Goal: Task Accomplishment & Management: Complete application form

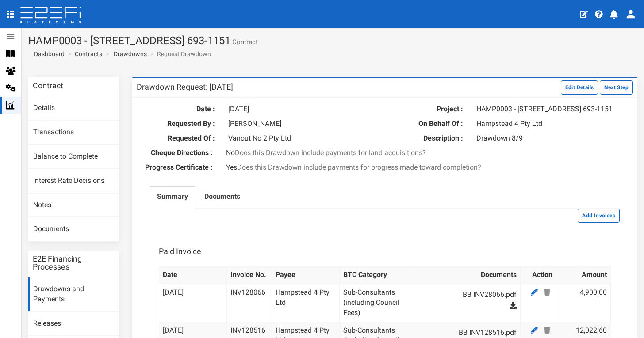
scroll to position [1481, 0]
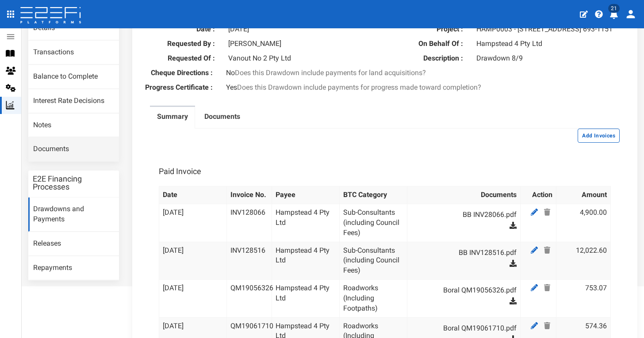
scroll to position [99, 0]
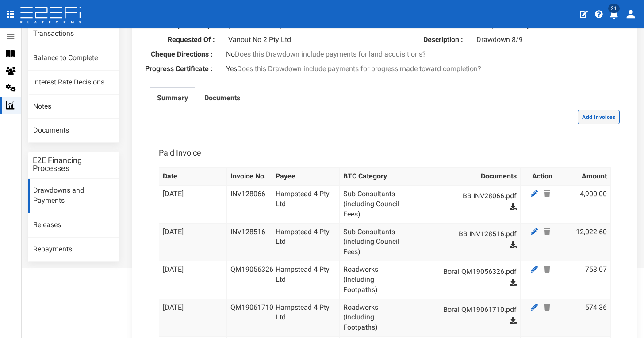
click at [611, 122] on button "Add Invoices" at bounding box center [598, 117] width 42 height 14
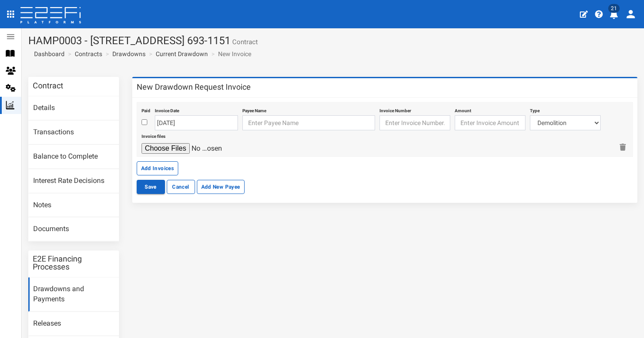
click at [145, 121] on input "checkbox" at bounding box center [144, 122] width 6 height 6
checkbox input "true"
click at [175, 122] on input "12-09-2025" at bounding box center [196, 122] width 83 height 15
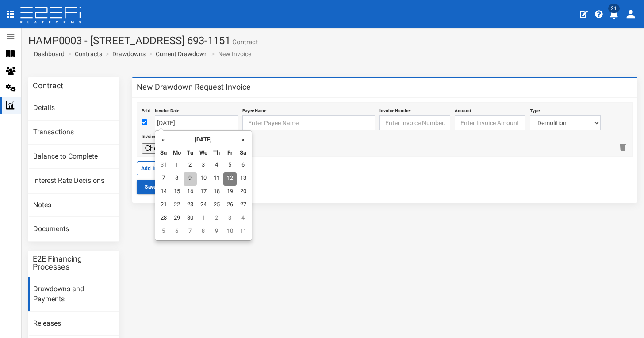
click at [187, 178] on td "9" at bounding box center [189, 178] width 13 height 13
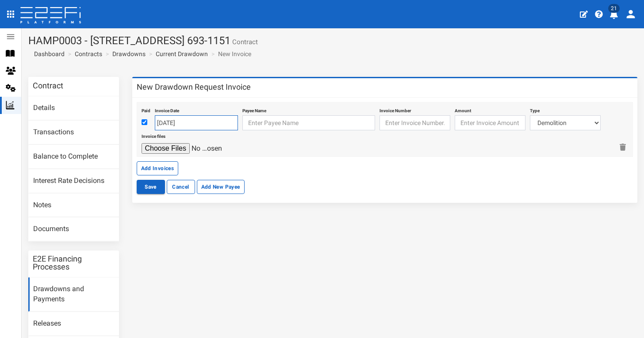
click at [210, 119] on input "09-09-2025" at bounding box center [196, 122] width 83 height 15
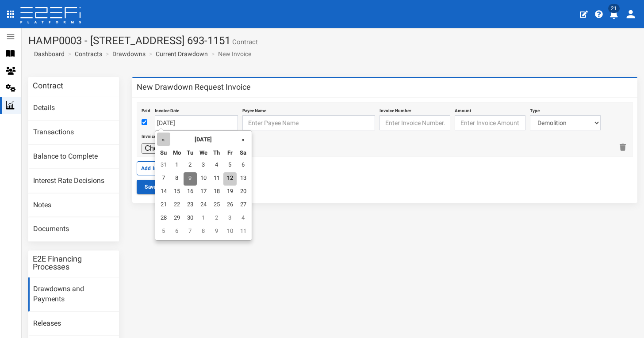
click at [160, 143] on th "«" at bounding box center [163, 139] width 13 height 13
click at [201, 177] on td "9" at bounding box center [203, 178] width 13 height 13
type input "09-07-2025"
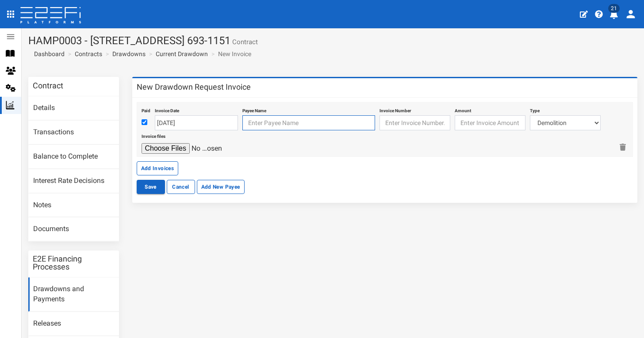
click at [271, 119] on input "text" at bounding box center [308, 122] width 133 height 15
type input "ha"
click at [150, 186] on button "Save" at bounding box center [151, 187] width 28 height 14
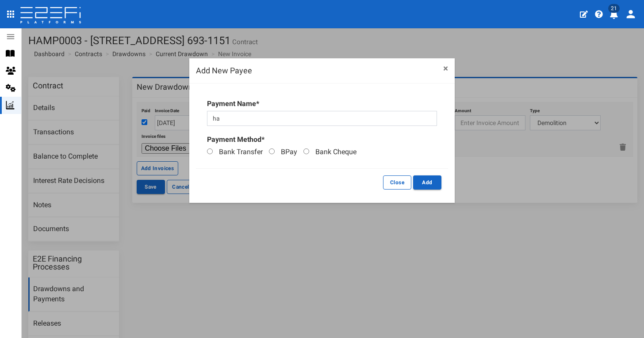
click at [447, 67] on button "×" at bounding box center [445, 68] width 5 height 9
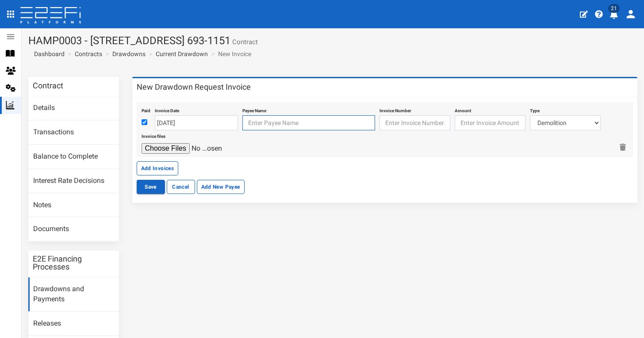
click at [293, 125] on input "text" at bounding box center [308, 122] width 133 height 15
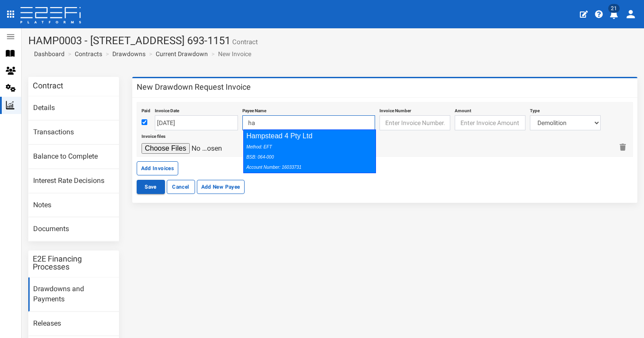
click at [312, 141] on div "Method: EFT BSB: 064-000 Account Number: 16033731" at bounding box center [307, 156] width 122 height 31
type input "Hampstead 4 Pty Ltd 064-000 16033731"
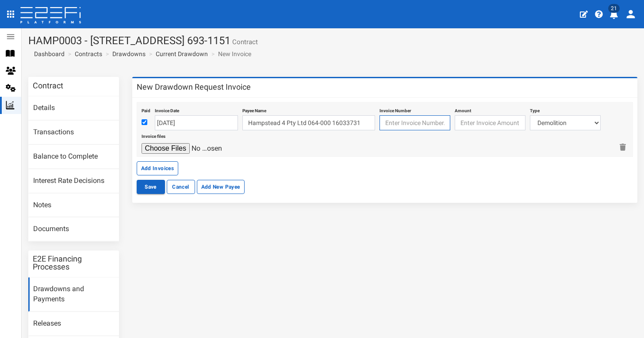
click at [413, 123] on input "text" at bounding box center [414, 122] width 71 height 15
paste input "44529342"
type input "44529342"
select select "Infrastructure Charges BCC~133~AUTHORITY FEES"
click at [180, 148] on input "file" at bounding box center [183, 148] width 84 height 11
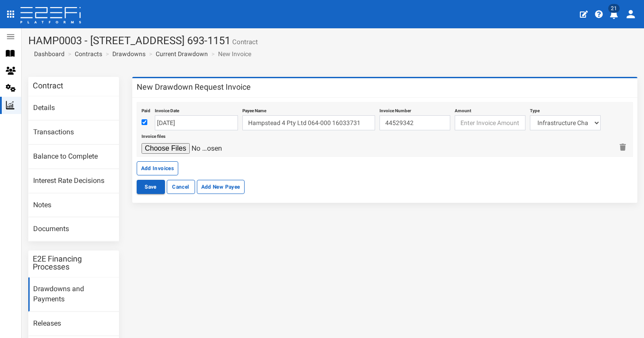
type input "C:\fakepath\BCC 44529342.pdf"
click at [168, 164] on button "Add Invoices" at bounding box center [158, 168] width 42 height 14
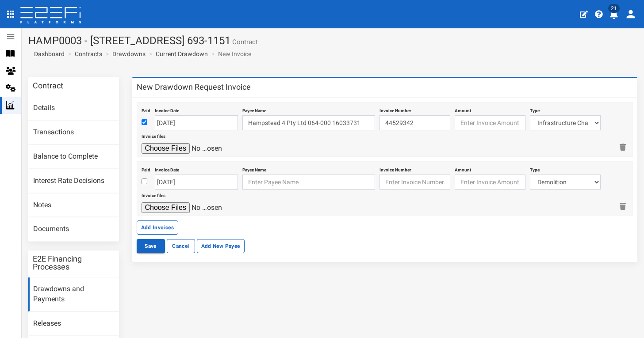
click at [144, 179] on input "checkbox" at bounding box center [144, 182] width 6 height 6
checkbox input "true"
click at [170, 180] on input "[DATE]" at bounding box center [196, 182] width 83 height 15
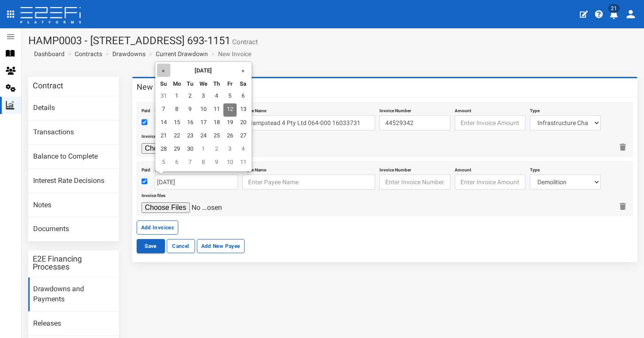
click at [165, 72] on th "«" at bounding box center [163, 70] width 13 height 13
click at [178, 109] on td "7" at bounding box center [176, 109] width 13 height 13
type input "[DATE]"
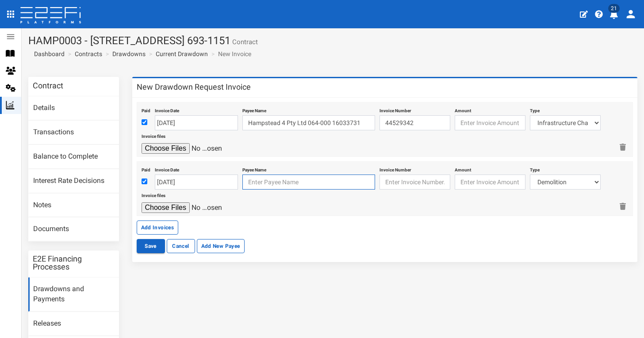
click at [264, 176] on input "text" at bounding box center [308, 182] width 133 height 15
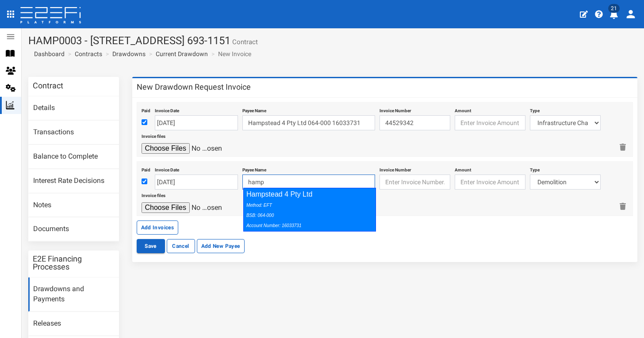
click at [293, 198] on div "Hampstead 4 Pty Ltd Method: EFT BSB: 064-000 Account Number: 16033731" at bounding box center [309, 210] width 133 height 44
type input "Hampstead 4 Pty Ltd 064-000 16033731"
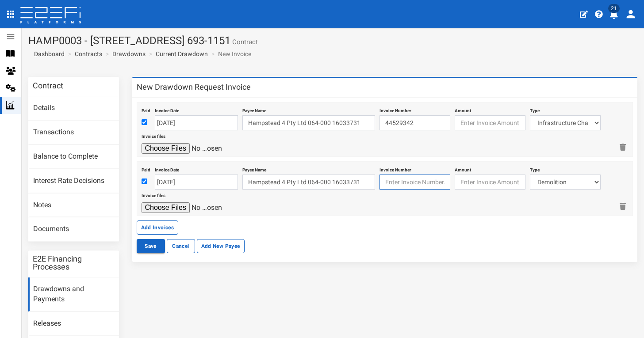
click at [407, 180] on input "text" at bounding box center [414, 182] width 71 height 15
paste input "5000 1048 5948 779"
type input "5000 1048 5948 779"
click at [463, 181] on input "number" at bounding box center [489, 182] width 71 height 15
select select "Infrastructure Charges BCC~133~AUTHORITY FEES"
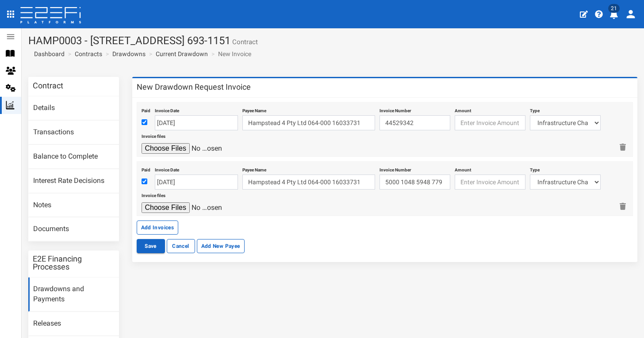
click at [166, 206] on input "file" at bounding box center [183, 207] width 84 height 11
type input "C:\fakepath\BCC 5000 1048 5948 779.pdf"
click at [167, 225] on button "Add Invoices" at bounding box center [158, 228] width 42 height 14
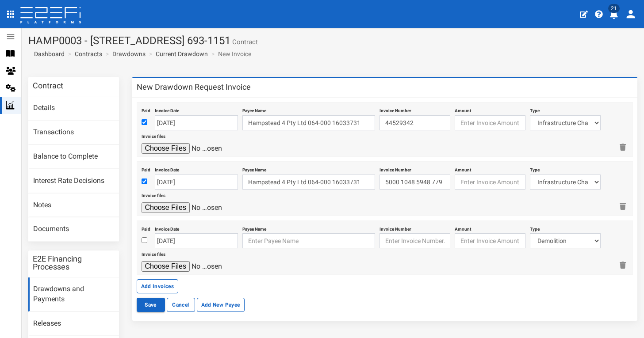
scroll to position [16, 0]
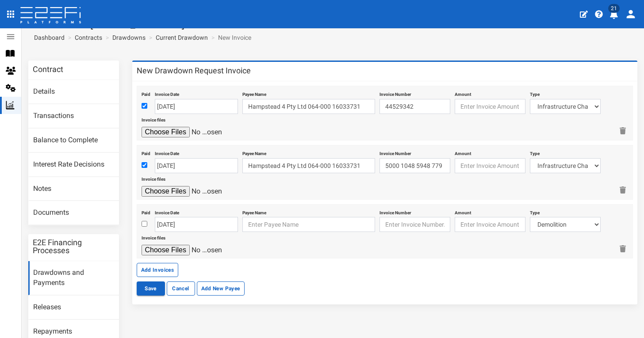
click at [145, 223] on input "checkbox" at bounding box center [144, 224] width 6 height 6
checkbox input "true"
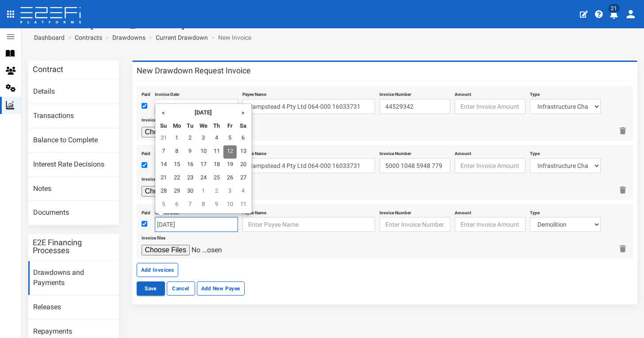
click at [167, 221] on input "12-09-2025" at bounding box center [196, 224] width 83 height 15
click at [165, 115] on th "«" at bounding box center [163, 112] width 13 height 13
click at [178, 204] on td "30" at bounding box center [176, 204] width 13 height 13
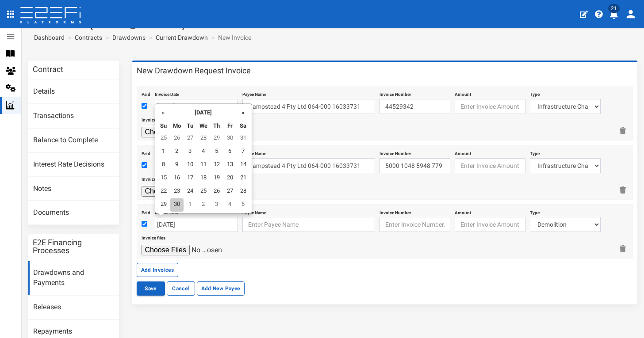
type input "[DATE]"
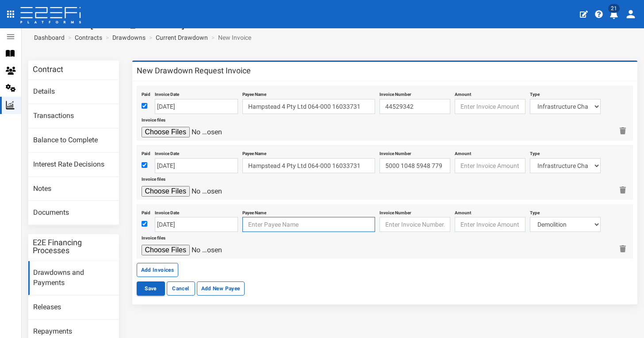
click at [270, 225] on input "text" at bounding box center [308, 224] width 133 height 15
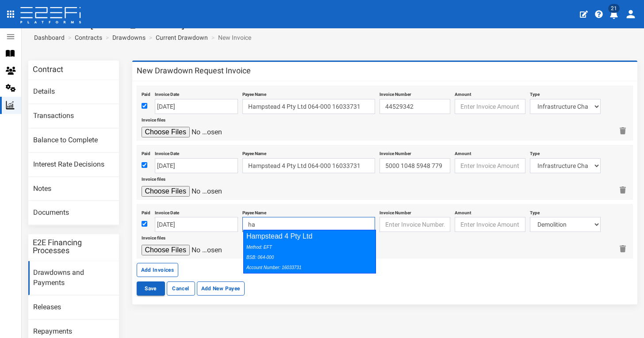
click at [308, 249] on div "Method: EFT BSB: 064-000 Account Number: 16033731" at bounding box center [307, 257] width 122 height 31
type input "Hampstead 4 Pty Ltd 064-000 16033731"
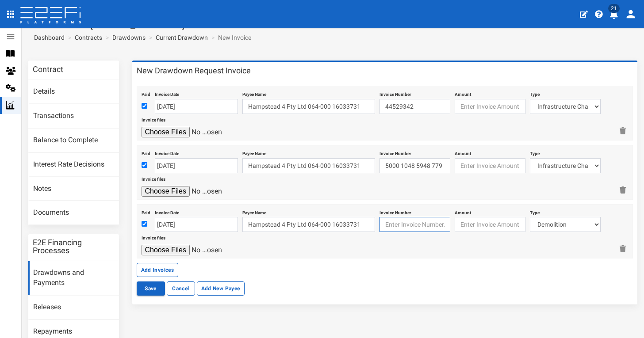
click at [393, 226] on input "text" at bounding box center [414, 224] width 71 height 15
paste input "QM19033687"
type input "QM19033687"
click at [476, 225] on input "number" at bounding box center [489, 224] width 71 height 15
paste input "577.69"
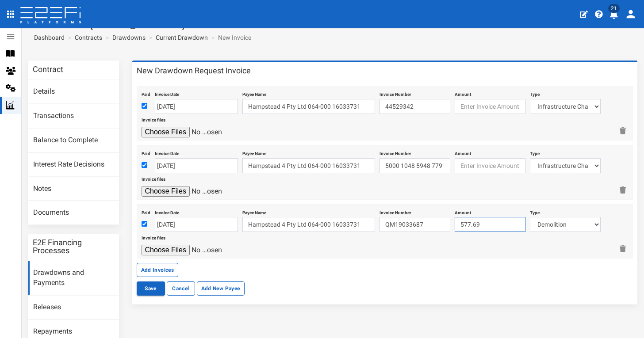
type input "577.69"
select select "Roadworks (Including Footpaths)~75~CIVIL WORKS"
click at [177, 245] on input "file" at bounding box center [183, 250] width 84 height 11
click at [178, 246] on input "file" at bounding box center [183, 250] width 84 height 11
type input "C:\fakepath\Boral QM19033687.pdf"
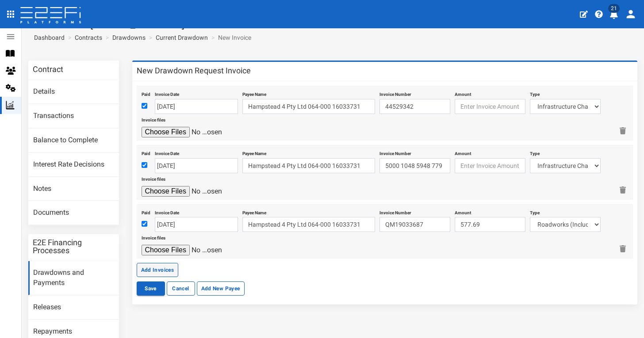
click at [166, 267] on button "Add Invoices" at bounding box center [158, 270] width 42 height 14
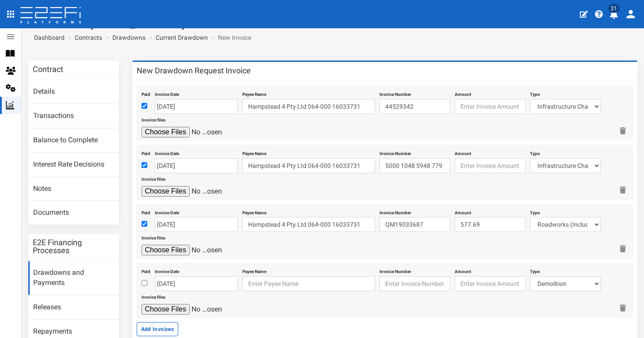
click at [143, 280] on input "checkbox" at bounding box center [144, 283] width 6 height 6
checkbox input "true"
click at [172, 279] on input "12-09-2025" at bounding box center [196, 283] width 83 height 15
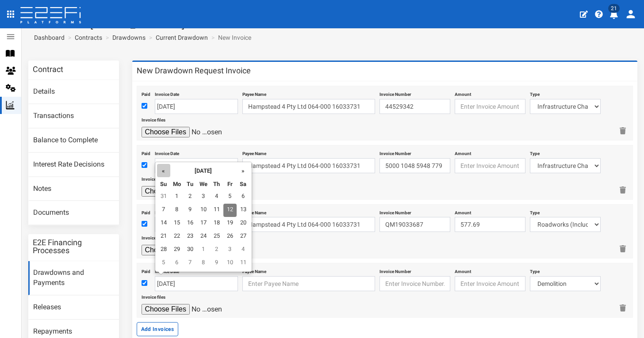
click at [160, 172] on th "«" at bounding box center [163, 170] width 13 height 13
click at [179, 263] on td "30" at bounding box center [176, 263] width 13 height 13
type input "[DATE]"
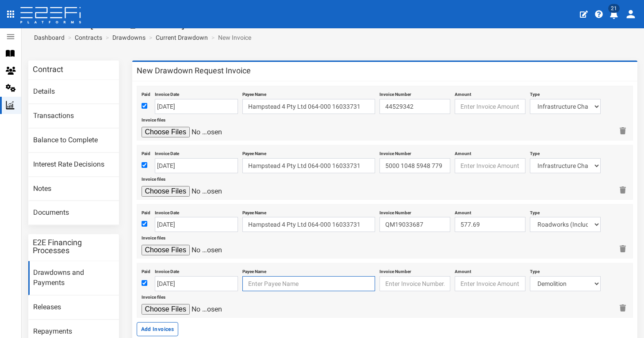
click at [264, 280] on input "text" at bounding box center [308, 283] width 133 height 15
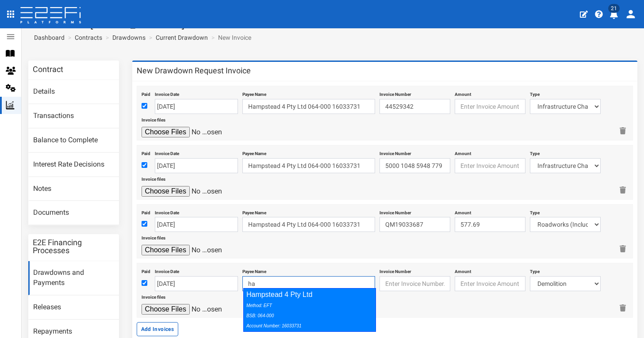
click at [346, 307] on div "Method: EFT BSB: 064-000 Account Number: 16033731" at bounding box center [307, 315] width 122 height 31
type input "Hampstead 4 Pty Ltd 064-000 16033731"
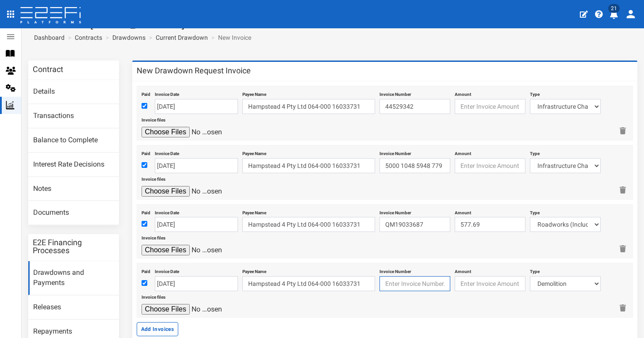
click at [410, 276] on input "text" at bounding box center [414, 283] width 71 height 15
paste input "QM19033686"
type input "QM19033686"
type input "495.71"
select select "Roadworks (Including Footpaths)~75~CIVIL WORKS"
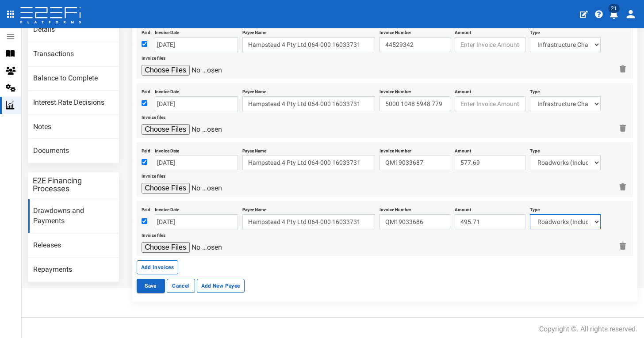
scroll to position [78, 0]
click at [184, 243] on input "file" at bounding box center [183, 248] width 84 height 11
type input "C:\fakepath\Boral QM19033686.pdf"
click at [167, 265] on button "Add Invoices" at bounding box center [158, 268] width 42 height 14
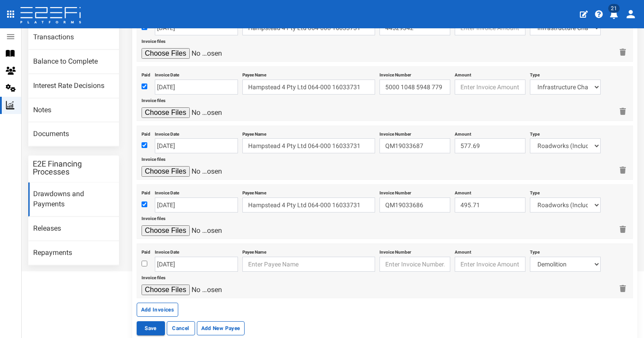
scroll to position [118, 0]
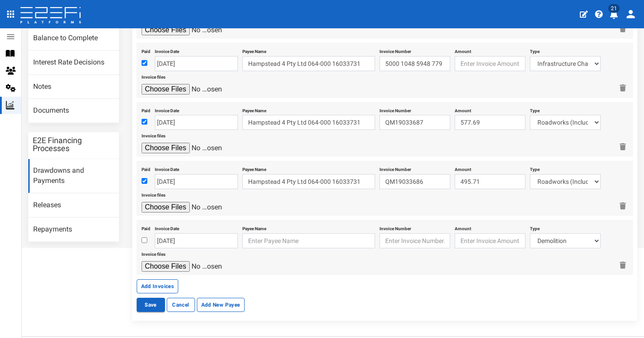
click at [144, 237] on input "checkbox" at bounding box center [144, 240] width 6 height 6
checkbox input "true"
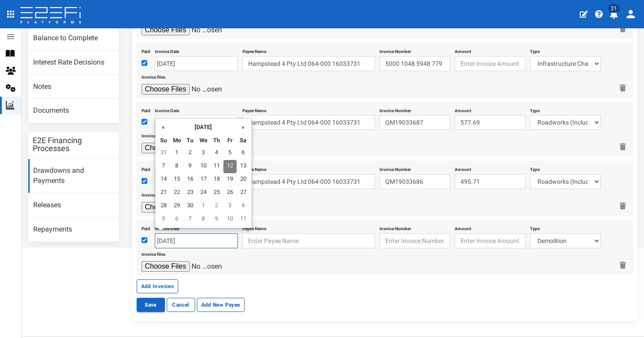
click at [187, 236] on input "12-09-2025" at bounding box center [196, 240] width 83 height 15
click at [163, 128] on th "«" at bounding box center [163, 126] width 13 height 13
click at [169, 221] on td "29" at bounding box center [163, 219] width 13 height 13
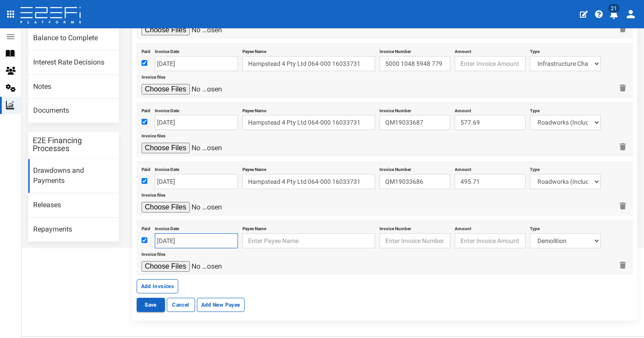
click at [178, 237] on input "29-06-2025" at bounding box center [196, 240] width 83 height 15
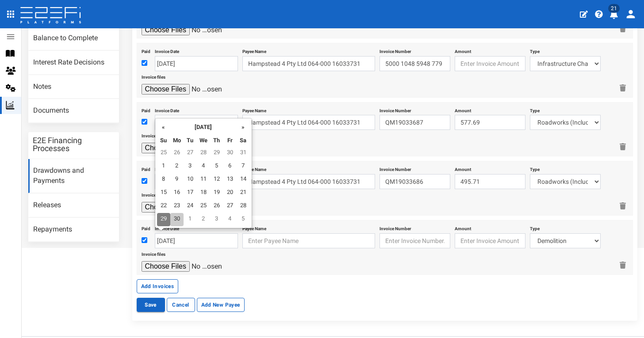
click at [179, 223] on td "30" at bounding box center [176, 219] width 13 height 13
type input "[DATE]"
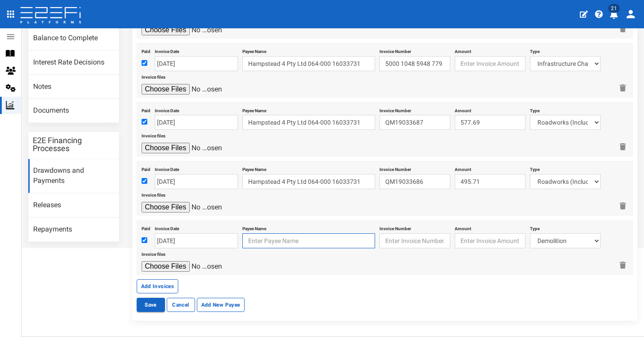
click at [279, 244] on input "text" at bounding box center [308, 240] width 133 height 15
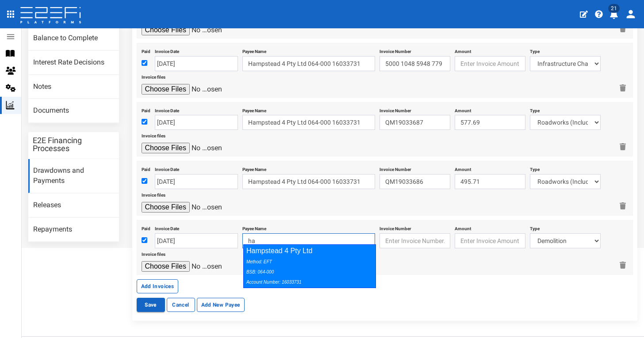
click at [309, 254] on div "Hampstead 4 Pty Ltd Method: EFT BSB: 064-000 Account Number: 16033731" at bounding box center [309, 266] width 133 height 44
type input "Hampstead 4 Pty Ltd 064-000 16033731"
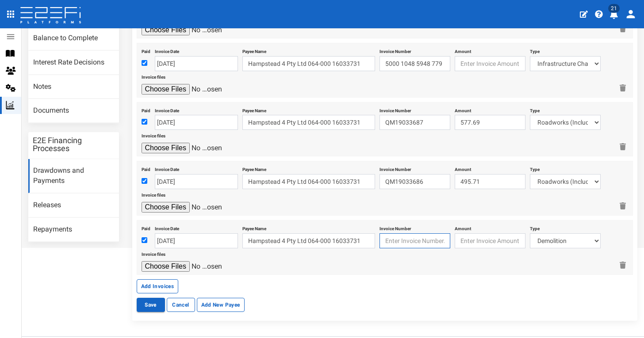
click at [416, 238] on input "text" at bounding box center [414, 240] width 71 height 15
paste input "QM19033685"
type input "QM19033685"
type input "546.59"
select select "Roadworks (Including Footpaths)~75~CIVIL WORKS"
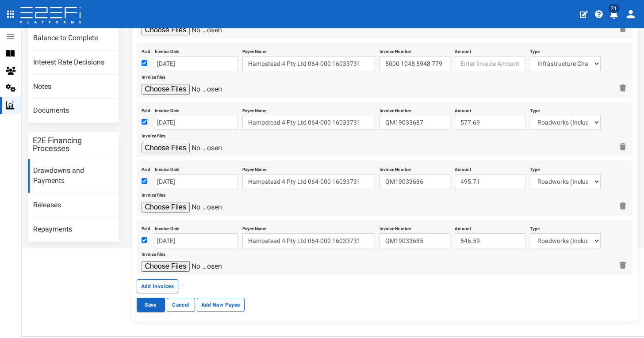
click at [170, 261] on input "file" at bounding box center [183, 266] width 84 height 11
click at [173, 263] on input "file" at bounding box center [183, 266] width 84 height 11
type input "C:\fakepath\Boral QM19033685.pdf"
click at [165, 279] on button "Add Invoices" at bounding box center [158, 286] width 42 height 14
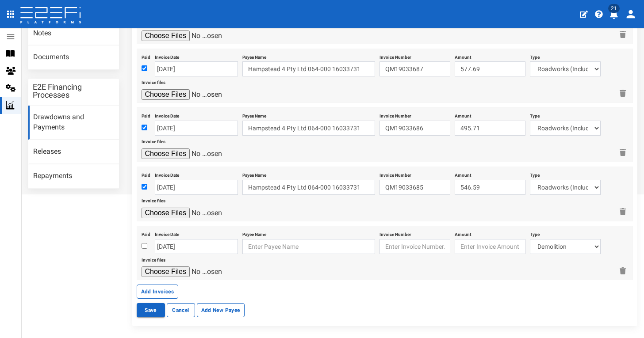
scroll to position [179, 0]
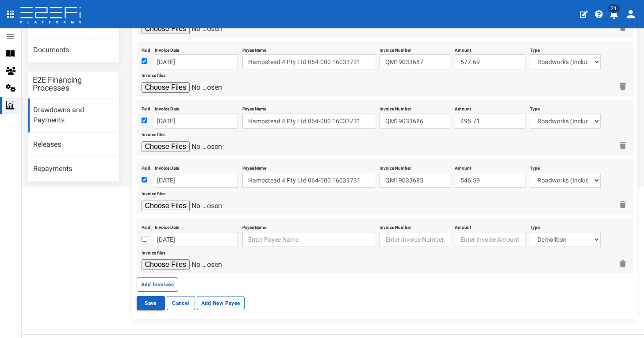
click at [142, 234] on div at bounding box center [145, 239] width 9 height 11
click at [143, 236] on input "checkbox" at bounding box center [144, 239] width 6 height 6
checkbox input "true"
click at [170, 233] on input "12-09-2025" at bounding box center [196, 239] width 83 height 15
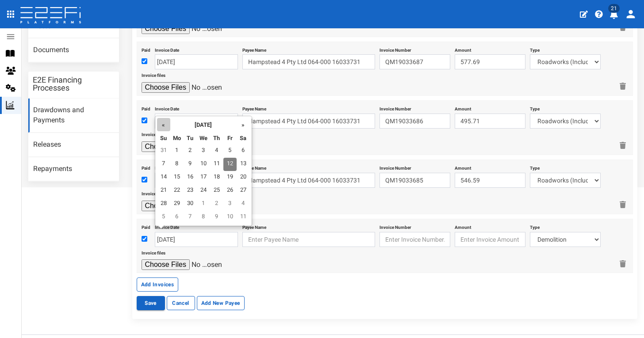
click at [164, 119] on th "«" at bounding box center [163, 124] width 13 height 13
click at [191, 149] on td "1" at bounding box center [189, 151] width 13 height 13
type input "[DATE]"
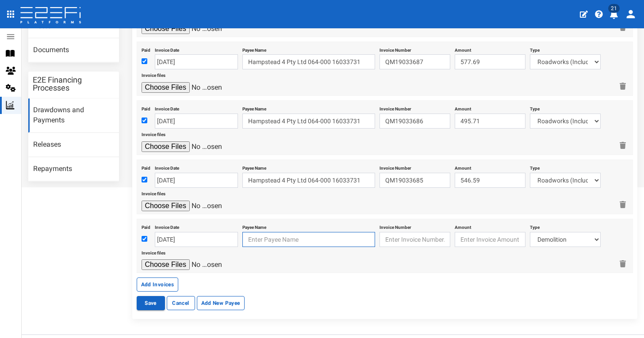
click at [276, 233] on input "text" at bounding box center [308, 239] width 133 height 15
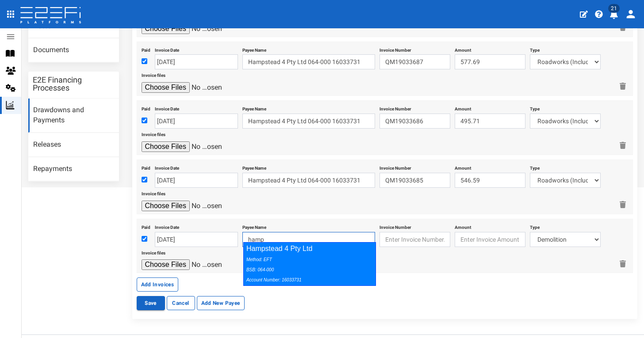
click at [318, 258] on div "Method: EFT BSB: 064-000 Account Number: 16033731" at bounding box center [307, 269] width 122 height 31
type input "Hampstead 4 Pty Ltd 064-000 16033731"
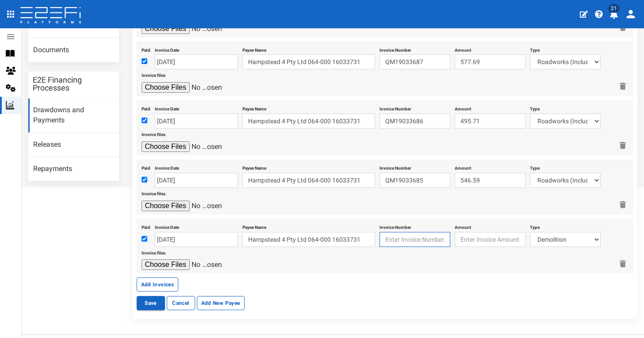
click at [408, 234] on input "text" at bounding box center [414, 239] width 71 height 15
paste input "BPP-25089"
type input "BPP-25089"
type input "1680"
select select "Sub-Consultants (including Council Fees)~115~CONSULTANT/PROFESSIONAL FEES"
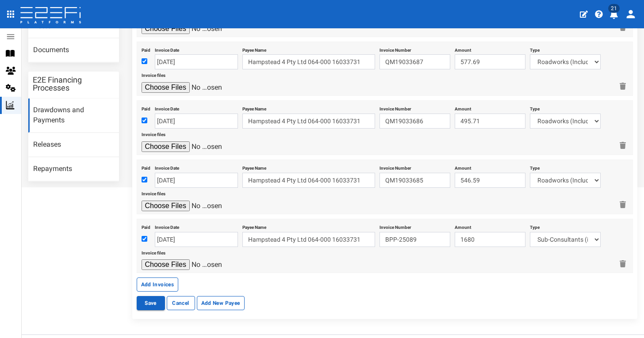
click at [178, 260] on input "file" at bounding box center [183, 265] width 84 height 11
type input "C:\fakepath\Bushfire Prone Planning BPP-25089.pdf"
click at [166, 278] on button "Add Invoices" at bounding box center [158, 285] width 42 height 14
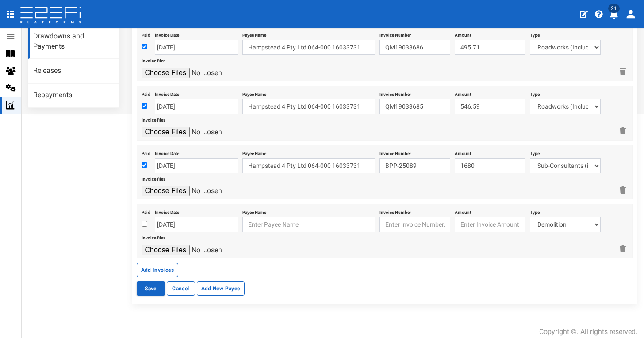
scroll to position [0, 0]
click at [144, 221] on input "checkbox" at bounding box center [144, 224] width 6 height 6
checkbox input "true"
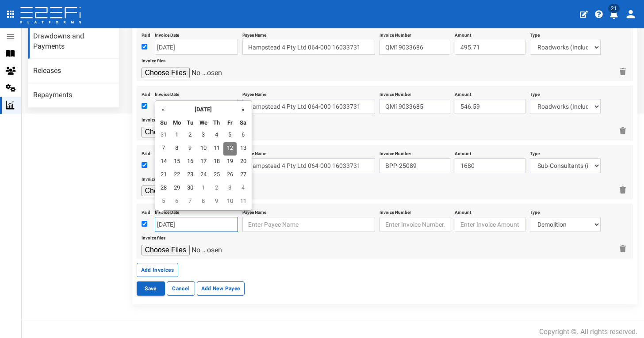
click at [167, 217] on input "12-09-2025" at bounding box center [196, 224] width 83 height 15
click at [165, 104] on th "«" at bounding box center [163, 109] width 13 height 13
click at [190, 189] on td "24" at bounding box center [189, 188] width 13 height 13
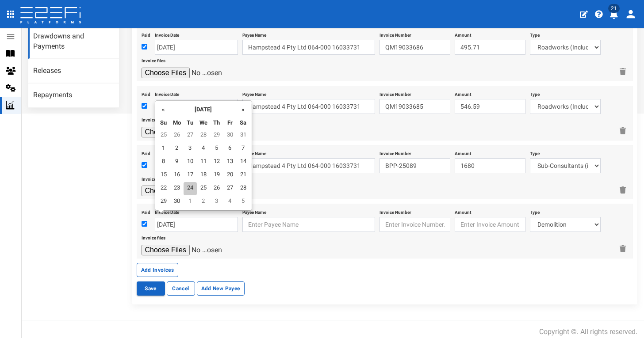
type input "[DATE]"
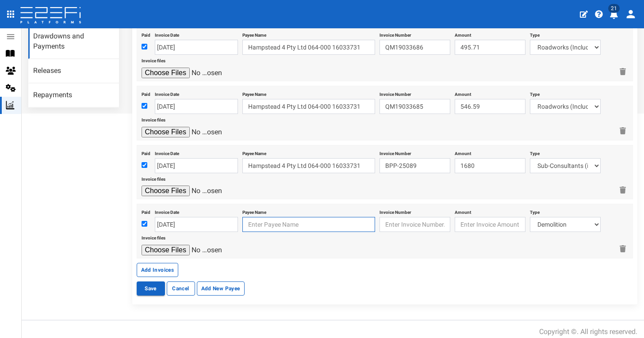
click at [264, 218] on input "text" at bounding box center [308, 224] width 133 height 15
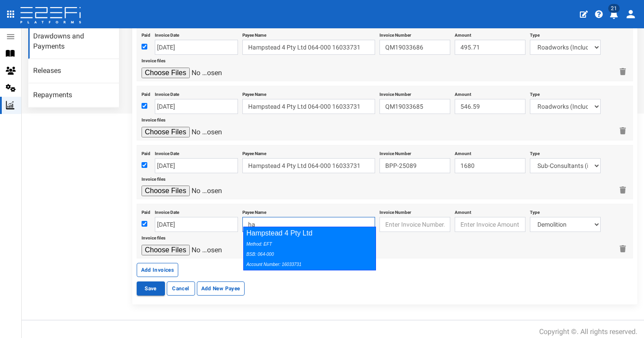
click at [307, 242] on div "Method: EFT BSB: 064-000 Account Number: 16033731" at bounding box center [307, 254] width 122 height 31
type input "Hampstead 4 Pty Ltd 064-000 16033731"
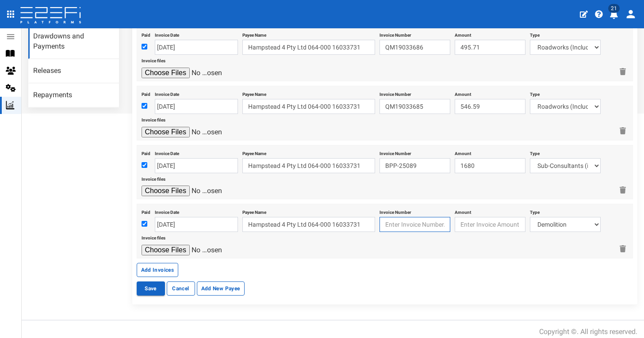
click at [395, 218] on input "text" at bounding box center [414, 224] width 71 height 15
paste input "INV2003764"
type input "INV2003764"
type input "500"
select select "Retaining ~72~CIVIL WORKS"
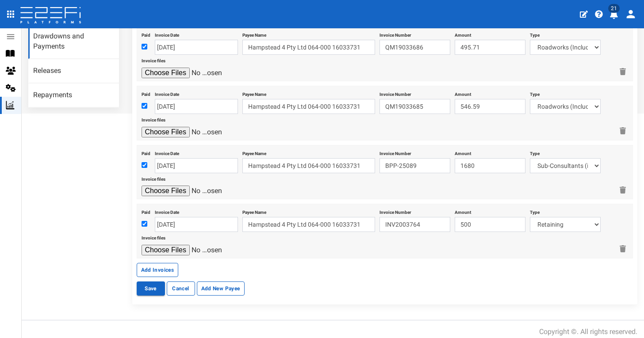
click at [181, 245] on input "file" at bounding box center [183, 250] width 84 height 11
type input "C:\fakepath\CaseDC INV2003764.pdf"
click at [156, 286] on button "Save" at bounding box center [151, 289] width 28 height 14
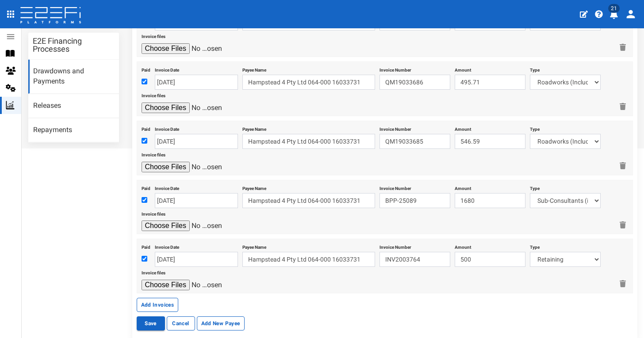
scroll to position [224, 0]
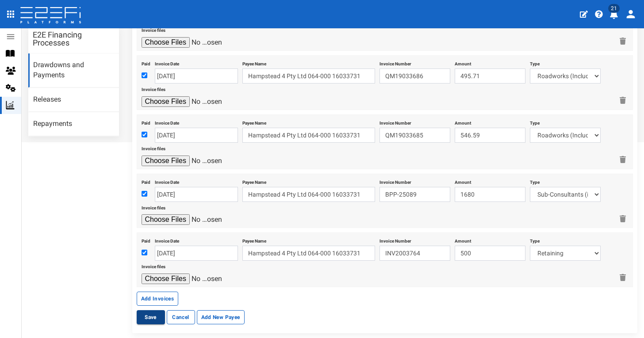
click at [151, 313] on button "Save" at bounding box center [151, 317] width 28 height 14
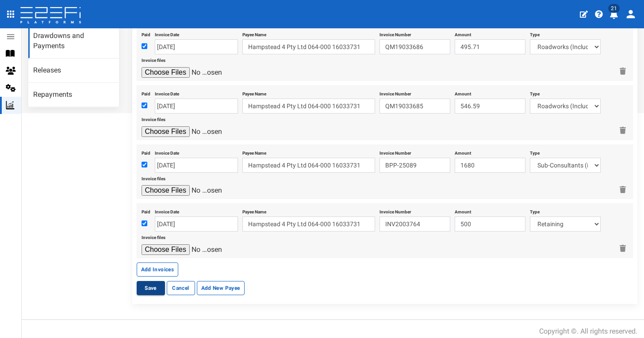
scroll to position [253, 0]
click at [147, 284] on button "Save" at bounding box center [151, 289] width 28 height 14
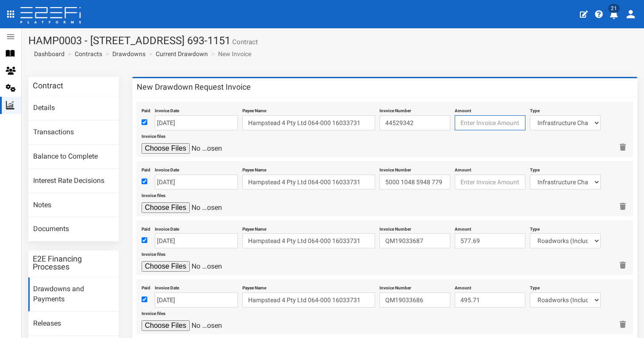
click at [500, 134] on div "Invoice files" at bounding box center [377, 142] width 472 height 24
drag, startPoint x: 487, startPoint y: 122, endPoint x: 451, endPoint y: 121, distance: 36.3
click at [451, 121] on div "Paid Invoice Date 09-07-2025 Payee Name Hampstead 4 Pty Ltd 064-000 16033731 In…" at bounding box center [385, 129] width 496 height 55
type input "3438"
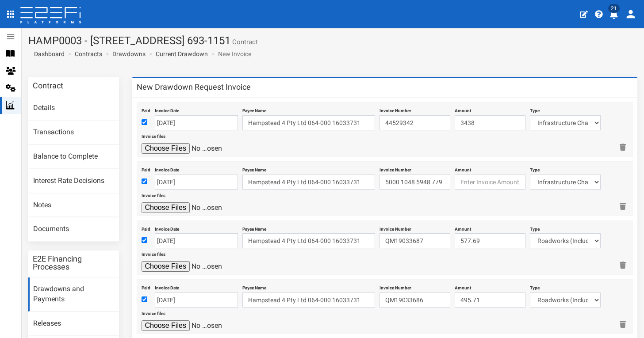
click at [489, 190] on div "Invoice files" at bounding box center [377, 202] width 472 height 24
click at [468, 182] on input "number" at bounding box center [489, 182] width 71 height 15
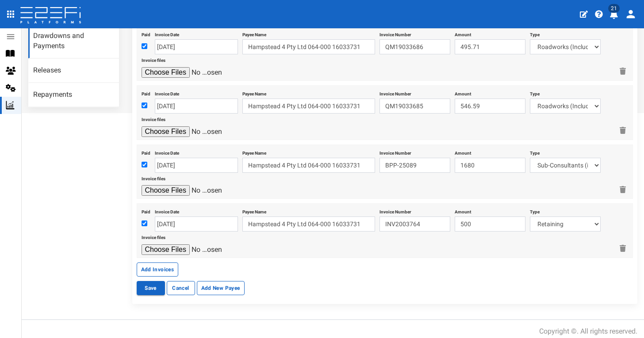
scroll to position [253, 0]
type input "1051.30"
click at [146, 285] on button "Save" at bounding box center [151, 289] width 28 height 14
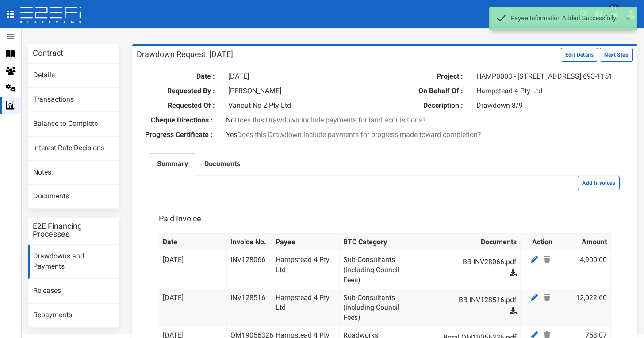
scroll to position [1, 0]
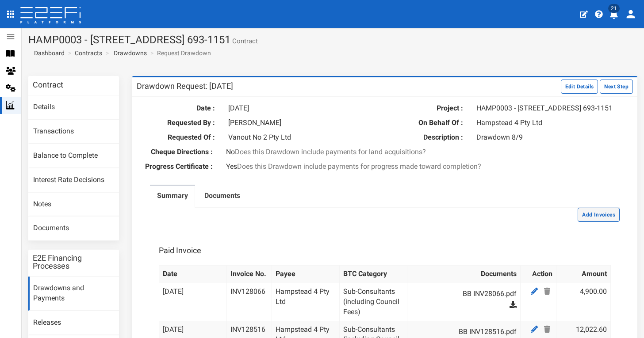
click at [598, 218] on button "Add Invoices" at bounding box center [598, 215] width 42 height 14
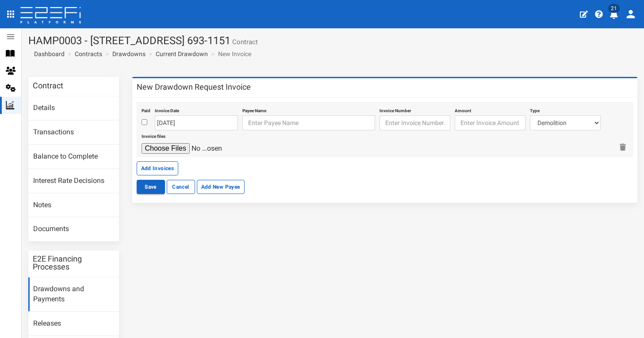
click at [144, 122] on input "checkbox" at bounding box center [144, 122] width 6 height 6
checkbox input "true"
click at [166, 121] on input "[DATE]" at bounding box center [196, 122] width 83 height 15
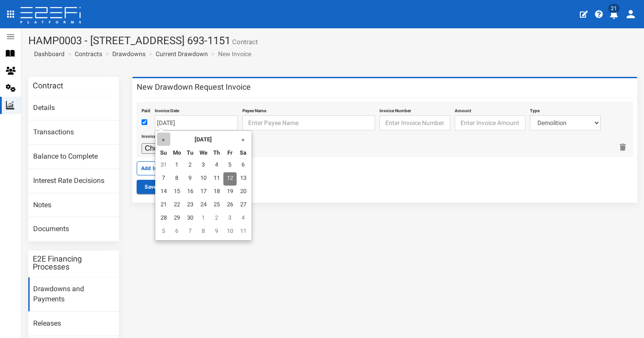
click at [161, 138] on th "«" at bounding box center [163, 139] width 13 height 13
click at [226, 205] on td "22" at bounding box center [229, 205] width 13 height 13
type input "[DATE]"
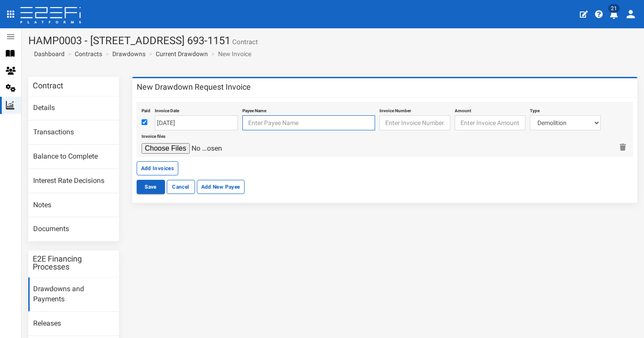
click at [310, 125] on input "text" at bounding box center [308, 122] width 133 height 15
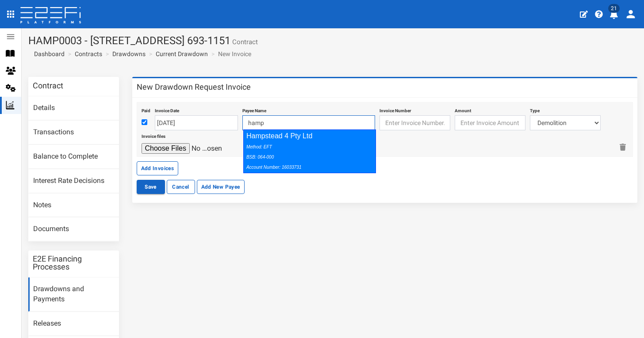
click at [343, 148] on div "Method: EFT BSB: 064-000 Account Number: 16033731" at bounding box center [307, 156] width 122 height 31
type input "Hampstead 4 Pty Ltd 064-000 16033731"
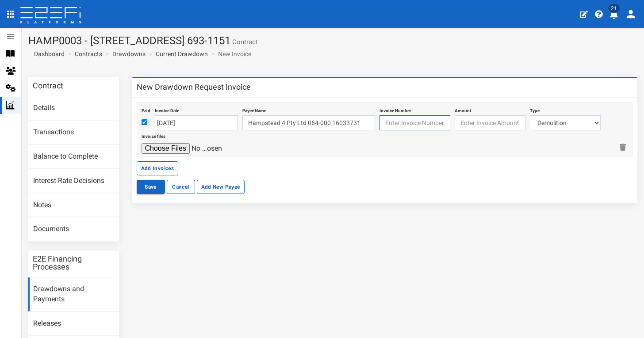
click at [413, 121] on input "text" at bounding box center [414, 122] width 71 height 15
paste input "INV00019573"
type input "INV00019573"
type input "2352"
select select "Retaining ~72~CIVIL WORKS"
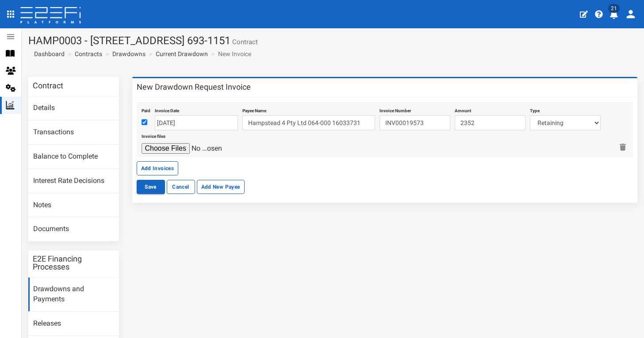
click at [168, 145] on input "file" at bounding box center [183, 148] width 84 height 11
type input "C:\fakepath\Durwall INV00019573.pdf"
click at [161, 168] on button "Add Invoices" at bounding box center [158, 168] width 42 height 14
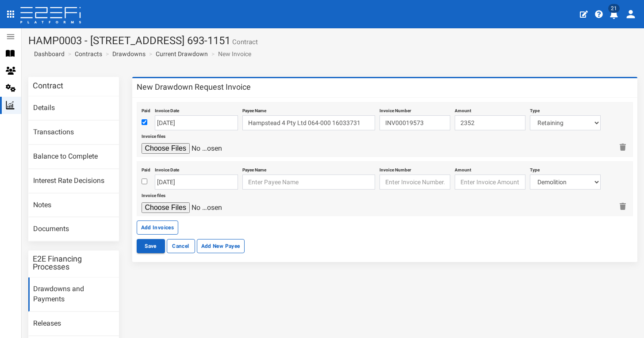
click at [144, 180] on input "checkbox" at bounding box center [144, 182] width 6 height 6
checkbox input "true"
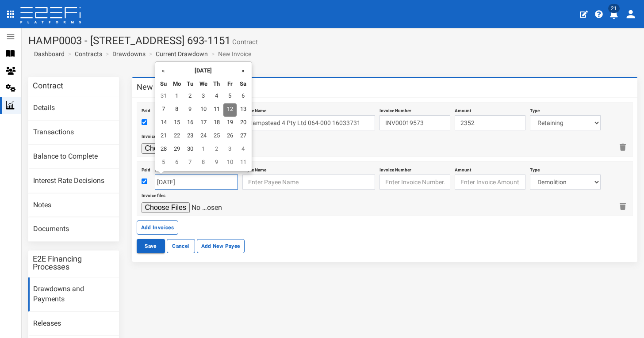
click at [191, 179] on input "[DATE]" at bounding box center [196, 182] width 83 height 15
click at [166, 71] on th "«" at bounding box center [163, 70] width 13 height 13
click at [176, 120] on td "9" at bounding box center [176, 123] width 13 height 13
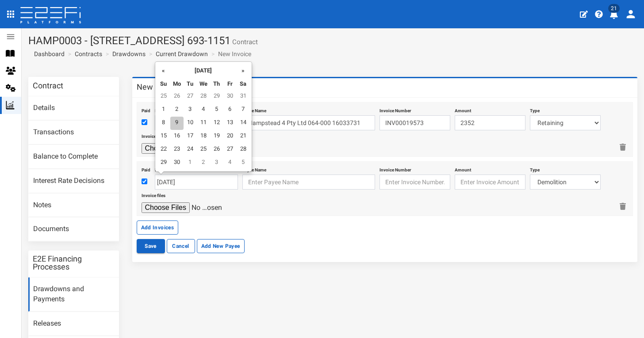
type input "[DATE]"
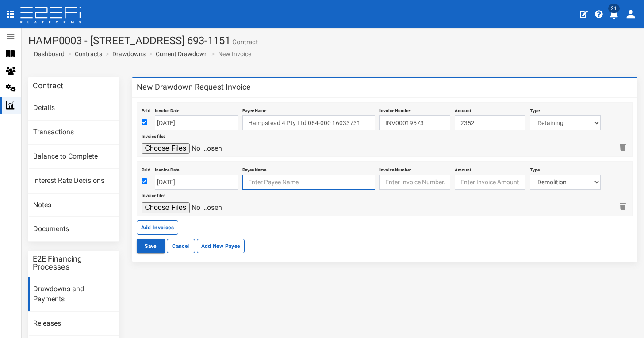
click at [263, 186] on input "text" at bounding box center [308, 182] width 133 height 15
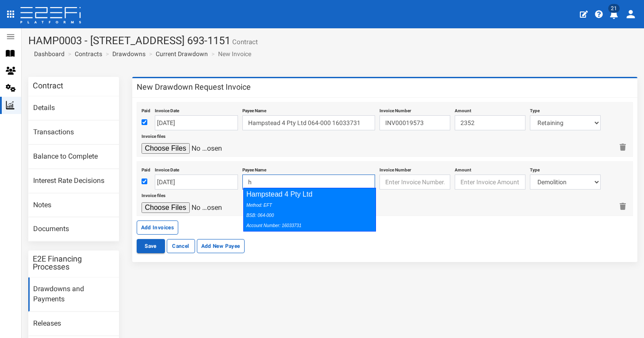
click at [297, 208] on div "Method: EFT BSB: 064-000 Account Number: 16033731" at bounding box center [307, 215] width 122 height 31
type input "Hampstead 4 Pty Ltd 064-000 16033731"
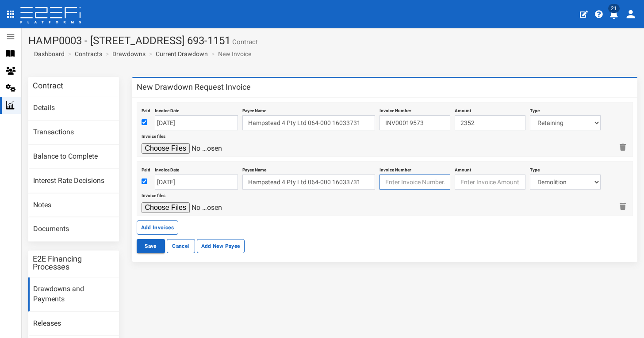
click at [408, 179] on input "text" at bounding box center [414, 182] width 71 height 15
paste input "INV00018574"
type input "INV00018574"
type input "636"
select select "Retaining ~72~CIVIL WORKS"
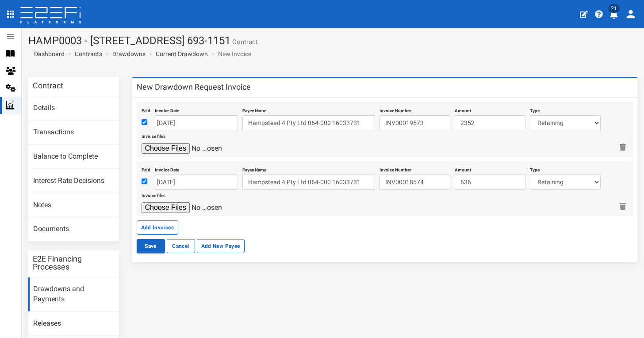
click at [166, 205] on input "file" at bounding box center [183, 207] width 84 height 11
type input "C:\fakepath\Durwall INV00018574.pdf"
click at [166, 221] on button "Add Invoices" at bounding box center [158, 228] width 42 height 14
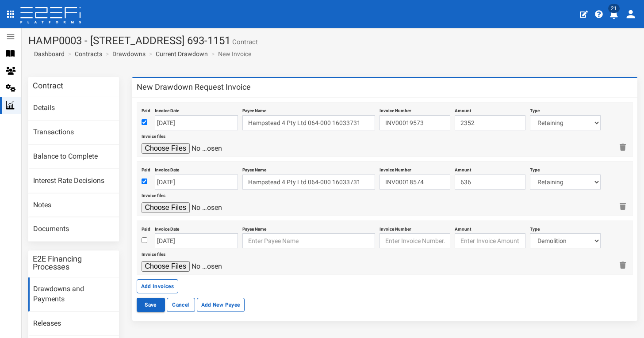
click at [144, 238] on input "checkbox" at bounding box center [144, 240] width 6 height 6
checkbox input "true"
click at [175, 239] on input "12-09-2025" at bounding box center [196, 240] width 83 height 15
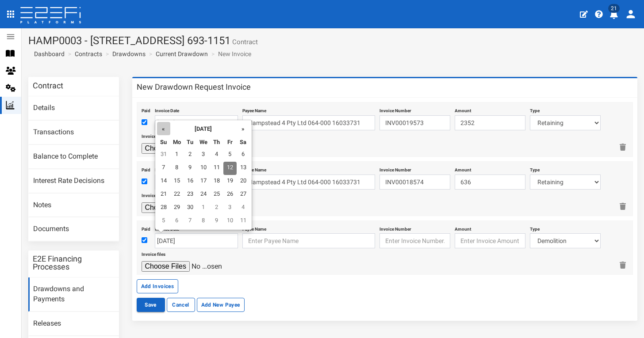
click at [161, 125] on th "«" at bounding box center [163, 128] width 13 height 13
click at [232, 134] on th "July 2025" at bounding box center [203, 128] width 66 height 13
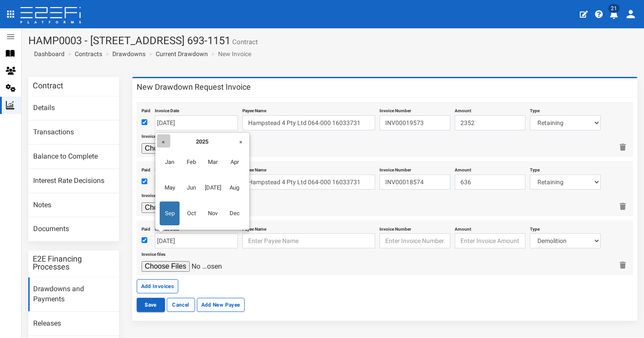
click at [166, 140] on th "«" at bounding box center [163, 140] width 13 height 13
click at [235, 142] on th "»" at bounding box center [240, 140] width 13 height 13
click at [236, 200] on td "Jan Feb Mar Apr May Jun Jul Aug Sep Oct Nov Dec" at bounding box center [202, 188] width 91 height 80
click at [236, 192] on span "Aug" at bounding box center [235, 188] width 20 height 24
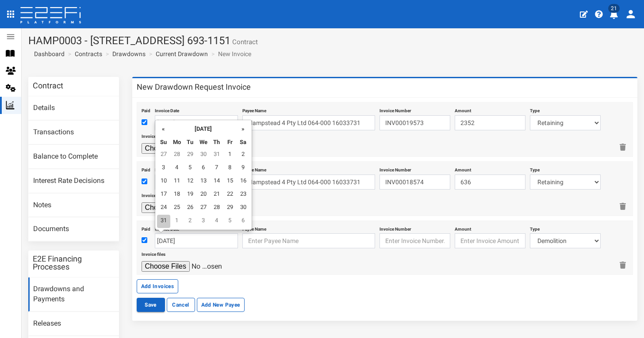
click at [165, 217] on td "31" at bounding box center [163, 221] width 13 height 13
type input "[DATE]"
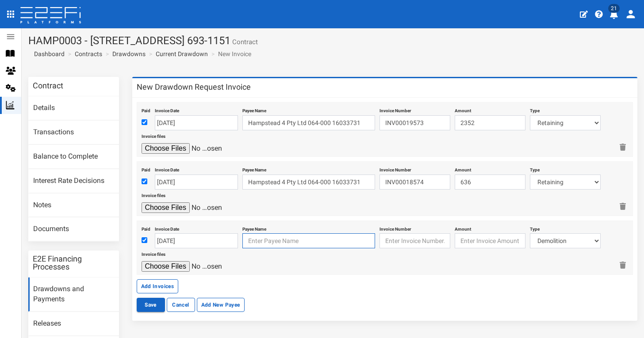
click at [269, 240] on input "text" at bounding box center [308, 240] width 133 height 15
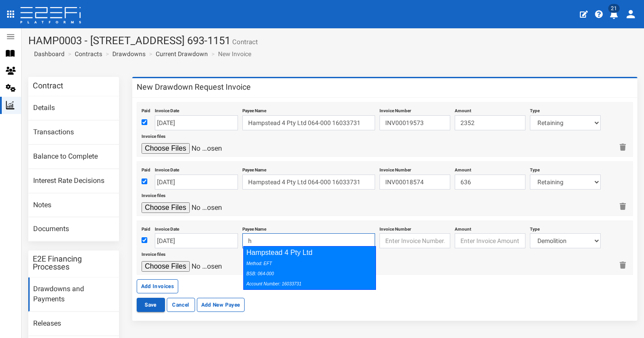
click at [293, 250] on div "Hampstead 4 Pty Ltd Method: EFT BSB: 064-000 Account Number: 16033731" at bounding box center [309, 268] width 133 height 44
type input "Hampstead 4 Pty Ltd 064-000 16033731"
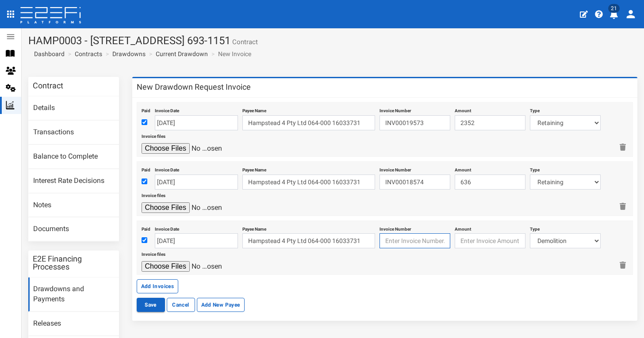
click at [416, 240] on input "text" at bounding box center [414, 240] width 71 height 15
paste input "INV2009"
type input "INV2009"
type input "15000"
select select "Civil Construction (Including Bonds)~77~CIVIL WORKS"
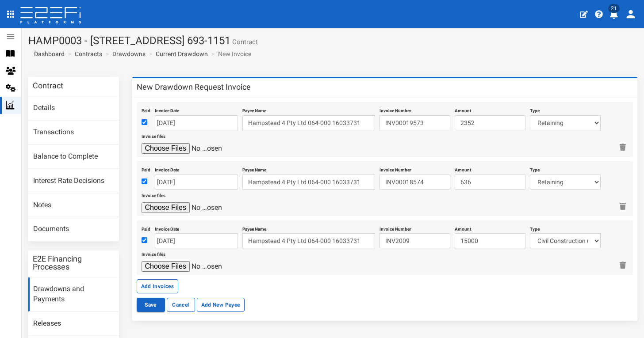
click at [183, 261] on input "file" at bounding box center [183, 266] width 84 height 11
type input "C:\fakepath\Energex INV-2009.pdf"
click at [172, 281] on button "Add Invoices" at bounding box center [158, 286] width 42 height 14
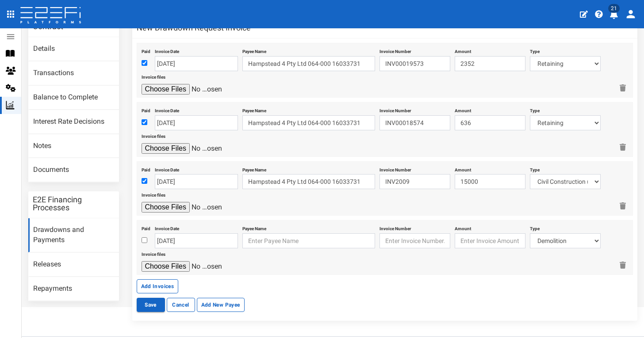
scroll to position [60, 0]
click at [144, 237] on input "checkbox" at bounding box center [144, 240] width 6 height 6
checkbox input "true"
click at [162, 234] on input "12-09-2025" at bounding box center [196, 240] width 83 height 15
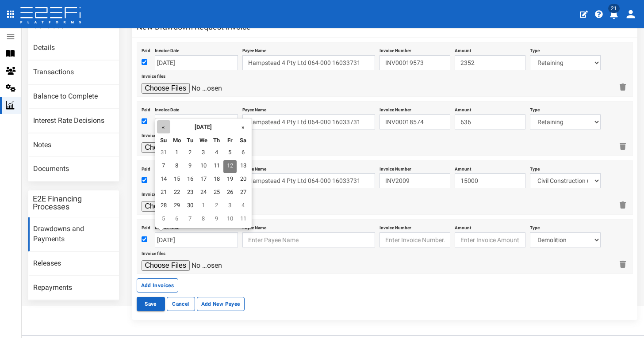
click at [165, 127] on th "«" at bounding box center [163, 126] width 13 height 13
click at [215, 192] on td "21" at bounding box center [216, 193] width 13 height 13
type input "[DATE]"
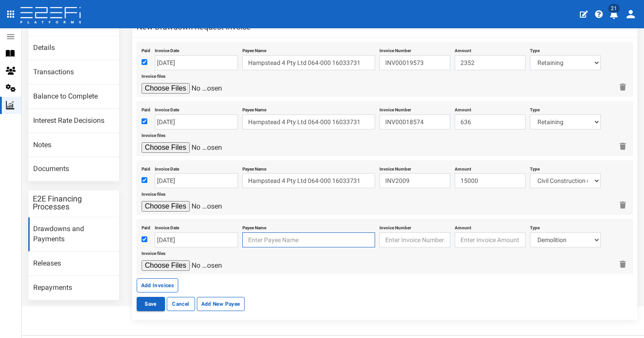
click at [287, 238] on input "text" at bounding box center [308, 240] width 133 height 15
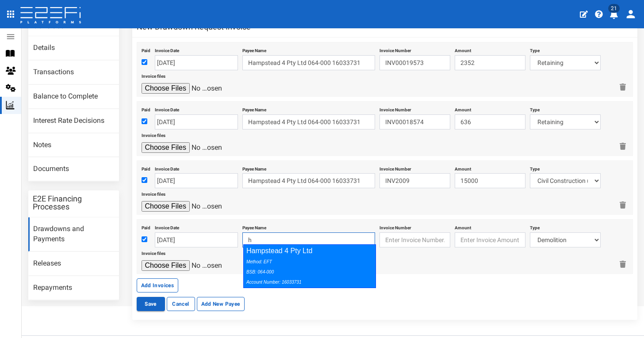
click at [343, 258] on div "Method: EFT BSB: 064-000 Account Number: 16033731" at bounding box center [307, 271] width 122 height 31
type input "Hampstead 4 Pty Ltd 064-000 16033731"
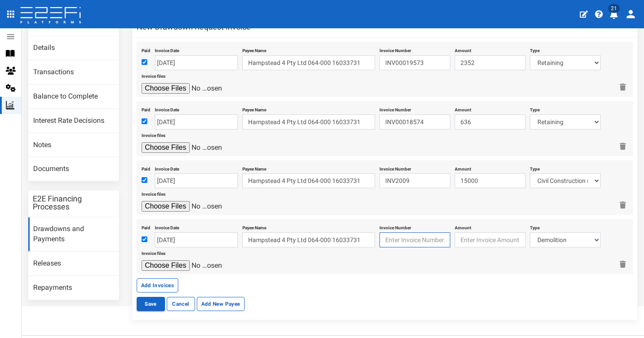
click at [422, 237] on input "text" at bounding box center [414, 240] width 71 height 15
click at [460, 237] on input "number" at bounding box center [489, 240] width 71 height 15
type input "1212"
click at [164, 262] on input "file" at bounding box center [183, 265] width 84 height 11
click at [397, 233] on input "text" at bounding box center [414, 240] width 71 height 15
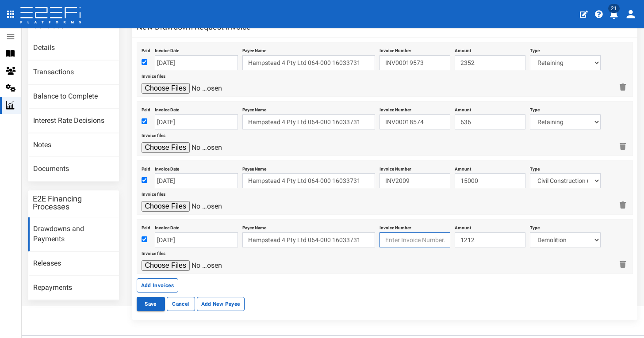
paste input "EPH QLD-01645"
click at [399, 238] on input "EPH QLD-01645" at bounding box center [414, 240] width 71 height 15
type input "QLD-01645"
click at [181, 260] on input "file" at bounding box center [183, 265] width 84 height 11
type input "C:\fakepath\EPH QLD-01645.pdf"
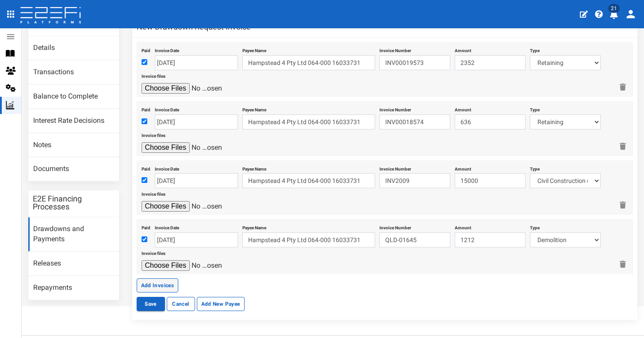
click at [156, 281] on button "Add Invoices" at bounding box center [158, 286] width 42 height 14
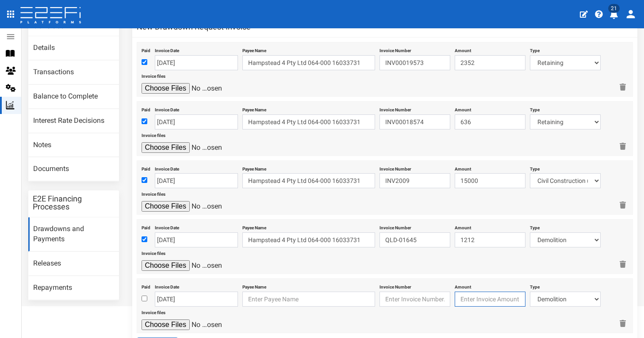
click at [482, 297] on input "number" at bounding box center [489, 299] width 71 height 15
type input "1156.25"
click at [144, 296] on input "checkbox" at bounding box center [144, 299] width 6 height 6
checkbox input "true"
click at [178, 295] on input "12-09-2025" at bounding box center [196, 299] width 83 height 15
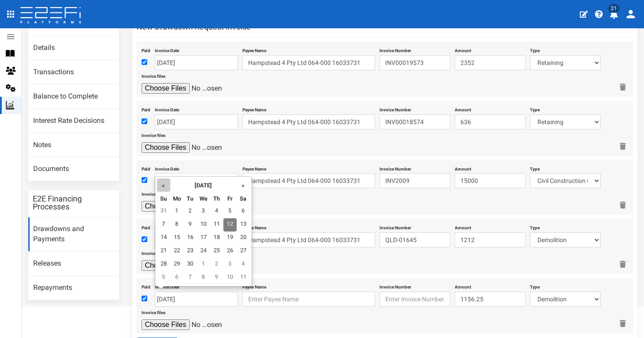
click at [165, 185] on th "«" at bounding box center [163, 185] width 13 height 13
click at [174, 265] on td "23" at bounding box center [176, 264] width 13 height 13
type input "[DATE]"
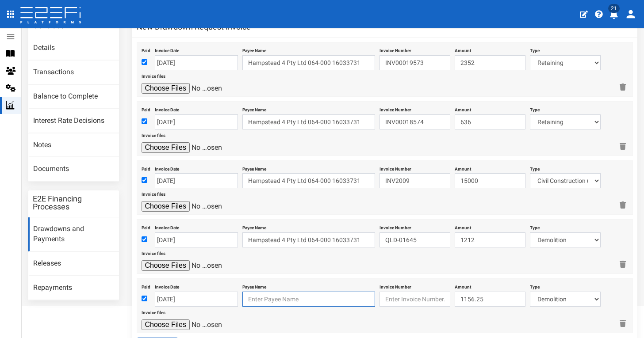
click at [288, 293] on input "text" at bounding box center [308, 299] width 133 height 15
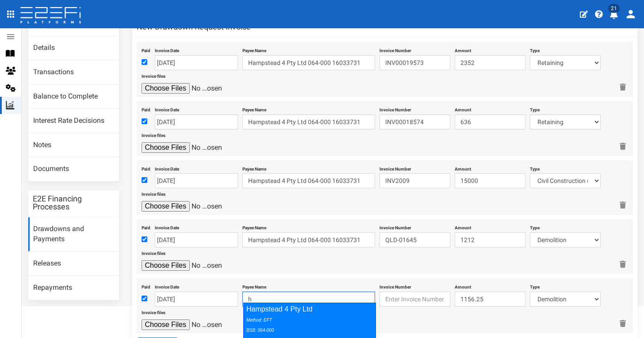
click at [320, 323] on div "Method: EFT BSB: 064-000 Account Number: 16033731" at bounding box center [307, 330] width 122 height 31
type input "Hampstead 4 Pty Ltd 064-000 16033731"
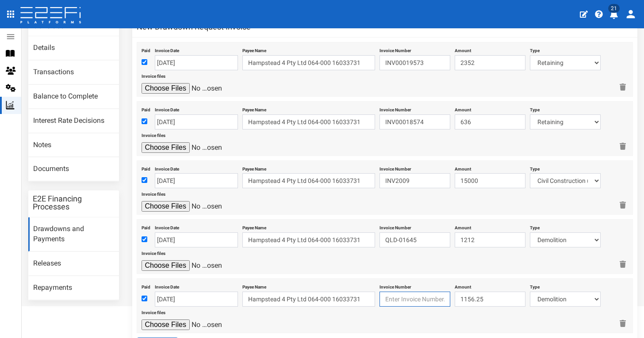
click at [415, 295] on input "text" at bounding box center [414, 299] width 71 height 15
paste input "IAS18831"
type input "IAS18831"
select select "Sub-Consultants (including Council Fees)~115~CONSULTANT/PROFESSIONAL FEES"
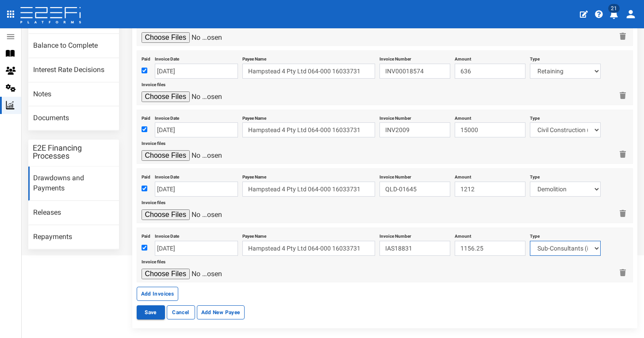
scroll to position [123, 0]
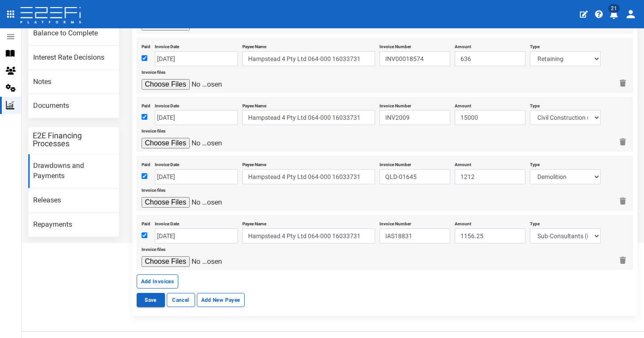
click at [173, 257] on input "file" at bounding box center [183, 261] width 84 height 11
type input "C:\fakepath\Independent Arboricultural Services #IAS18831.pdf"
click at [159, 275] on button "Add Invoices" at bounding box center [158, 282] width 42 height 14
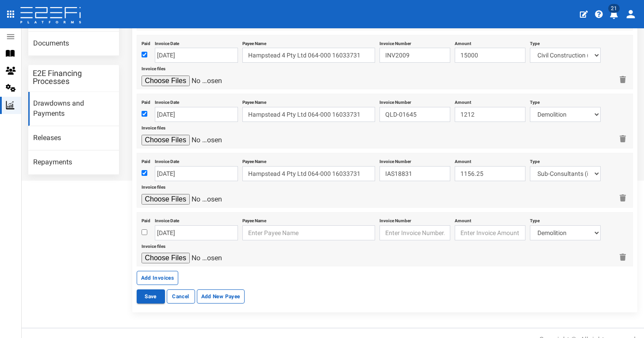
scroll to position [189, 0]
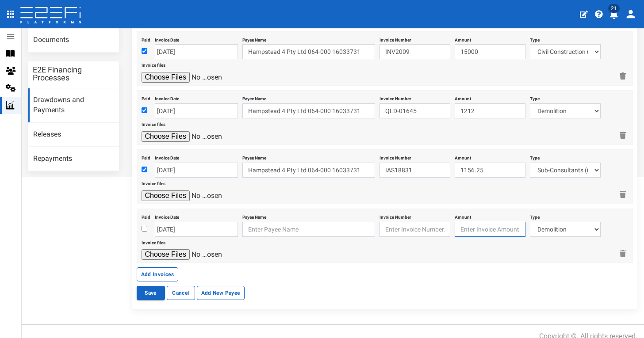
click at [469, 228] on input "number" at bounding box center [489, 229] width 71 height 15
type input "1851.25"
click at [407, 225] on input "text" at bounding box center [414, 229] width 71 height 15
paste input "IAS18658"
type input "IAS18658"
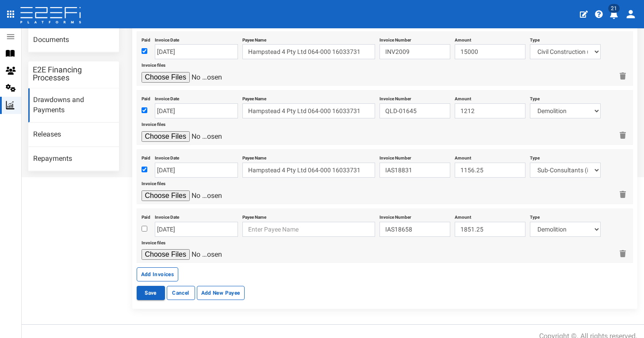
click at [141, 226] on input "checkbox" at bounding box center [144, 229] width 6 height 6
checkbox input "true"
click at [171, 223] on input "12-09-2025" at bounding box center [196, 229] width 83 height 15
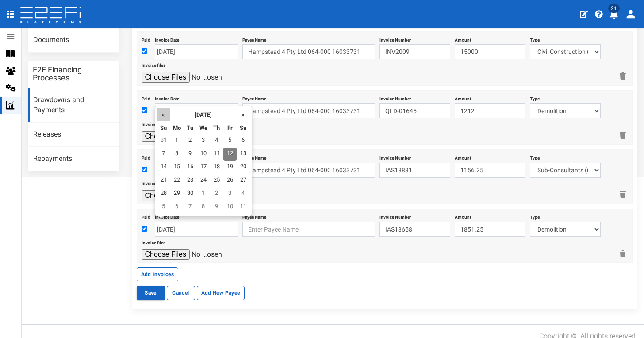
click at [162, 115] on th "«" at bounding box center [163, 114] width 13 height 13
click at [161, 114] on th "«" at bounding box center [163, 114] width 13 height 13
click at [211, 155] on td "5" at bounding box center [216, 154] width 13 height 13
type input "[DATE]"
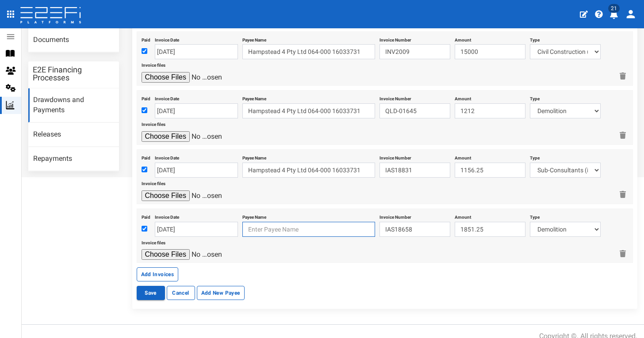
click at [275, 227] on input "text" at bounding box center [308, 229] width 133 height 15
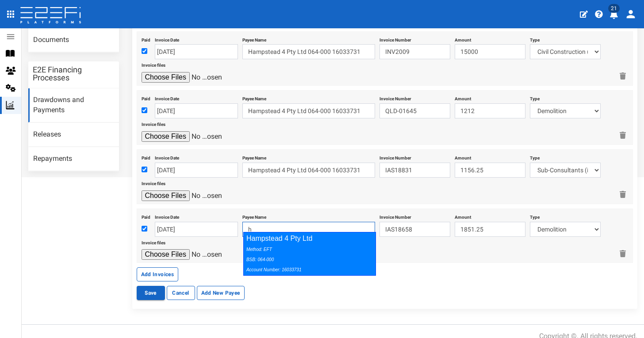
click at [300, 251] on div "Method: EFT BSB: 064-000 Account Number: 16033731" at bounding box center [307, 259] width 122 height 31
type input "Hampstead 4 Pty Ltd 064-000 16033731"
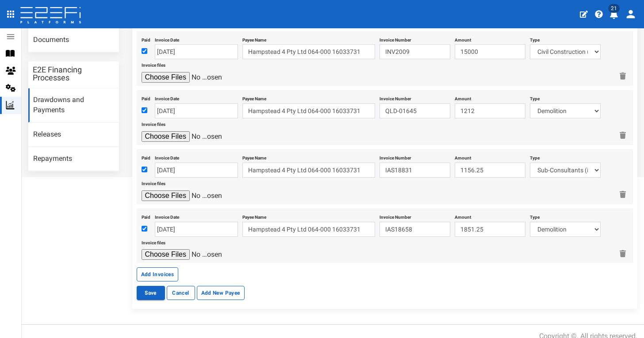
click at [178, 249] on input "file" at bounding box center [183, 254] width 84 height 11
type input "C:\fakepath\Independent Arboricultural Services #IAS18658.pdf"
click at [170, 267] on button "Add Invoices" at bounding box center [158, 274] width 42 height 14
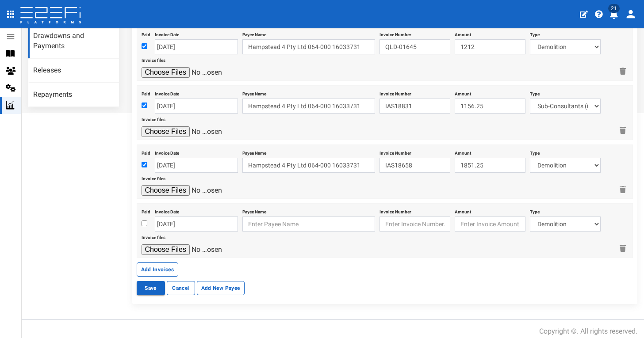
scroll to position [253, 0]
click at [145, 221] on input "checkbox" at bounding box center [144, 224] width 6 height 6
checkbox input "true"
click at [169, 218] on input "12-09-2025" at bounding box center [196, 224] width 83 height 15
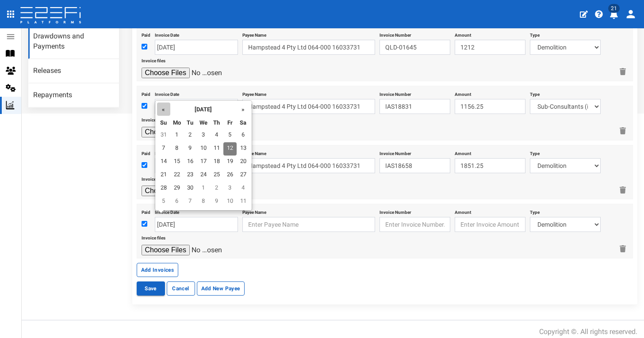
click at [164, 109] on th "«" at bounding box center [163, 109] width 13 height 13
click at [225, 134] on td "1" at bounding box center [229, 135] width 13 height 13
type input "[DATE]"
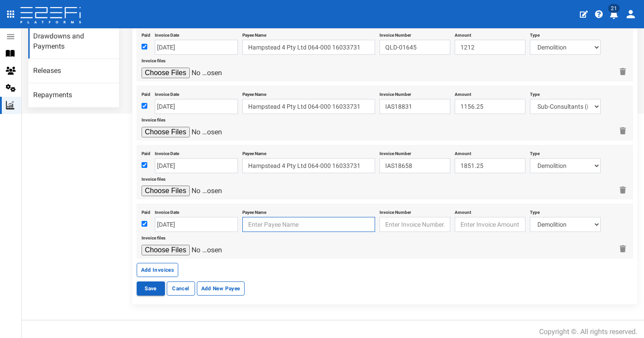
click at [266, 217] on input "text" at bounding box center [308, 224] width 133 height 15
click at [299, 240] on div "Method: EFT BSB: 064-000 Account Number: 16033731" at bounding box center [307, 254] width 122 height 31
type input "Hampstead 4 Pty Ltd 064-000 16033731"
click at [415, 220] on input "text" at bounding box center [414, 224] width 71 height 15
paste input "INV84144"
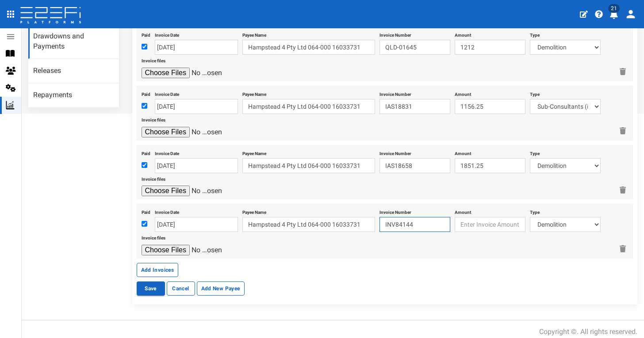
type input "INV84144"
type input "620"
select select "Sub-Consultants (including Council Fees)~115~CONSULTANT/PROFESSIONAL FEES"
click at [163, 245] on input "file" at bounding box center [183, 250] width 84 height 11
click at [172, 245] on input "file" at bounding box center [183, 250] width 84 height 11
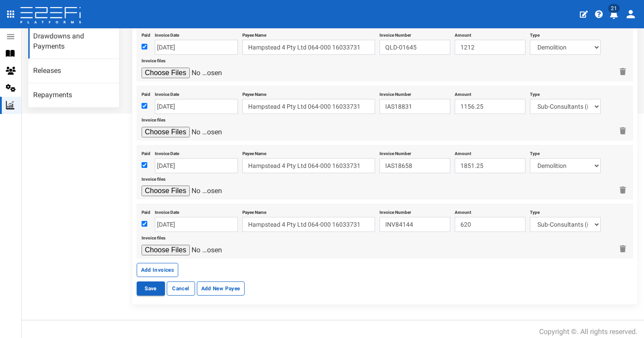
type input "C:\fakepath\JFP Inv.84144.pdf"
click at [160, 266] on button "Add Invoices" at bounding box center [158, 270] width 42 height 14
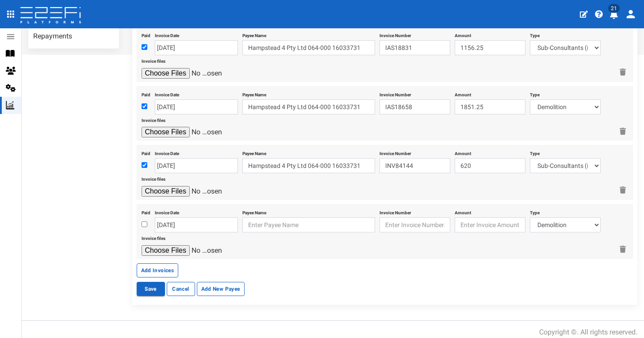
scroll to position [311, 0]
click at [145, 222] on input "checkbox" at bounding box center [144, 225] width 6 height 6
checkbox input "true"
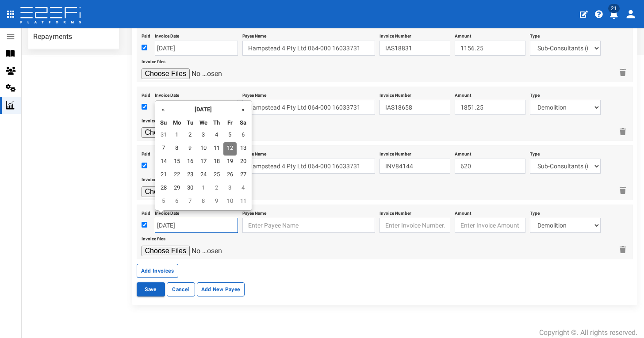
click at [164, 221] on input "12-09-2025" at bounding box center [196, 225] width 83 height 15
click at [163, 106] on th "«" at bounding box center [163, 109] width 13 height 13
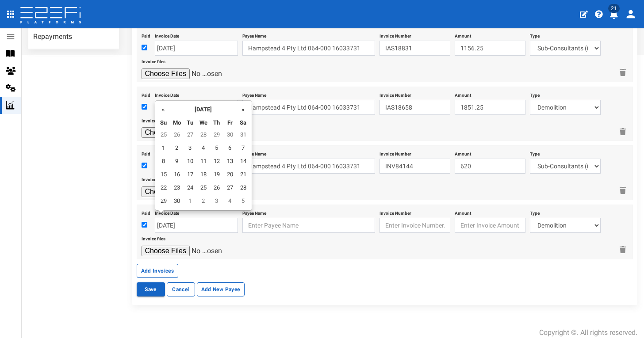
click at [163, 106] on th "«" at bounding box center [163, 109] width 13 height 13
click at [201, 135] on td "1" at bounding box center [203, 135] width 13 height 13
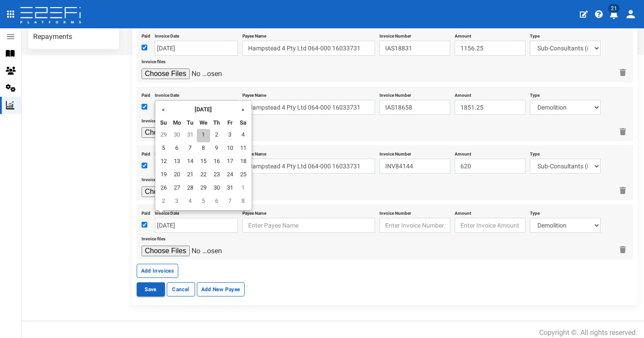
type input "[DATE]"
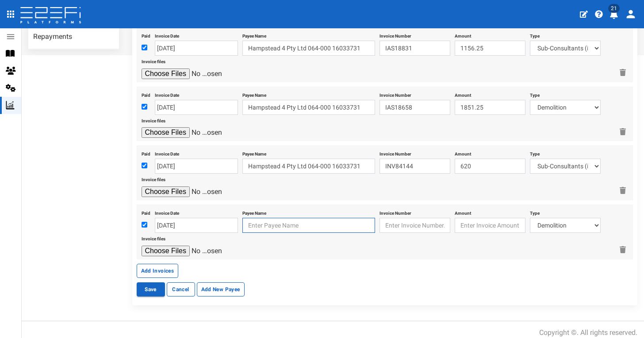
click at [305, 218] on input "text" at bounding box center [308, 225] width 133 height 15
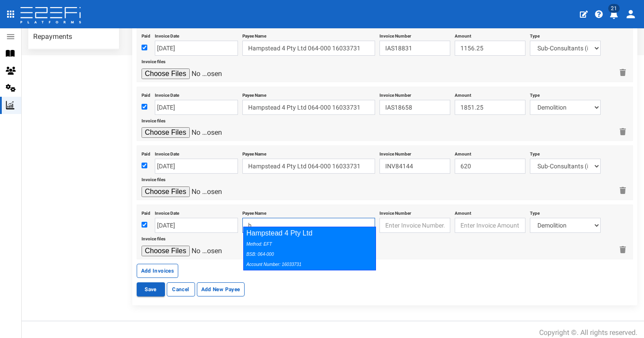
click at [327, 235] on div "Hampstead 4 Pty Ltd Method: EFT BSB: 064-000 Account Number: 16033731" at bounding box center [309, 249] width 133 height 44
type input "Hampstead 4 Pty Ltd 064-000 16033731"
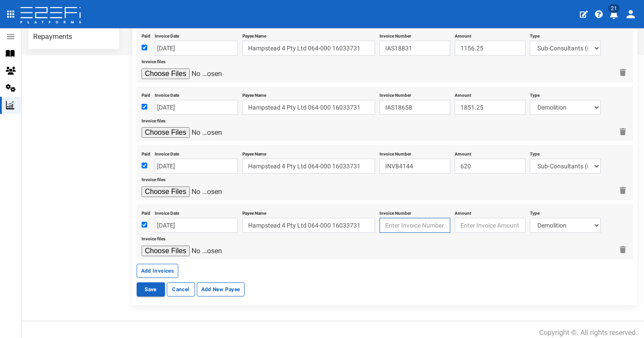
click at [415, 218] on input "text" at bounding box center [414, 225] width 71 height 15
paste input "81967"
type input "81967"
type input "400"
select select "Sub-Consultants (including Council Fees)~115~CONSULTANT/PROFESSIONAL FEES"
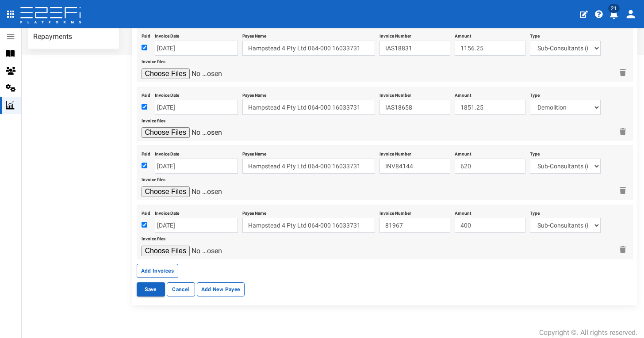
click at [169, 246] on input "file" at bounding box center [183, 251] width 84 height 11
type input "C:\fakepath\JFP Inv 81967.pdf"
click at [172, 264] on button "Add Invoices" at bounding box center [158, 271] width 42 height 14
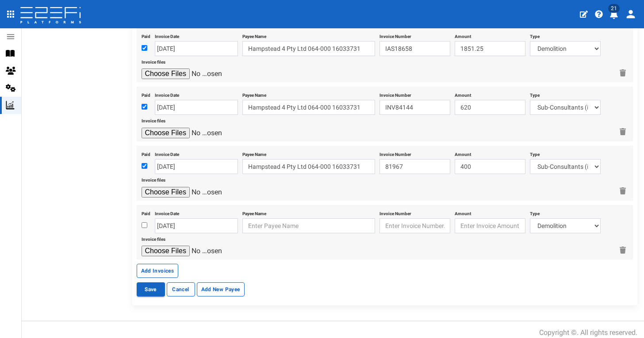
scroll to position [370, 0]
click at [143, 223] on input "checkbox" at bounding box center [144, 226] width 6 height 6
checkbox input "true"
click at [171, 219] on input "12-09-2025" at bounding box center [196, 226] width 83 height 15
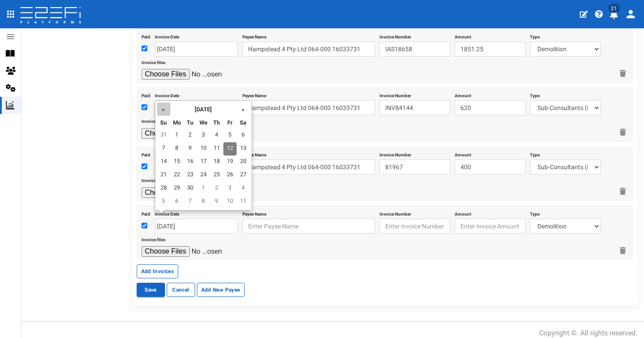
click at [166, 112] on th "«" at bounding box center [163, 109] width 13 height 13
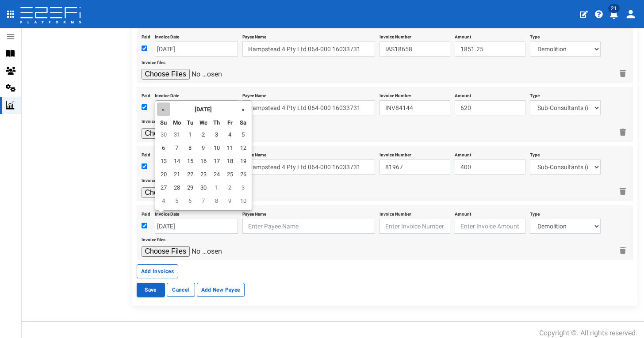
click at [163, 112] on th "«" at bounding box center [163, 109] width 13 height 13
click at [242, 133] on td "1" at bounding box center [243, 135] width 13 height 13
type input "[DATE]"
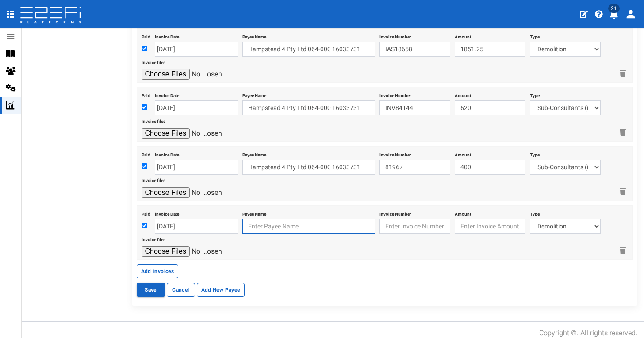
click at [290, 219] on input "text" at bounding box center [308, 226] width 133 height 15
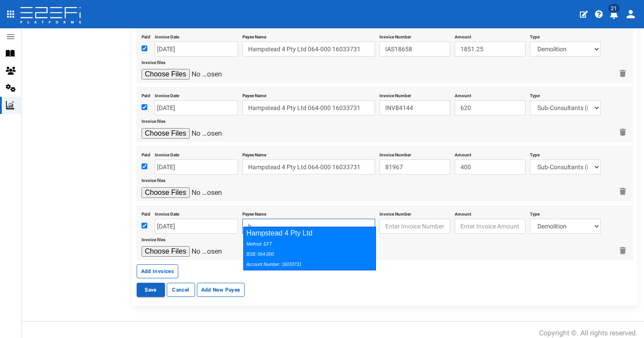
click at [318, 244] on div "Method: EFT BSB: 064-000 Account Number: 16033731" at bounding box center [307, 254] width 122 height 31
type input "Hampstead 4 Pty Ltd 064-000 16033731"
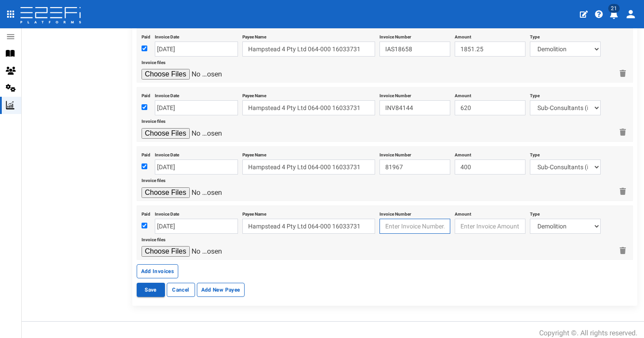
click at [406, 220] on input "text" at bounding box center [414, 226] width 71 height 15
paste input "83210"
type input "83210"
type input "450"
select select "Sub-Consultants (including Council Fees)~115~CONSULTANT/PROFESSIONAL FEES"
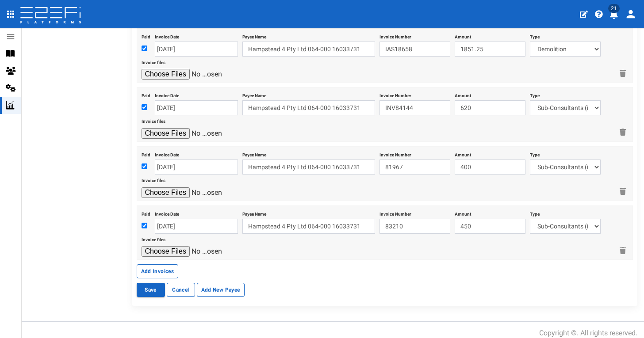
click at [177, 246] on input "file" at bounding box center [183, 251] width 84 height 11
type input "C:\fakepath\JFP Inv 83210 .pdf"
click at [163, 264] on button "Add Invoices" at bounding box center [158, 271] width 42 height 14
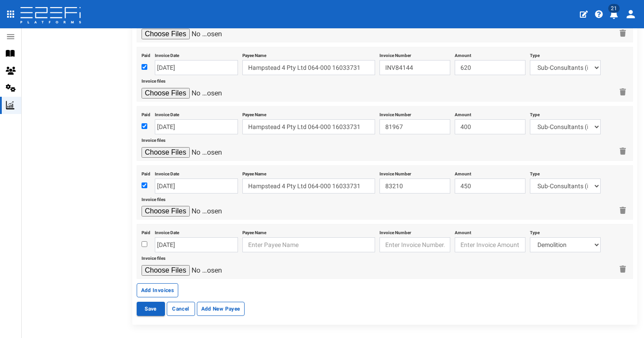
scroll to position [416, 0]
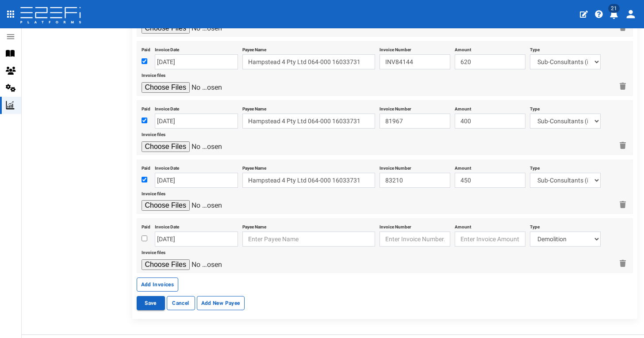
click at [141, 236] on input "checkbox" at bounding box center [144, 239] width 6 height 6
checkbox input "true"
click at [170, 232] on input "12-09-2025" at bounding box center [196, 239] width 83 height 15
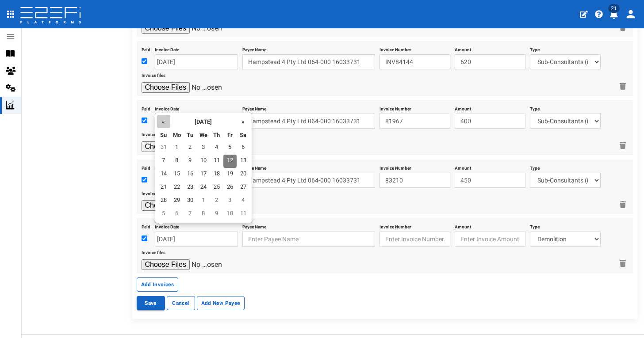
click at [166, 120] on th "«" at bounding box center [163, 121] width 13 height 13
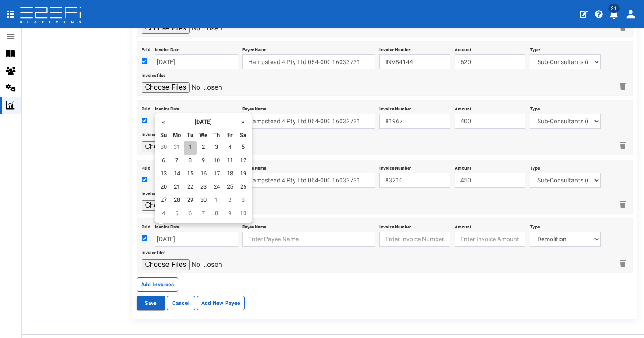
click at [189, 148] on td "1" at bounding box center [189, 147] width 13 height 13
type input "[DATE]"
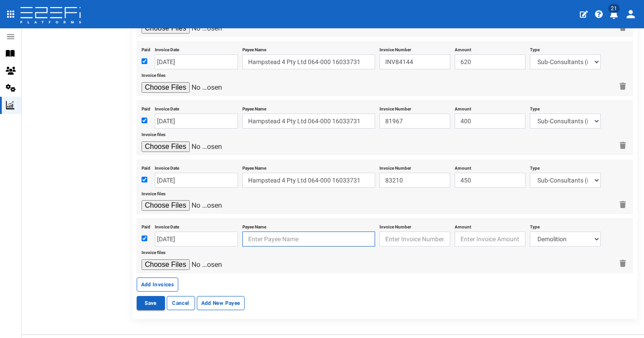
click at [351, 235] on input "text" at bounding box center [308, 239] width 133 height 15
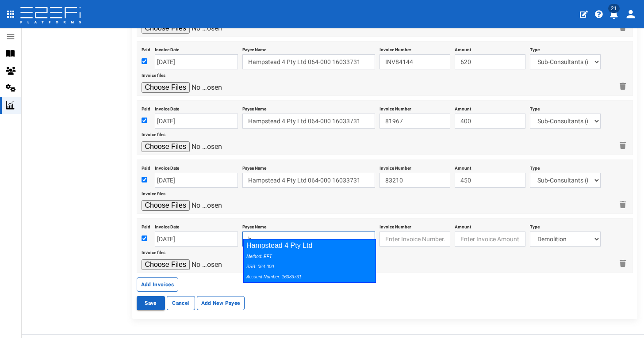
click at [357, 255] on div "Method: EFT BSB: 064-000 Account Number: 16033731" at bounding box center [307, 266] width 122 height 31
type input "Hampstead 4 Pty Ltd 064-000 16033731"
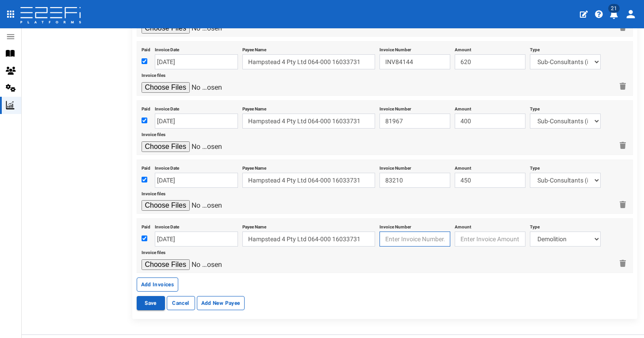
click at [403, 232] on input "text" at bounding box center [414, 239] width 71 height 15
paste input "83362"
type input "83362"
type input "1250"
select select "Sub-Consultants (including Council Fees)~115~CONSULTANT/PROFESSIONAL FEES"
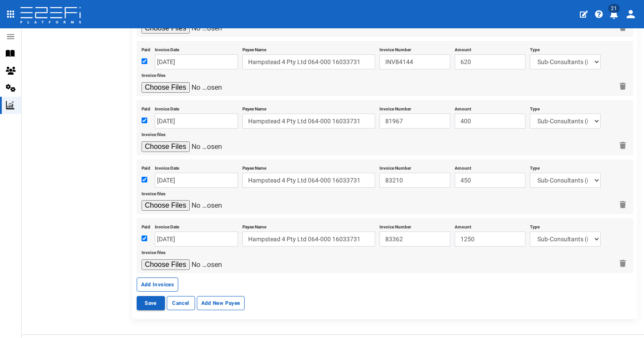
click at [173, 260] on input "file" at bounding box center [183, 265] width 84 height 11
type input "C:\fakepath\JFP Inv 83362.pdf"
click at [156, 278] on button "Add Invoices" at bounding box center [158, 285] width 42 height 14
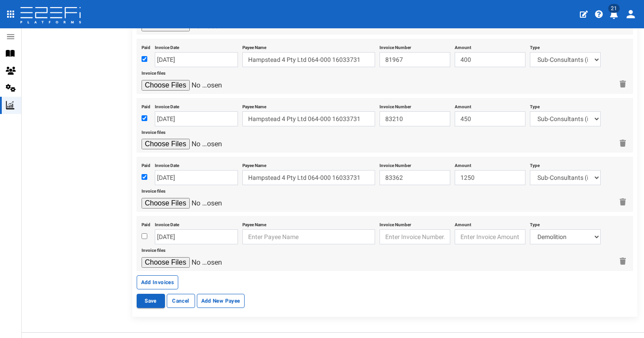
scroll to position [479, 0]
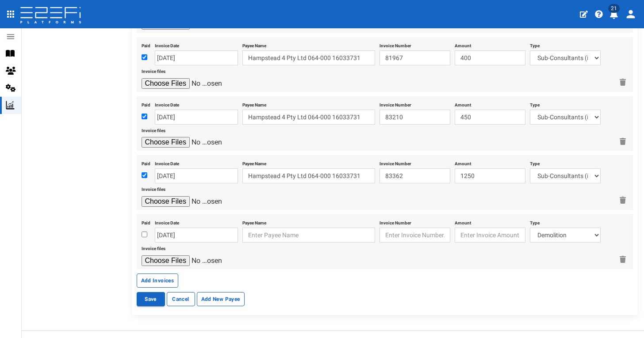
click at [144, 232] on input "checkbox" at bounding box center [144, 235] width 6 height 6
checkbox input "true"
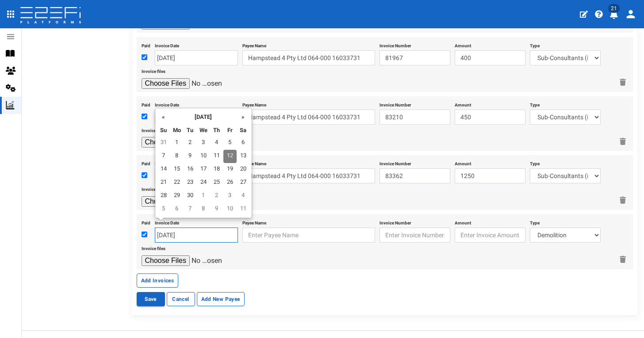
click at [170, 228] on input "12-09-2025" at bounding box center [196, 235] width 83 height 15
click at [167, 118] on th "«" at bounding box center [163, 116] width 13 height 13
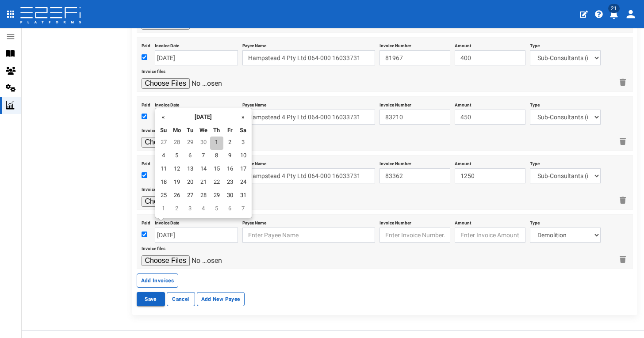
click at [216, 142] on td "1" at bounding box center [216, 143] width 13 height 13
type input "[DATE]"
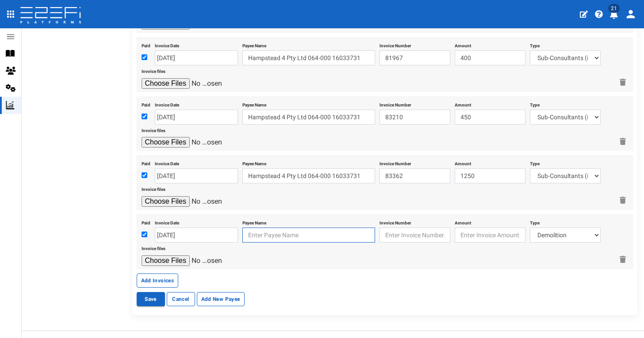
click at [269, 228] on input "text" at bounding box center [308, 235] width 133 height 15
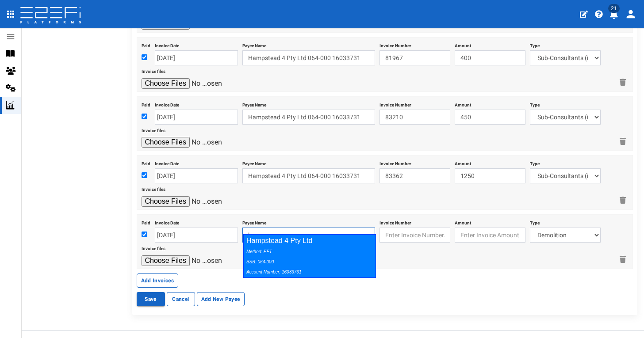
click at [295, 252] on div "Method: EFT BSB: 064-000 Account Number: 16033731" at bounding box center [307, 261] width 122 height 31
type input "Hampstead 4 Pty Ltd 064-000 16033731"
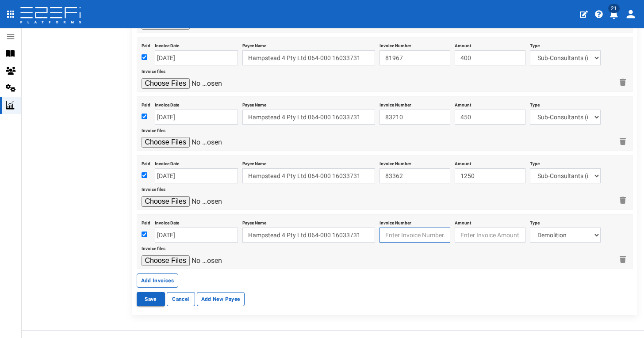
click at [424, 228] on input "text" at bounding box center [414, 235] width 71 height 15
paste input "83549"
type input "83549"
type input "400"
select select "Sub-Consultants (including Council Fees)~115~CONSULTANT/PROFESSIONAL FEES"
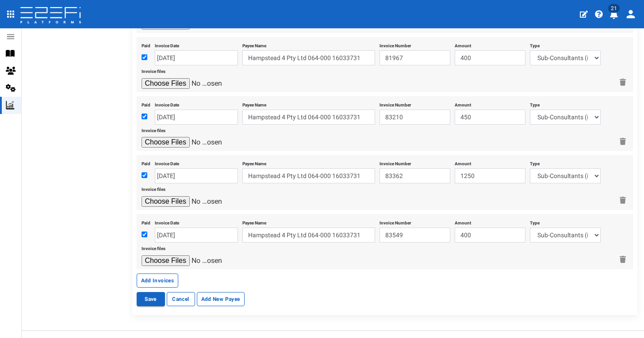
click at [175, 256] on input "file" at bounding box center [183, 261] width 84 height 11
type input "C:\fakepath\JFP Inv 83549 .pdf"
click at [161, 274] on button "Add Invoices" at bounding box center [158, 281] width 42 height 14
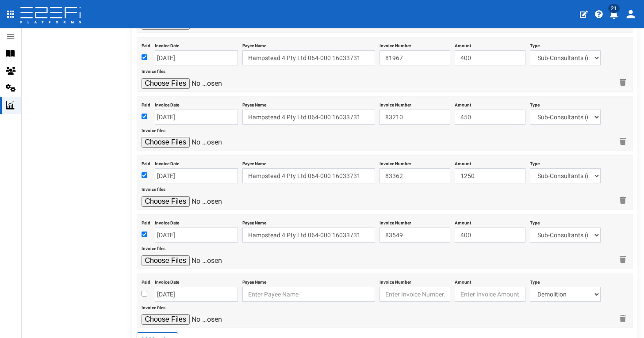
click at [144, 291] on input "checkbox" at bounding box center [144, 294] width 6 height 6
checkbox input "true"
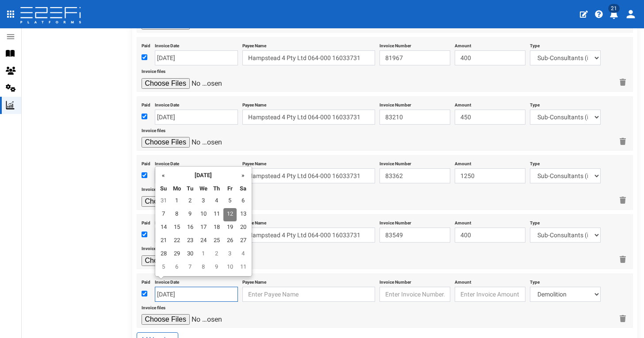
click at [171, 287] on input "12-09-2025" at bounding box center [196, 294] width 83 height 15
click at [166, 176] on th "«" at bounding box center [163, 174] width 13 height 13
click at [160, 218] on td "1" at bounding box center [163, 214] width 13 height 13
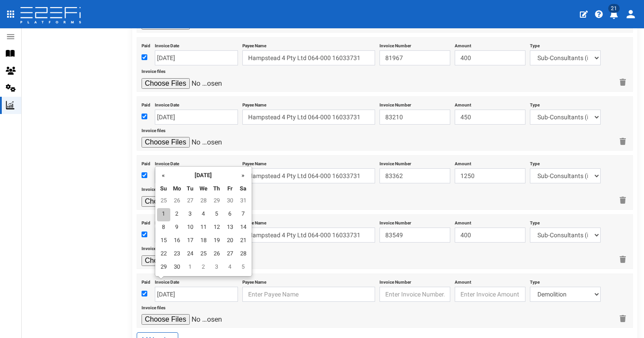
type input "01-06-2025"
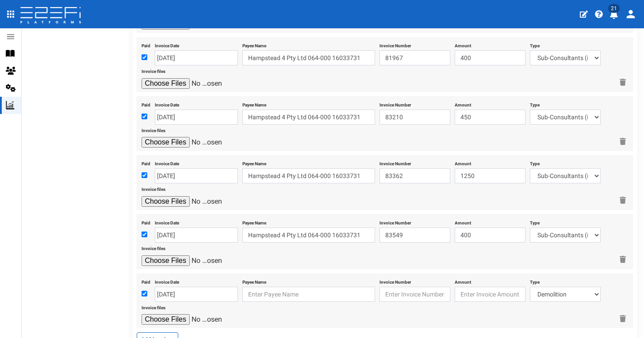
click at [290, 277] on div "Payee Name" at bounding box center [308, 289] width 133 height 26
click at [288, 290] on input "text" at bounding box center [308, 294] width 133 height 15
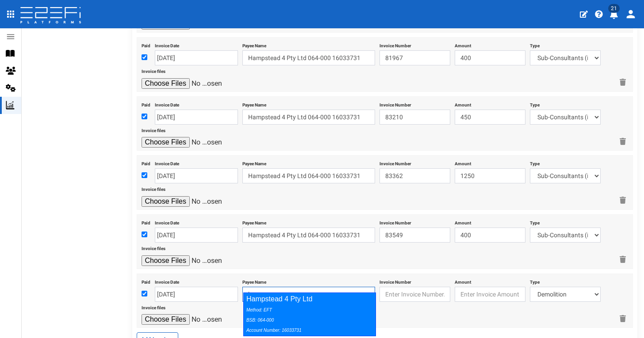
click at [310, 302] on div "Hampstead 4 Pty Ltd Method: EFT BSB: 064-000 Account Number: 16033731" at bounding box center [309, 315] width 133 height 44
type input "Hampstead 4 Pty Ltd 064-000 16033731"
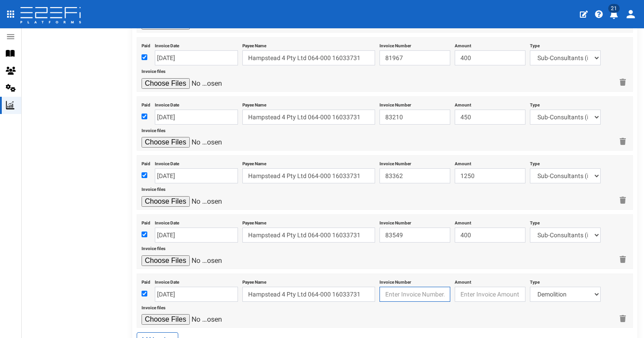
click at [406, 287] on input "text" at bounding box center [414, 294] width 71 height 15
paste input "83990"
type input "83990"
type input "2950"
select select "Sub-Consultants (including Council Fees)~115~CONSULTANT/PROFESSIONAL FEES"
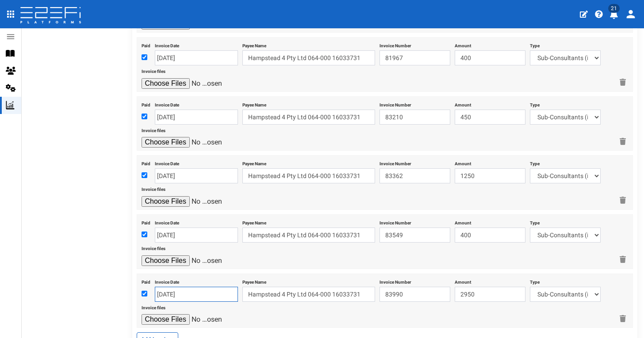
click at [208, 288] on input "01-06-2025" at bounding box center [196, 294] width 83 height 15
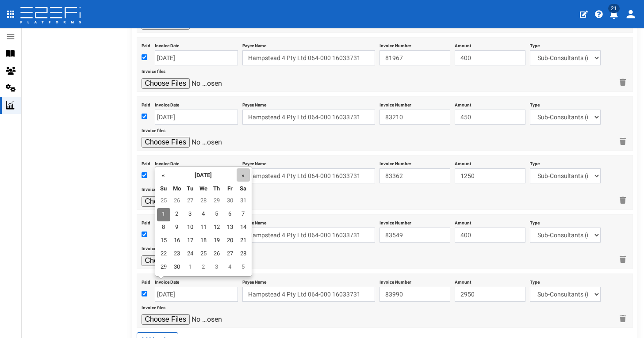
click at [246, 177] on th "»" at bounding box center [243, 174] width 13 height 13
click at [187, 198] on td "1" at bounding box center [189, 201] width 13 height 13
type input "[DATE]"
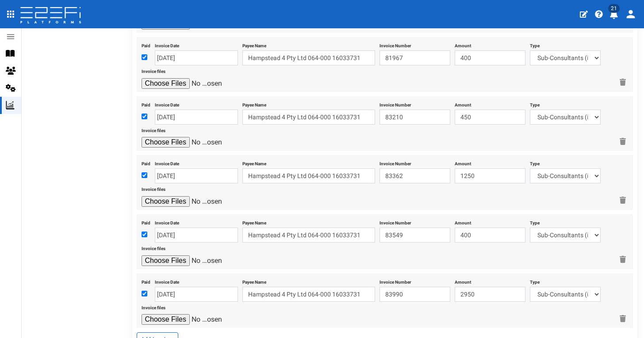
scroll to position [507, 0]
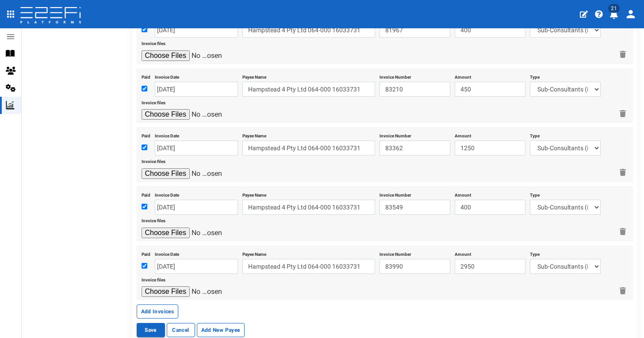
click at [170, 286] on input "file" at bounding box center [183, 291] width 84 height 11
type input "C:\fakepath\JFP Inv 83990.pdf"
click at [169, 305] on button "Add Invoices" at bounding box center [158, 312] width 42 height 14
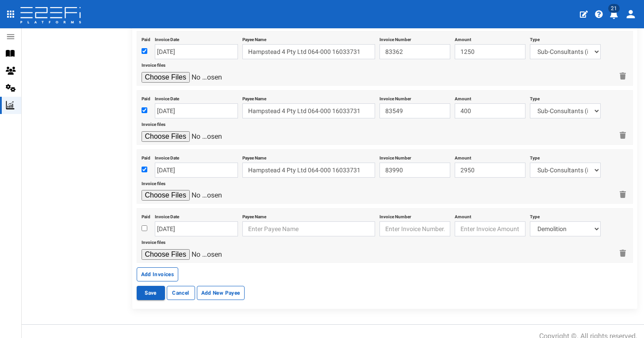
scroll to position [0, 0]
click at [144, 225] on input "checkbox" at bounding box center [144, 228] width 6 height 6
checkbox input "true"
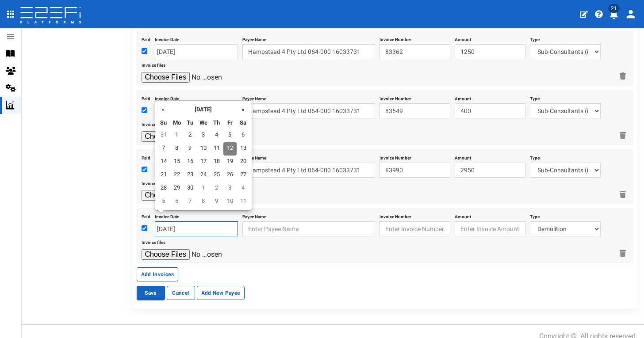
click at [172, 221] on input "12-09-2025" at bounding box center [196, 228] width 83 height 15
click at [168, 109] on th "«" at bounding box center [163, 109] width 13 height 13
click at [230, 132] on td "1" at bounding box center [229, 135] width 13 height 13
type input "[DATE]"
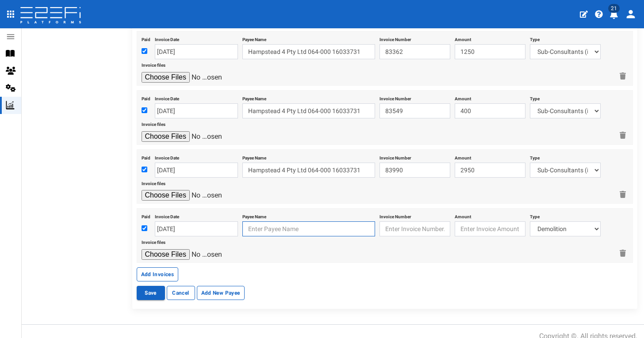
click at [281, 221] on input "text" at bounding box center [308, 228] width 133 height 15
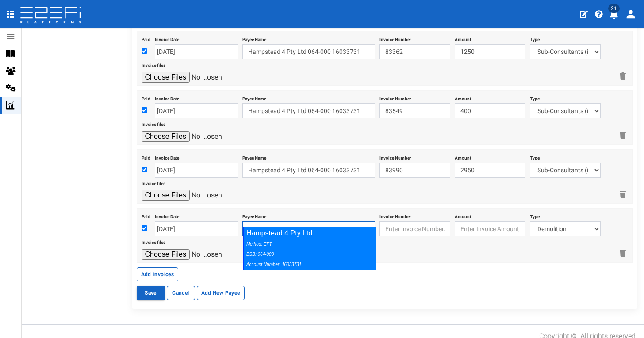
click at [335, 244] on div "Method: EFT BSB: 064-000 Account Number: 16033731" at bounding box center [307, 254] width 122 height 31
type input "Hampstead 4 Pty Ltd 064-000 16033731"
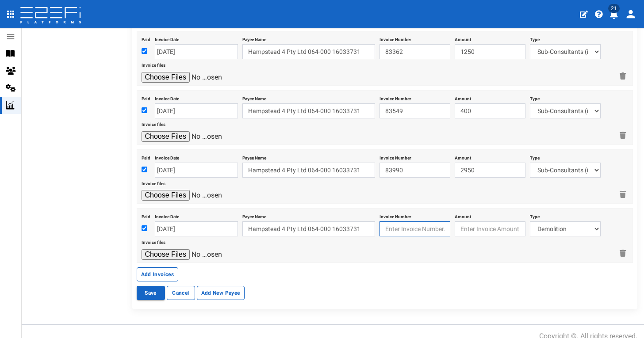
click at [401, 221] on input "text" at bounding box center [414, 228] width 71 height 15
paste input "84169"
type input "84169"
type input "1500"
select select "Sub-Consultants (including Council Fees)~115~CONSULTANT/PROFESSIONAL FEES"
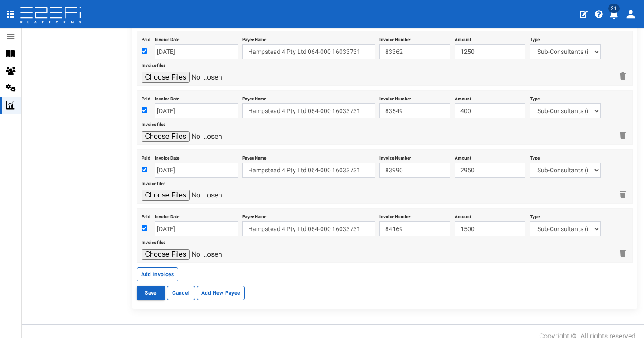
click at [183, 249] on input "file" at bounding box center [183, 254] width 84 height 11
type input "C:\fakepath\JFP Inv.84169.pdf"
click at [156, 289] on button "Save" at bounding box center [151, 293] width 28 height 14
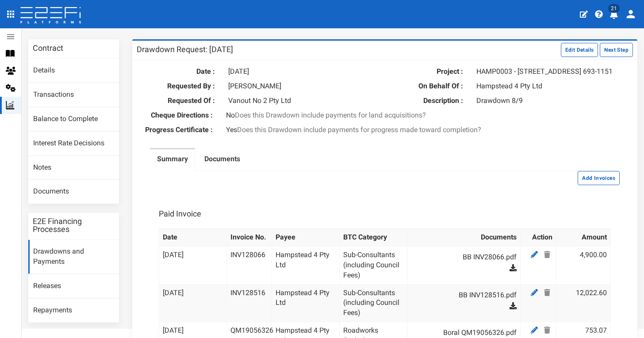
scroll to position [44, 0]
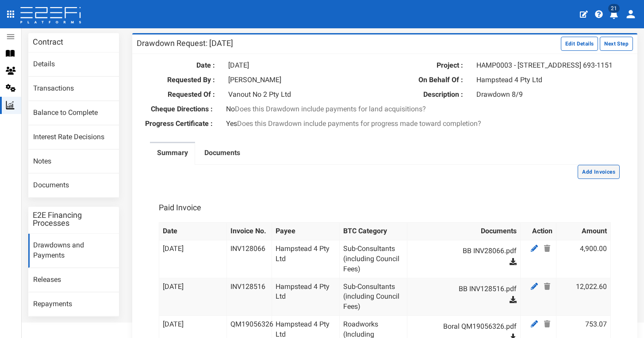
click at [611, 175] on button "Add Invoices" at bounding box center [598, 172] width 42 height 14
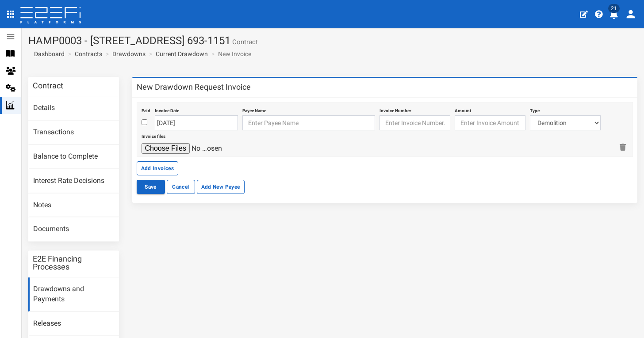
click at [145, 124] on input "checkbox" at bounding box center [144, 122] width 6 height 6
checkbox input "true"
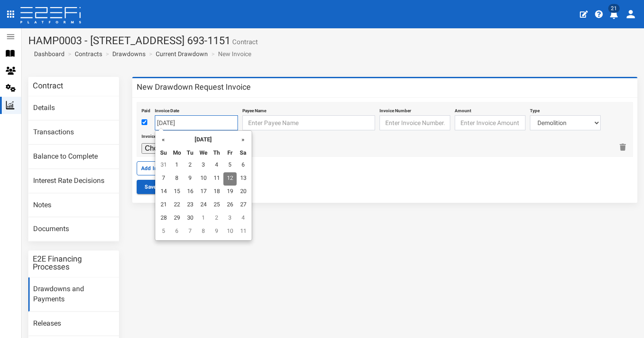
click at [172, 122] on input "[DATE]" at bounding box center [196, 122] width 83 height 15
click at [164, 144] on th "«" at bounding box center [163, 139] width 13 height 13
click at [176, 204] on td "21" at bounding box center [176, 205] width 13 height 13
type input "[DATE]"
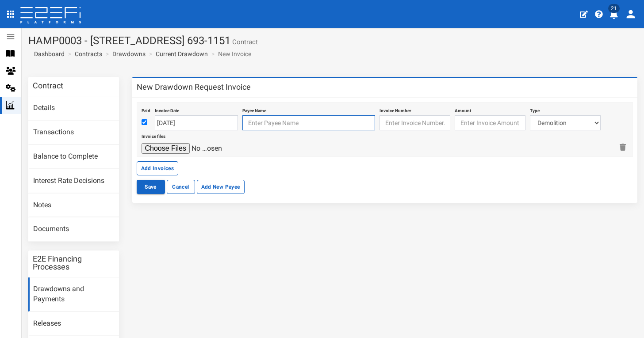
click at [279, 120] on input "text" at bounding box center [308, 122] width 133 height 15
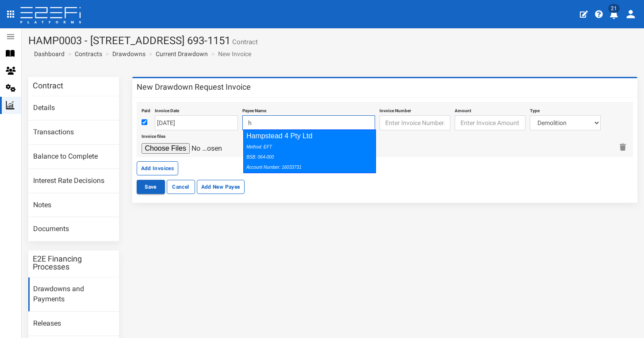
click at [299, 143] on div "Method: EFT BSB: 064-000 Account Number: 16033731" at bounding box center [307, 156] width 122 height 31
type input "Hampstead 4 Pty Ltd 064-000 16033731"
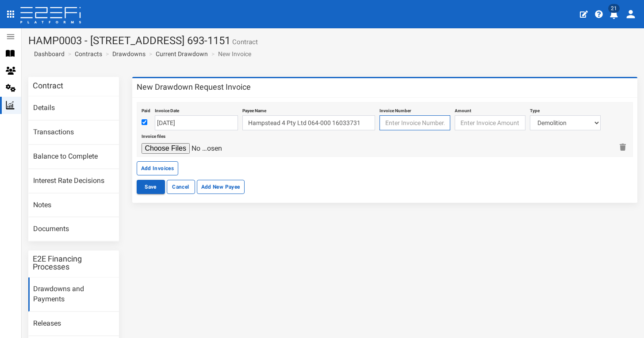
click at [389, 122] on input "text" at bounding box center [414, 122] width 71 height 15
paste input "80725"
type input "80725"
type input "1368.38"
select select "Electricity/Telecommunications~100~MISCELLANEOUS WORKS"
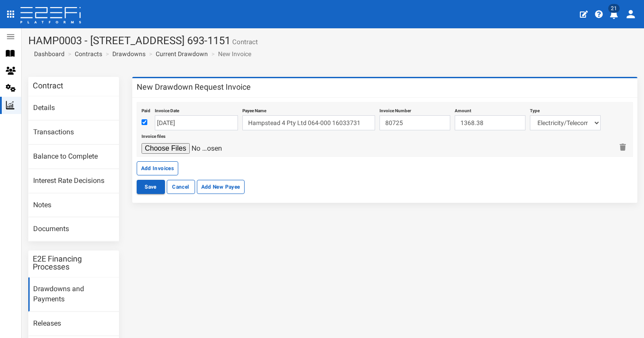
click at [178, 147] on input "file" at bounding box center [183, 148] width 84 height 11
type input "C:\fakepath\Platinum Electrical 80725.pdf"
click at [164, 171] on button "Add Invoices" at bounding box center [158, 168] width 42 height 14
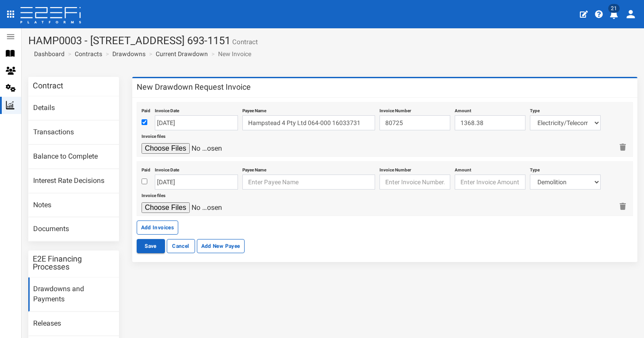
click at [144, 181] on input "checkbox" at bounding box center [144, 182] width 6 height 6
checkbox input "true"
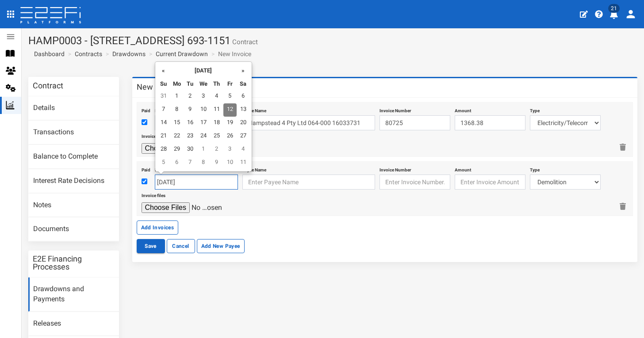
click at [179, 175] on input "12-09-2025" at bounding box center [196, 182] width 83 height 15
click at [166, 71] on th "«" at bounding box center [163, 70] width 13 height 13
click at [225, 152] on td "29" at bounding box center [229, 149] width 13 height 13
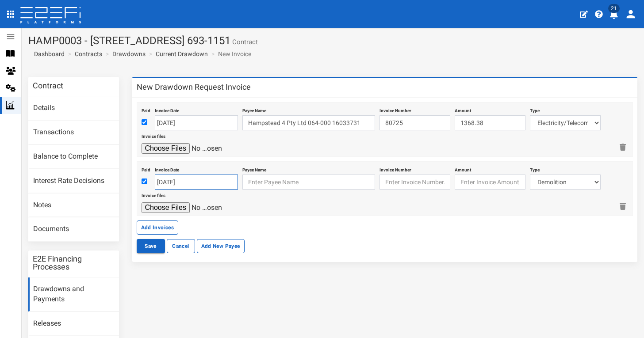
click at [183, 175] on input "[DATE]" at bounding box center [196, 182] width 83 height 15
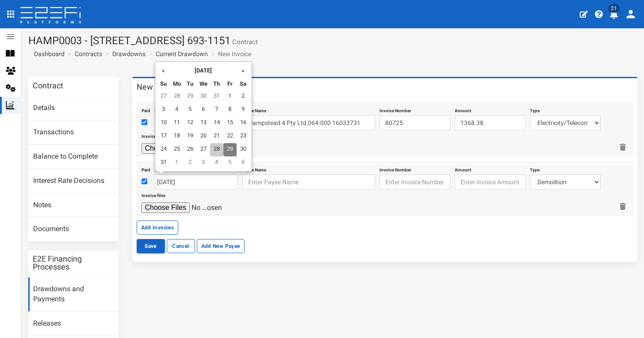
click at [218, 149] on td "28" at bounding box center [216, 149] width 13 height 13
type input "[DATE]"
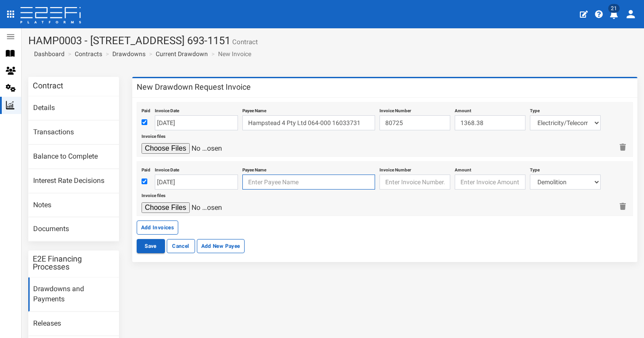
click at [275, 184] on input "text" at bounding box center [308, 182] width 133 height 15
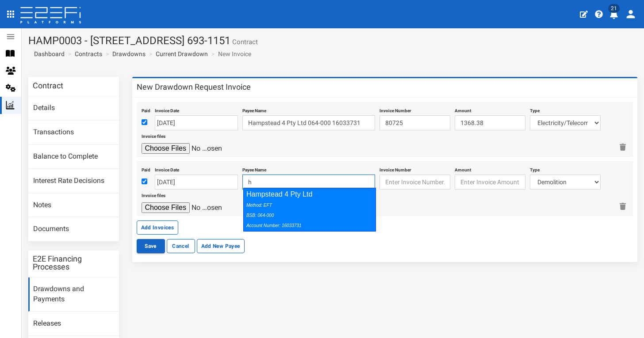
click at [295, 202] on div "Method: EFT BSB: 064-000 Account Number: 16033731" at bounding box center [307, 215] width 122 height 31
type input "Hampstead 4 Pty Ltd 064-000 16033731"
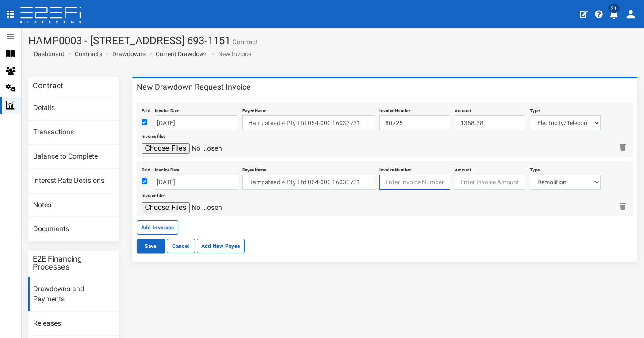
click at [401, 180] on input "text" at bounding box center [414, 182] width 71 height 15
paste input "INV94362"
type input "INV94362"
type input "353.07"
select select "Civil Construction (Including Bonds)~77~CIVIL WORKS"
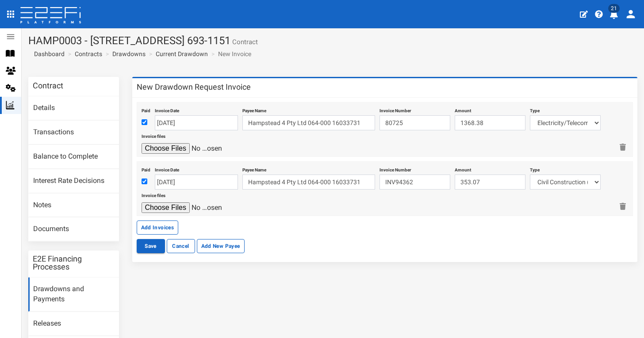
click at [177, 206] on input "file" at bounding box center [183, 207] width 84 height 11
click at [171, 210] on input "file" at bounding box center [183, 207] width 84 height 11
type input "C:\fakepath\Nuway INV94362 .PDF"
click at [162, 228] on button "Add Invoices" at bounding box center [158, 228] width 42 height 14
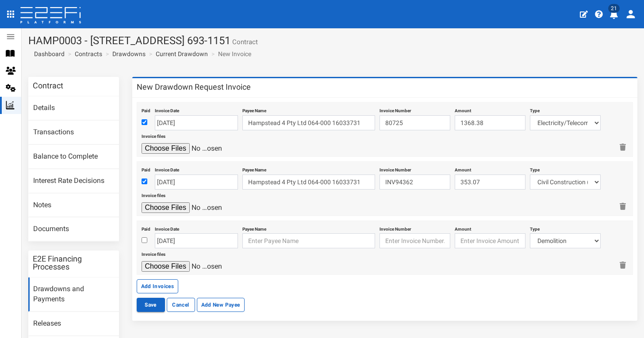
click at [143, 238] on input "checkbox" at bounding box center [144, 240] width 6 height 6
checkbox input "true"
click at [200, 205] on input "file" at bounding box center [183, 207] width 84 height 11
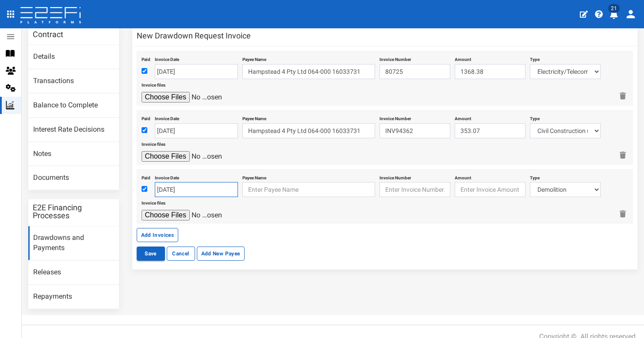
click at [188, 187] on input "12-09-2025" at bounding box center [196, 189] width 83 height 15
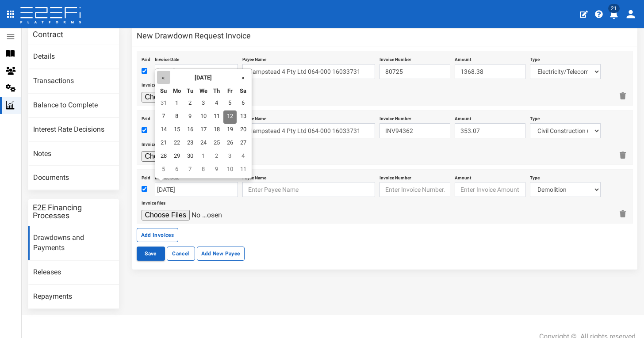
click at [167, 80] on th "«" at bounding box center [163, 77] width 13 height 13
click at [228, 113] on td "6" at bounding box center [229, 117] width 13 height 13
type input "[DATE]"
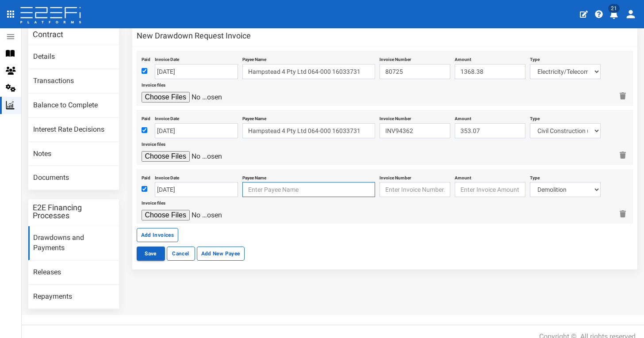
click at [279, 186] on input "text" at bounding box center [308, 189] width 133 height 15
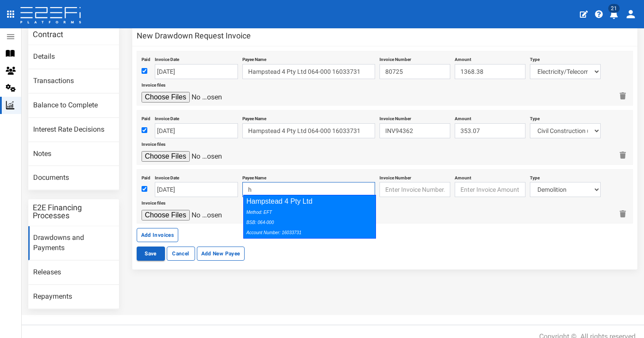
click at [300, 210] on div "Method: EFT BSB: 064-000 Account Number: 16033731" at bounding box center [307, 222] width 122 height 31
type input "Hampstead 4 Pty Ltd 064-000 16033731"
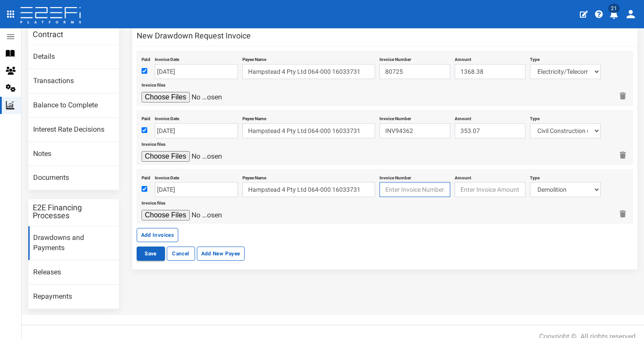
click at [414, 188] on input "text" at bounding box center [414, 189] width 71 height 15
paste input "INV92560"
type input "INV92560"
type input "825.49"
select select "Retaining ~72~CIVIL WORKS"
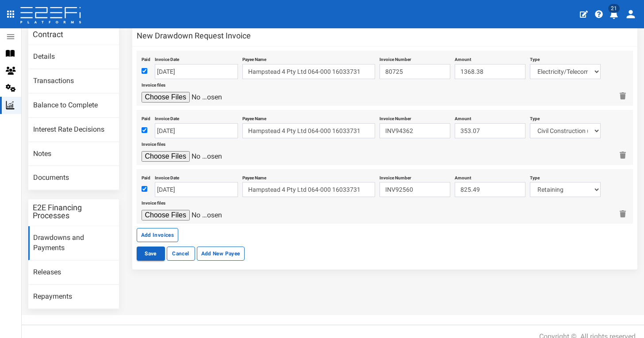
click at [150, 215] on input "file" at bounding box center [183, 215] width 84 height 11
type input "C:\fakepath\Nuway INV92560.PDF"
click at [163, 234] on button "Add Invoices" at bounding box center [158, 235] width 42 height 14
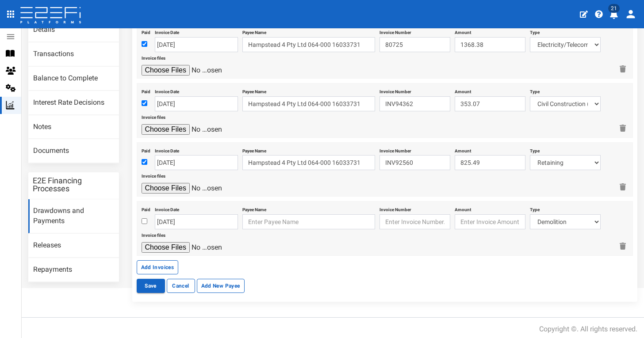
scroll to position [78, 0]
click at [142, 217] on div at bounding box center [145, 222] width 9 height 11
click at [483, 215] on input "number" at bounding box center [489, 222] width 71 height 15
type input "1639"
click at [145, 219] on input "checkbox" at bounding box center [144, 222] width 6 height 6
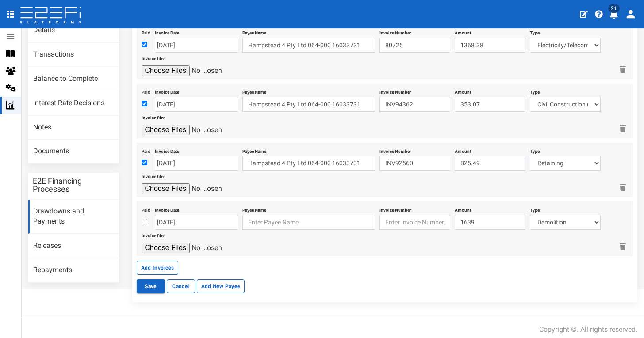
checkbox input "true"
click at [164, 218] on input "12-09-2025" at bounding box center [196, 222] width 83 height 15
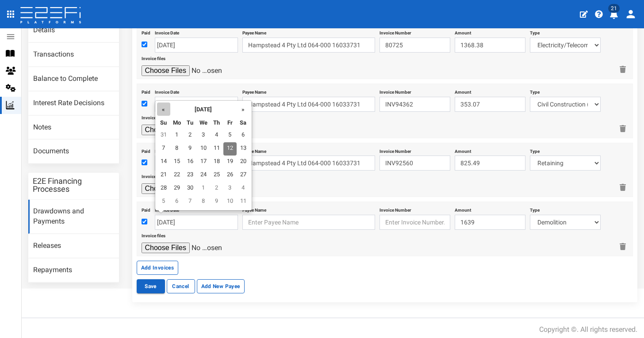
click at [167, 111] on th "«" at bounding box center [163, 109] width 13 height 13
click at [191, 148] on td "5" at bounding box center [189, 148] width 13 height 13
type input "[DATE]"
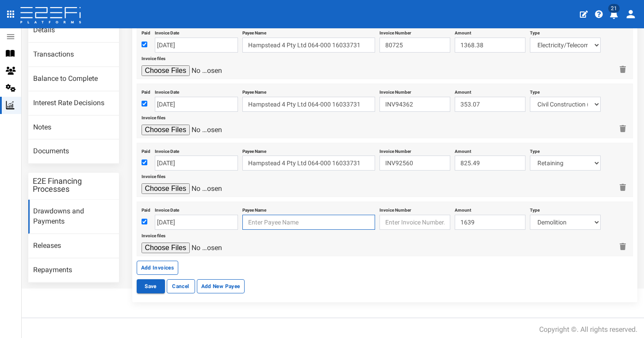
click at [277, 218] on input "text" at bounding box center [308, 222] width 133 height 15
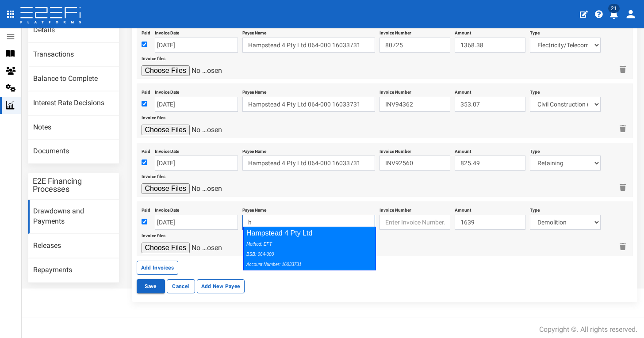
click at [293, 233] on div "Hampstead 4 Pty Ltd Method: EFT BSB: 064-000 Account Number: 16033731" at bounding box center [309, 249] width 133 height 44
type input "Hampstead 4 Pty Ltd 064-000 16033731"
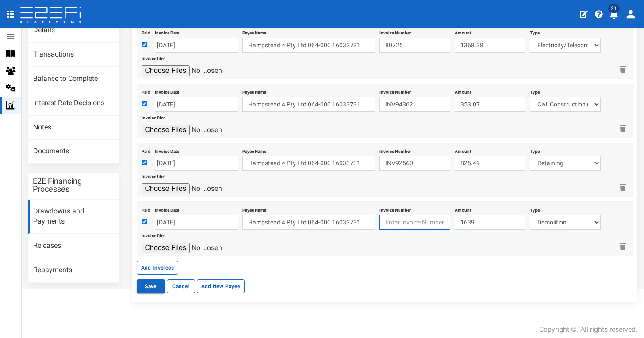
click at [416, 218] on input "text" at bounding box center [414, 222] width 71 height 15
paste input "10709595"
type input "10709595"
select select "Retaining ~72~CIVIL WORKS"
click at [175, 243] on input "file" at bounding box center [183, 248] width 84 height 11
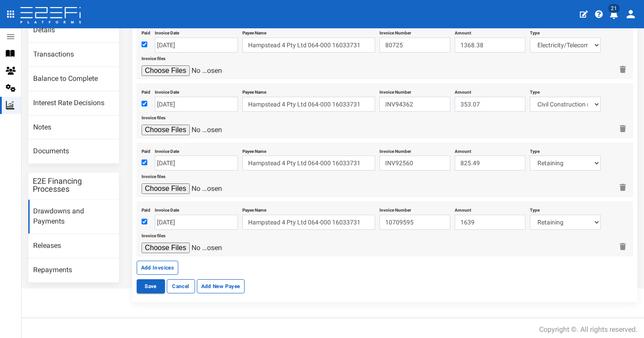
type input "C:\fakepath\Neilsens 10709595.pdf"
click at [156, 267] on button "Add Invoices" at bounding box center [158, 268] width 42 height 14
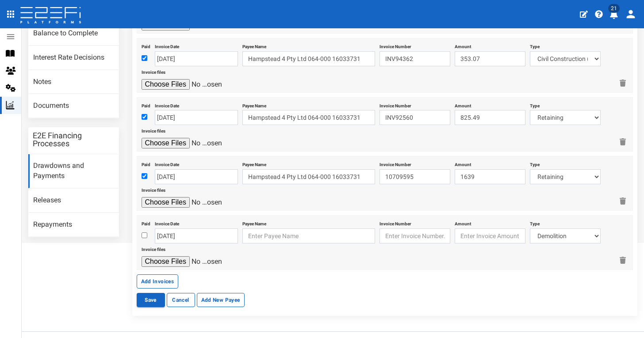
scroll to position [124, 0]
click at [145, 233] on input "checkbox" at bounding box center [144, 235] width 6 height 6
checkbox input "true"
click at [256, 229] on input "text" at bounding box center [308, 235] width 133 height 15
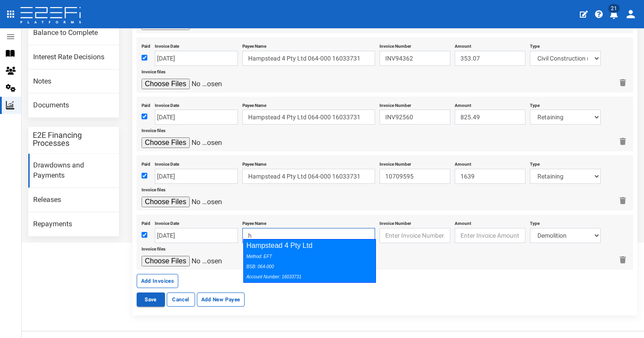
click at [288, 257] on div "Method: EFT BSB: 064-000 Account Number: 16033731" at bounding box center [307, 266] width 122 height 31
type input "Hampstead 4 Pty Ltd 064-000 16033731"
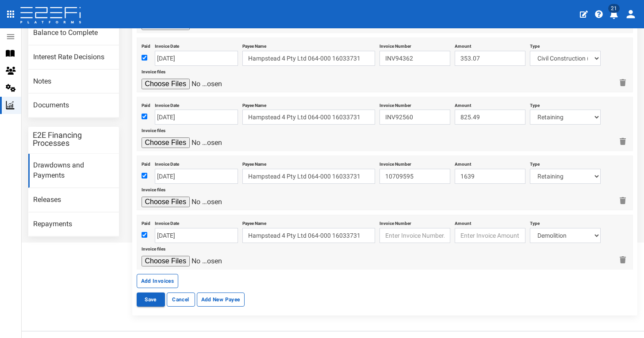
click at [391, 262] on div "Invoice files" at bounding box center [377, 255] width 472 height 24
select select "Retaining ~72~CIVIL WORKS"
click at [416, 229] on input "text" at bounding box center [414, 235] width 71 height 15
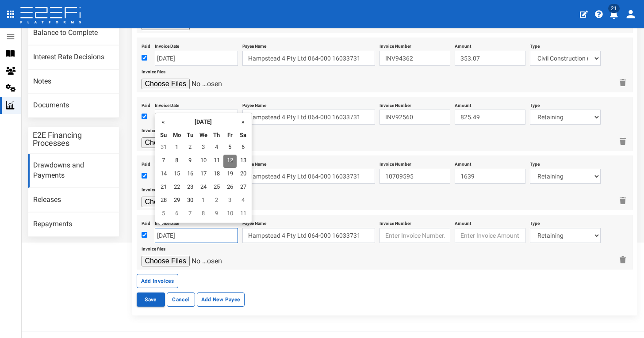
click at [168, 228] on input "12-09-2025" at bounding box center [196, 235] width 83 height 15
click at [163, 122] on th "«" at bounding box center [163, 121] width 13 height 13
click at [229, 157] on td "8" at bounding box center [229, 161] width 13 height 13
type input "[DATE]"
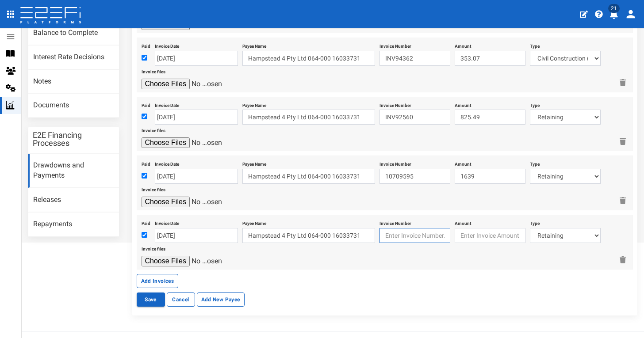
click at [424, 228] on input "text" at bounding box center [414, 235] width 71 height 15
paste input "INV10710425"
type input "INV10710425"
type input "793"
click at [178, 256] on input "file" at bounding box center [183, 261] width 84 height 11
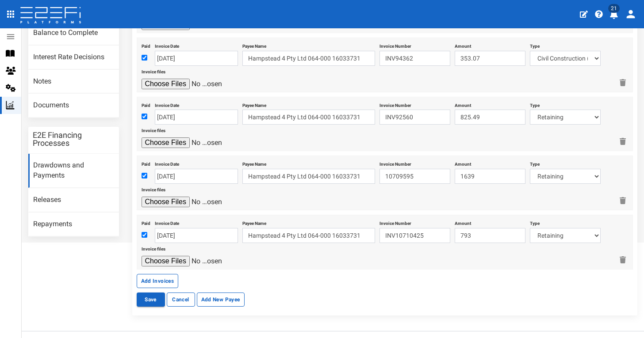
click at [172, 256] on input "file" at bounding box center [183, 261] width 84 height 11
click at [179, 256] on input "file" at bounding box center [183, 261] width 84 height 11
type input "C:\fakepath\Neilsens INV10710425 .pdf"
click at [170, 275] on button "Add Invoices" at bounding box center [158, 281] width 42 height 14
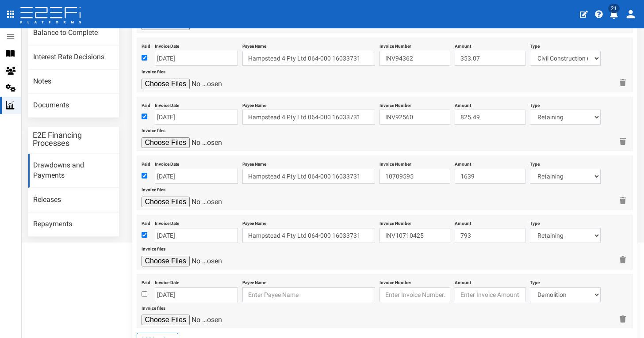
click at [145, 292] on input "checkbox" at bounding box center [144, 294] width 6 height 6
checkbox input "true"
click at [182, 289] on input "12-09-2025" at bounding box center [196, 294] width 83 height 15
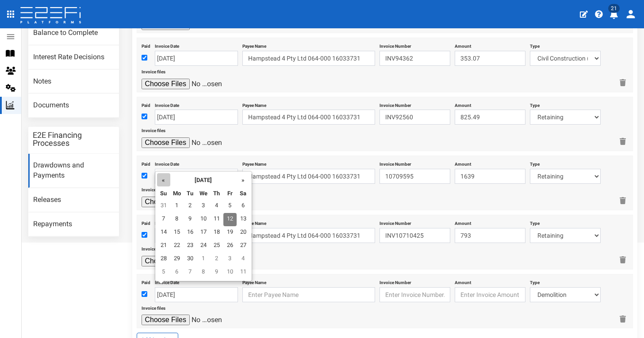
click at [164, 182] on th "«" at bounding box center [163, 179] width 13 height 13
click at [215, 221] on td "10" at bounding box center [216, 219] width 13 height 13
type input "[DATE]"
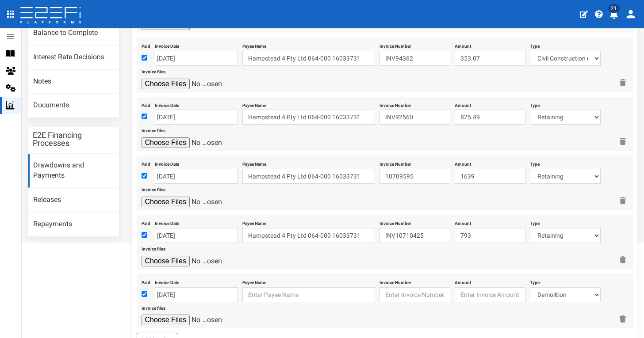
click at [278, 302] on div "Invoice files" at bounding box center [377, 314] width 472 height 24
click at [283, 293] on input "text" at bounding box center [308, 294] width 133 height 15
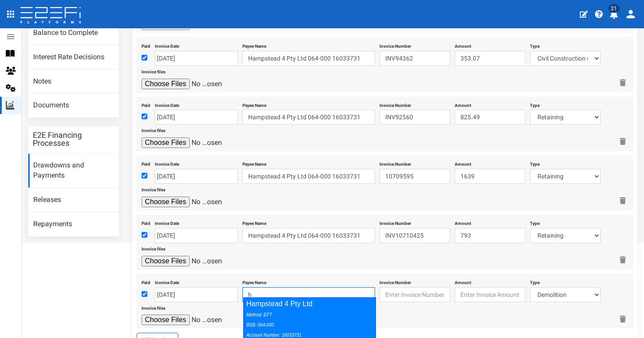
click at [302, 305] on div "Hampstead 4 Pty Ltd Method: EFT BSB: 064-000 Account Number: 16033731" at bounding box center [309, 320] width 133 height 44
type input "Hampstead 4 Pty Ltd 064-000 16033731"
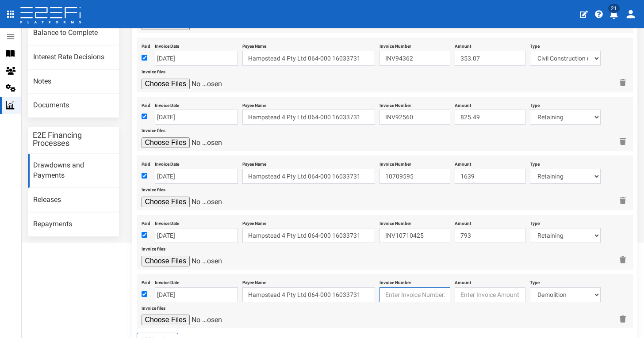
click at [407, 294] on input "text" at bounding box center [414, 294] width 71 height 15
paste input "INV10705636"
type input "INV10705636"
type input "878.50"
select select "Retaining ~72~CIVIL WORKS"
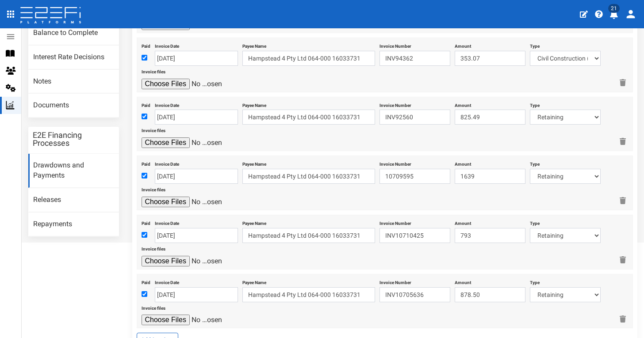
click at [177, 316] on input "file" at bounding box center [183, 320] width 84 height 11
type input "C:\fakepath\Neilsens INV10705636.pdf"
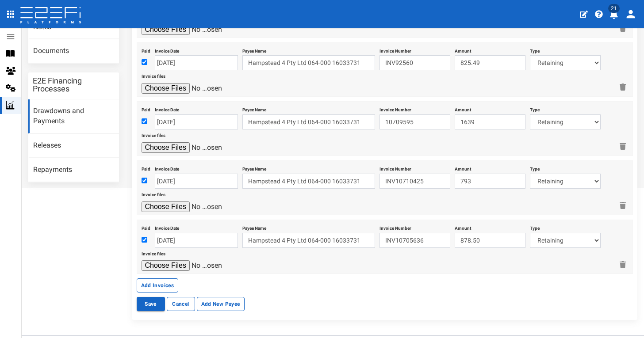
scroll to position [180, 0]
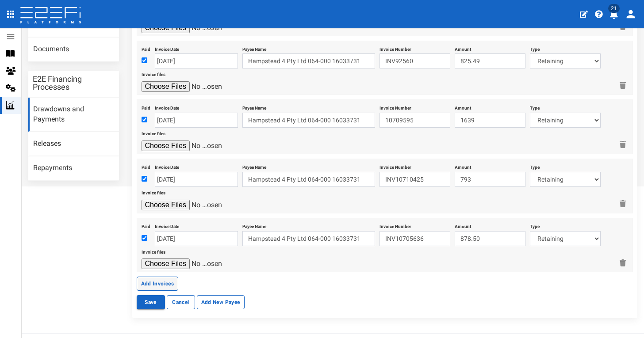
click at [168, 277] on button "Add Invoices" at bounding box center [158, 284] width 42 height 14
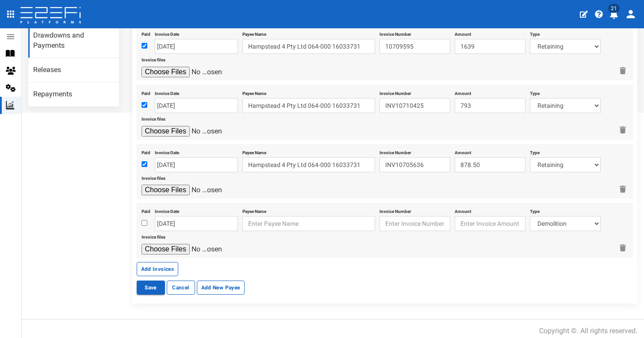
scroll to position [253, 0]
click at [145, 221] on input "checkbox" at bounding box center [144, 224] width 6 height 6
checkbox input "true"
click at [176, 218] on input "12-09-2025" at bounding box center [196, 224] width 83 height 15
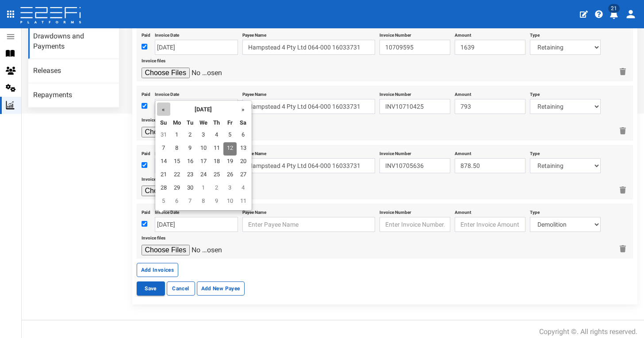
click at [163, 105] on th "«" at bounding box center [163, 109] width 13 height 13
click at [216, 160] on td "14" at bounding box center [216, 162] width 13 height 13
type input "[DATE]"
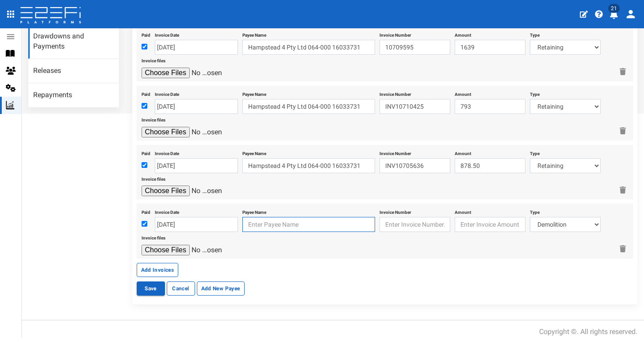
click at [274, 217] on input "text" at bounding box center [308, 224] width 133 height 15
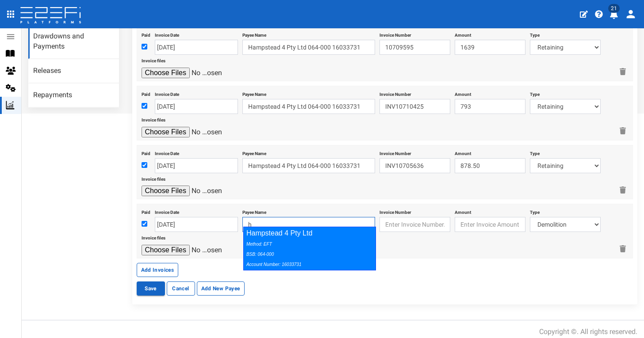
click at [308, 239] on div "Method: EFT BSB: 064-000 Account Number: 16033731" at bounding box center [307, 254] width 122 height 31
type input "Hampstead 4 Pty Ltd 064-000 16033731"
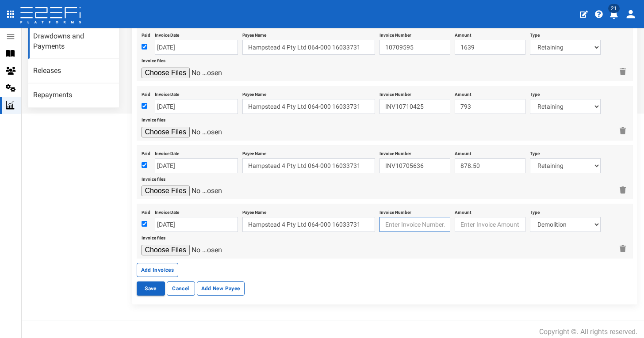
click at [418, 218] on input "text" at bounding box center [414, 224] width 71 height 15
paste input "1112199 & 1112200"
type input "1112199 & 1112200"
type input "2215.70"
select select "Civil Construction (Including Bonds)~77~CIVIL WORKS"
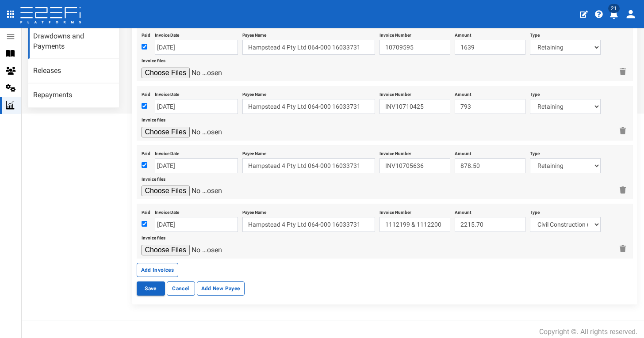
click at [176, 245] on input "file" at bounding box center [183, 250] width 84 height 11
click at [178, 247] on input "file" at bounding box center [183, 250] width 84 height 11
type input "C:\fakepath\Southern Pacific Sands 1112199 & 1112200.pdf"
click at [165, 263] on button "Add Invoices" at bounding box center [158, 270] width 42 height 14
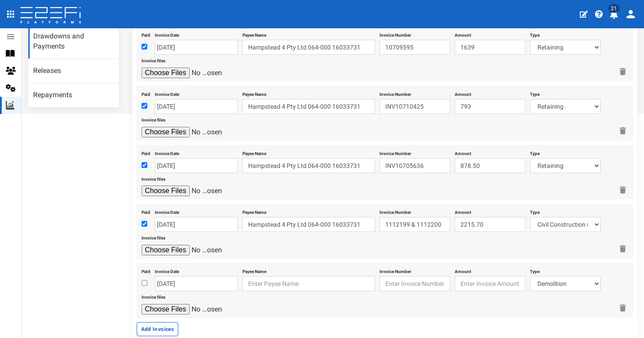
click at [146, 280] on input "checkbox" at bounding box center [144, 283] width 6 height 6
checkbox input "true"
click at [169, 278] on input "12-09-2025" at bounding box center [196, 283] width 83 height 15
click at [262, 279] on input "text" at bounding box center [308, 283] width 133 height 15
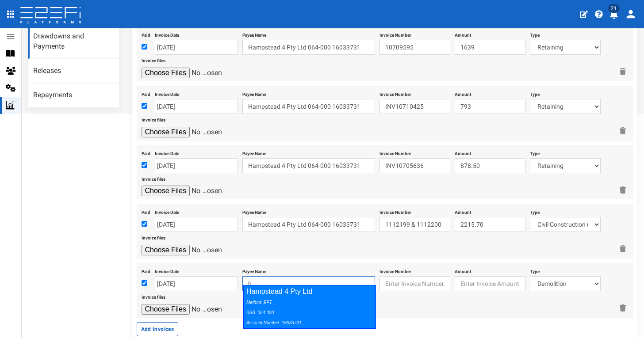
click at [295, 296] on div "Hampstead 4 Pty Ltd Method: EFT BSB: 064-000 Account Number: 16033731" at bounding box center [309, 307] width 133 height 44
type input "Hampstead 4 Pty Ltd 064-000 16033731"
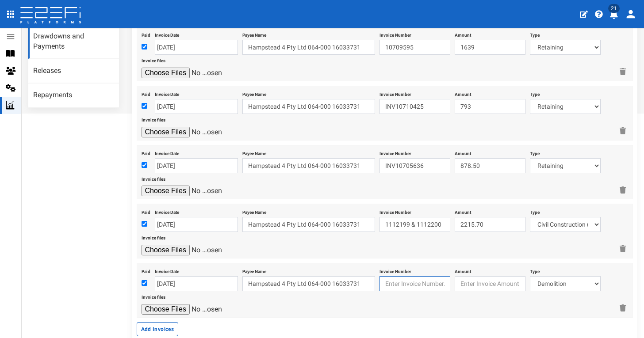
click at [413, 276] on input "text" at bounding box center [414, 283] width 71 height 15
paste input "INV157162E"
type input "INV157162E"
type input "187.42"
click at [184, 276] on input "12-09-2025" at bounding box center [196, 283] width 83 height 15
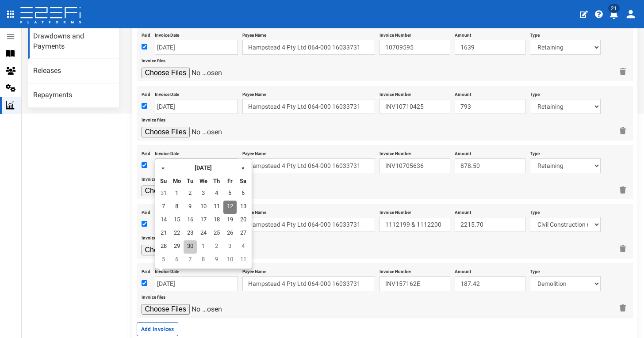
click at [191, 252] on td "30" at bounding box center [189, 246] width 13 height 13
type input "[DATE]"
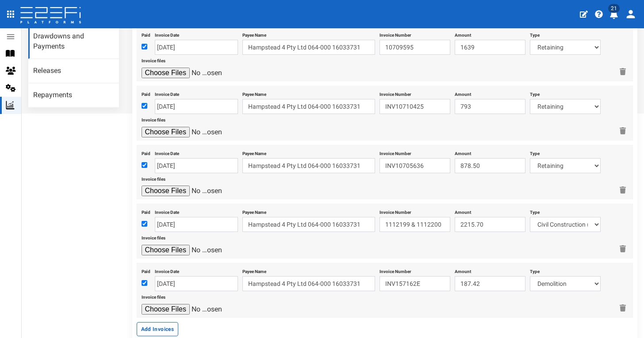
click at [176, 304] on input "file" at bounding box center [183, 309] width 84 height 11
type input "C:\fakepath\Viking Rentals 157162E.pdf"
click at [166, 276] on input "[DATE]" at bounding box center [196, 283] width 83 height 15
click at [260, 305] on div at bounding box center [377, 309] width 472 height 11
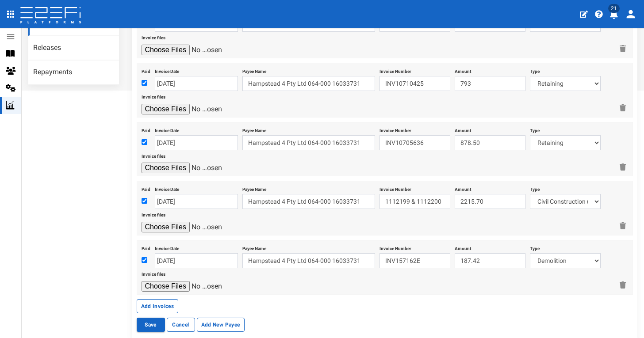
scroll to position [293, 0]
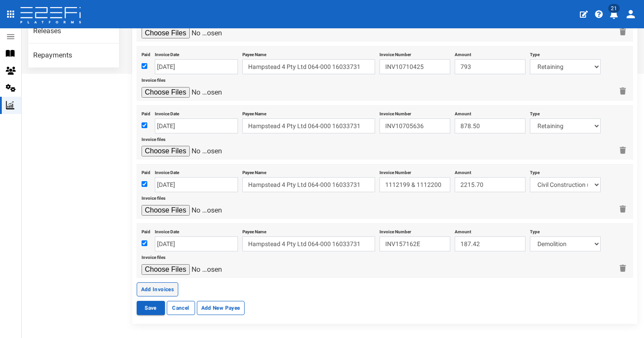
click at [156, 282] on button "Add Invoices" at bounding box center [158, 289] width 42 height 14
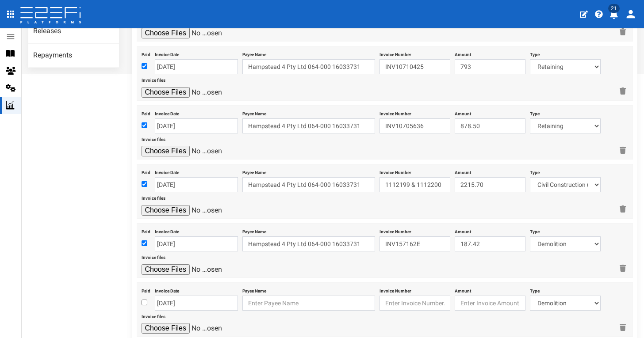
click at [146, 300] on input "checkbox" at bounding box center [144, 303] width 6 height 6
checkbox input "true"
click at [164, 298] on input "12-09-2025" at bounding box center [196, 303] width 83 height 15
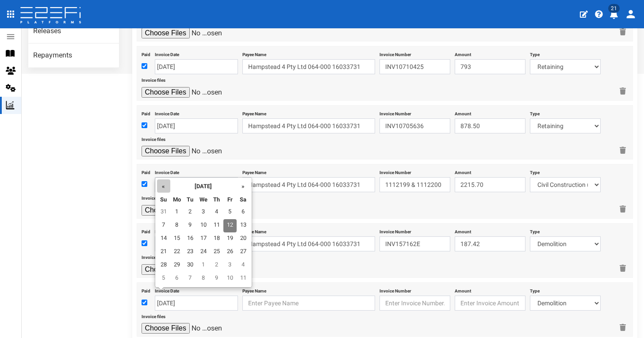
click at [163, 191] on th "«" at bounding box center [163, 185] width 13 height 13
click at [231, 214] on td "1" at bounding box center [229, 212] width 13 height 13
type input "[DATE]"
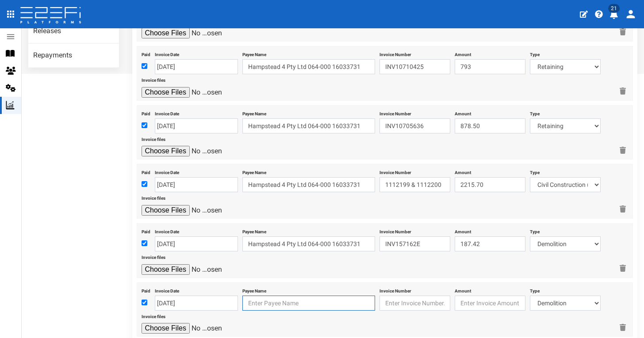
click at [285, 296] on input "text" at bounding box center [308, 303] width 133 height 15
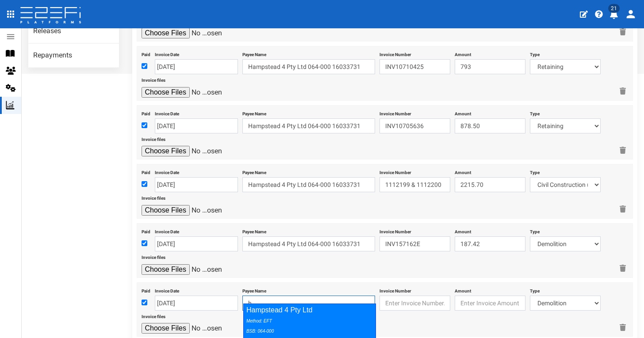
click at [325, 317] on div "Method: EFT BSB: 064-000 Account Number: 16033731" at bounding box center [307, 331] width 122 height 31
type input "Hampstead 4 Pty Ltd 064-000 16033731"
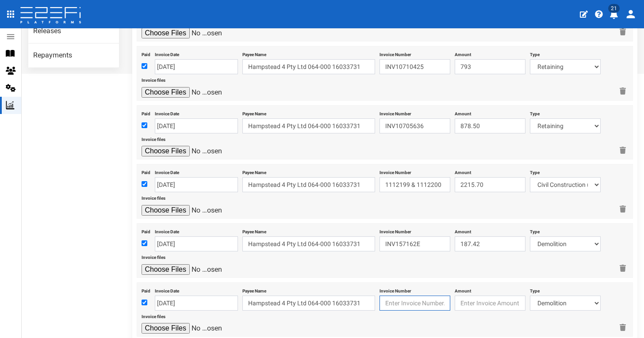
click at [405, 296] on input "text" at bounding box center [414, 303] width 71 height 15
paste input "w24188-1"
type input "w24188-1"
type input "75"
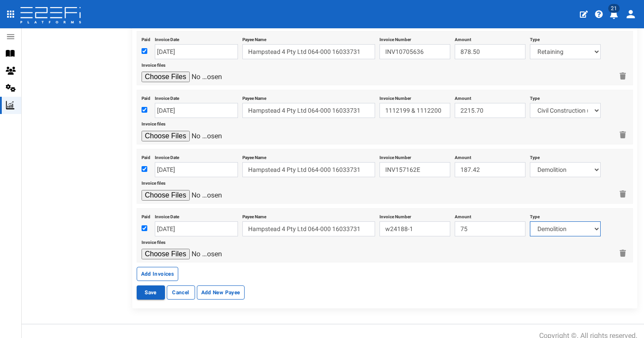
scroll to position [369, 0]
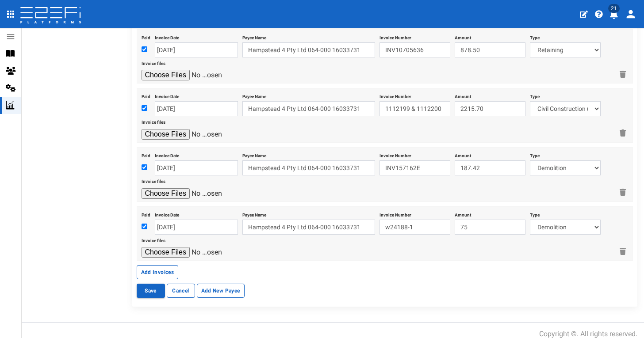
click at [168, 247] on input "file" at bounding box center [183, 252] width 84 height 11
type input "C:\fakepath\Viking Rentals w24188-1.pdf"
click at [167, 268] on button "Add Invoices" at bounding box center [158, 272] width 42 height 14
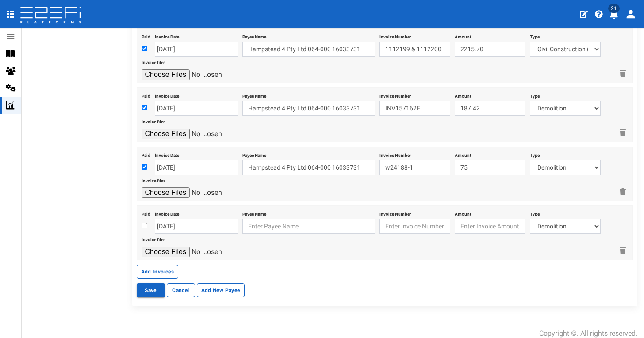
scroll to position [428, 0]
click at [145, 223] on input "checkbox" at bounding box center [144, 226] width 6 height 6
checkbox input "true"
click at [169, 219] on input "12-09-2025" at bounding box center [196, 226] width 83 height 15
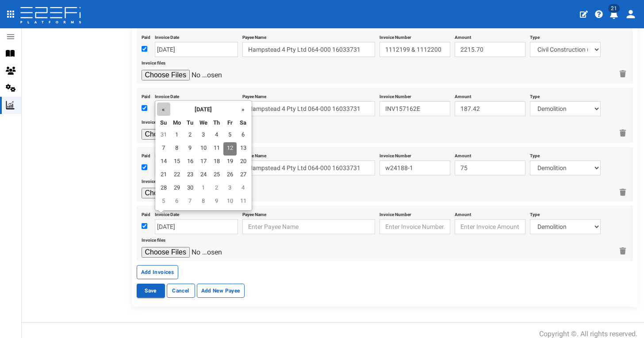
click at [167, 111] on th "«" at bounding box center [163, 109] width 13 height 13
click at [214, 188] on td "31" at bounding box center [216, 188] width 13 height 13
type input "[DATE]"
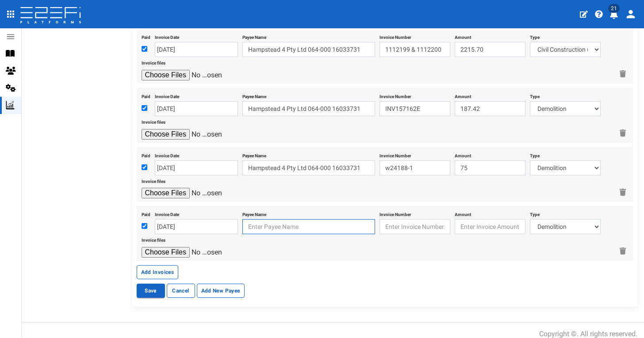
click at [260, 219] on input "text" at bounding box center [308, 226] width 133 height 15
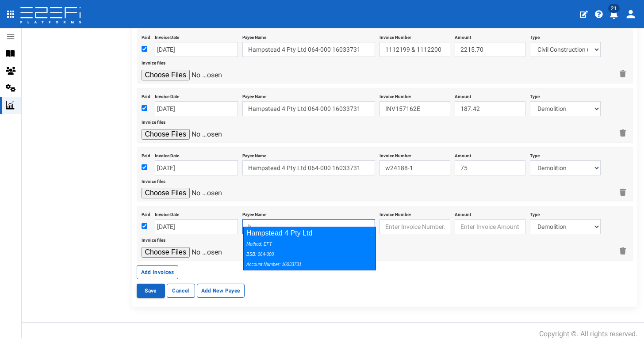
click at [311, 248] on div "Method: EFT BSB: 064-000 Account Number: 16033731" at bounding box center [307, 254] width 122 height 31
type input "Hampstead 4 Pty Ltd 064-000 16033731"
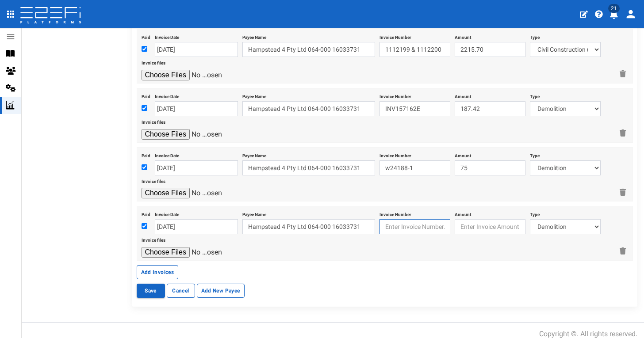
click at [404, 222] on input "text" at bounding box center [414, 226] width 71 height 15
paste input "157162D"
type input "157162D"
type input "193.67"
click at [179, 247] on input "file" at bounding box center [183, 252] width 84 height 11
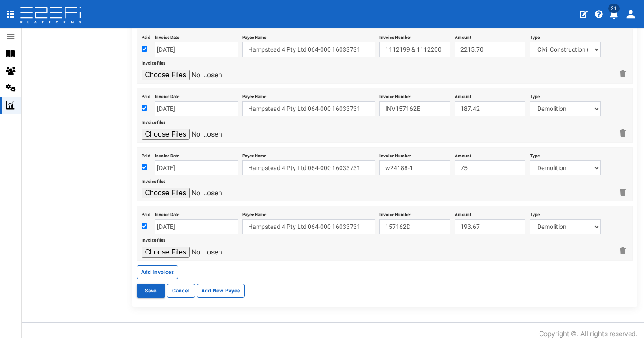
type input "C:\fakepath\Viking Rentals 157162D.pdf"
click at [169, 266] on button "Add Invoices" at bounding box center [158, 272] width 42 height 14
click at [144, 222] on div at bounding box center [145, 227] width 9 height 11
click at [143, 224] on input "checkbox" at bounding box center [144, 227] width 6 height 6
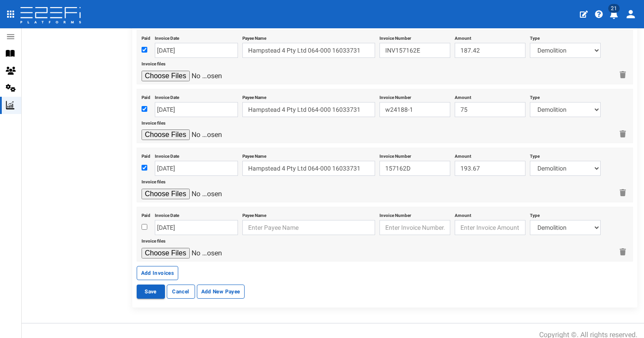
checkbox input "true"
click at [178, 220] on input "12-09-2025" at bounding box center [196, 227] width 83 height 15
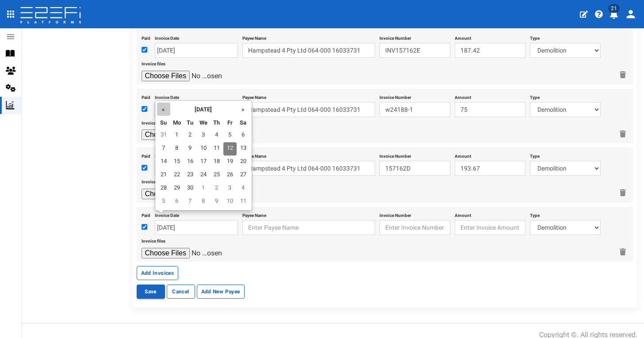
click at [161, 107] on th "«" at bounding box center [163, 109] width 13 height 13
click at [160, 101] on div "« August 2025 » Su Mo Tu We Th Fr Sa 27 28 29 30 31 1 2 3 4 5 6 7 8 9 10 11 12 …" at bounding box center [203, 155] width 97 height 111
click at [161, 107] on th "«" at bounding box center [163, 109] width 13 height 13
click at [218, 186] on td "31" at bounding box center [216, 188] width 13 height 13
type input "[DATE]"
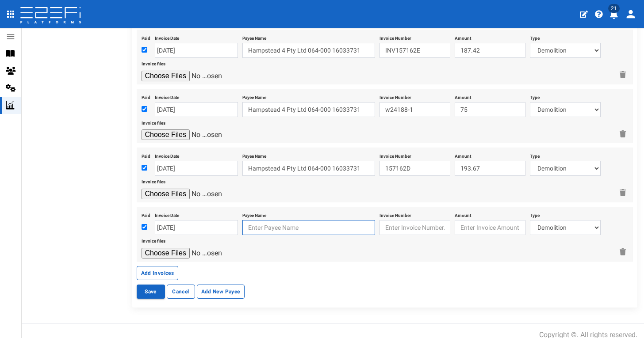
click at [269, 221] on input "text" at bounding box center [308, 227] width 133 height 15
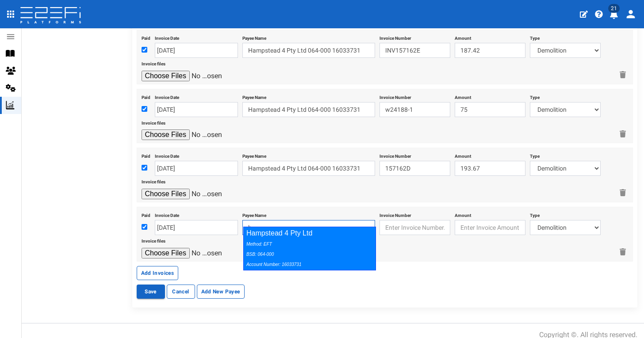
click at [296, 240] on div "Method: EFT BSB: 064-000 Account Number: 16033731" at bounding box center [307, 254] width 122 height 31
type input "Hampstead 4 Pty Ltd 064-000 16033731"
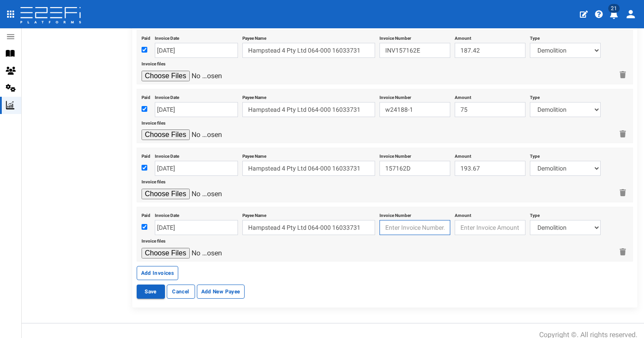
click at [412, 220] on input "text" at bounding box center [414, 227] width 71 height 15
paste input "57162C"
type input "57162C"
type input "193.67"
click at [174, 248] on input "file" at bounding box center [183, 253] width 84 height 11
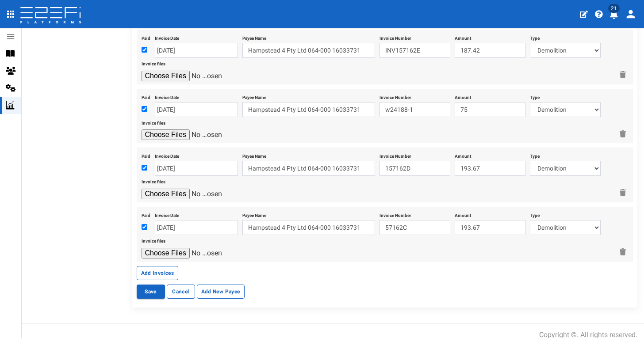
type input "C:\fakepath\Viking Rentals 57162C.pdf"
click at [160, 266] on button "Add Invoices" at bounding box center [158, 273] width 42 height 14
click at [143, 224] on div "Paid" at bounding box center [145, 223] width 9 height 26
click at [145, 225] on input "checkbox" at bounding box center [144, 228] width 6 height 6
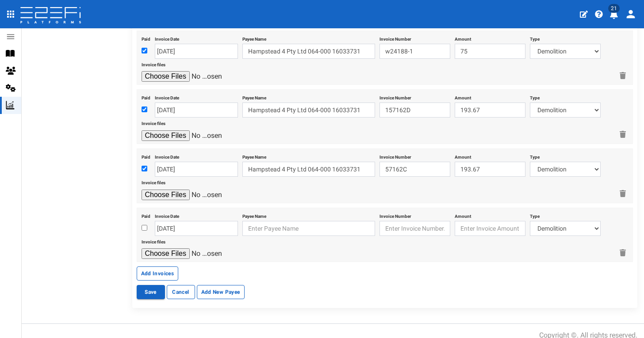
checkbox input "true"
click at [168, 221] on input "12-09-2025" at bounding box center [196, 228] width 83 height 15
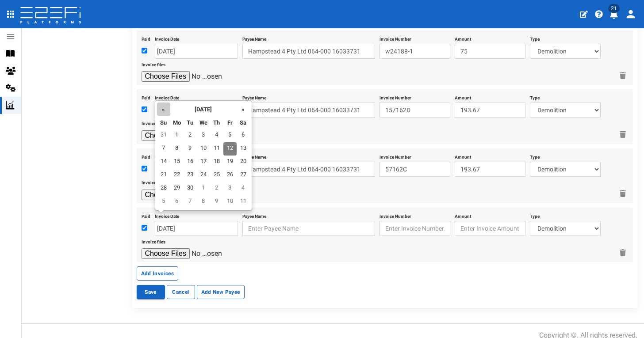
click at [164, 111] on th "«" at bounding box center [163, 109] width 13 height 13
click at [229, 160] on td "15" at bounding box center [229, 162] width 13 height 13
type input "[DATE]"
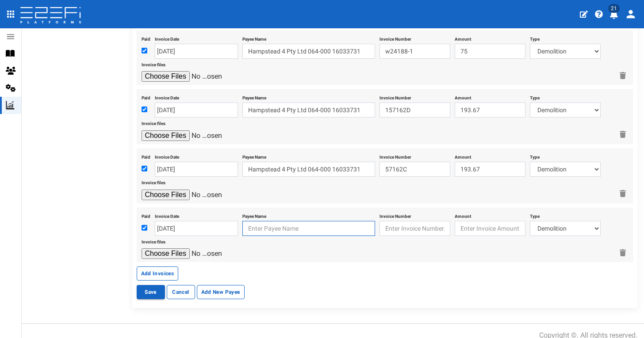
click at [295, 221] on input "text" at bounding box center [308, 228] width 133 height 15
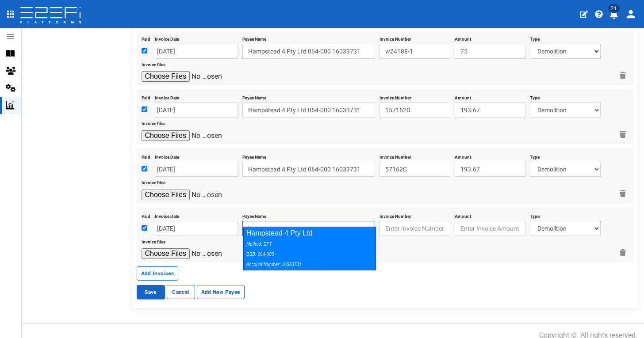
click at [334, 239] on div "Method: EFT BSB: 064-000 Account Number: 16033731" at bounding box center [307, 254] width 122 height 31
type input "Hampstead 4 Pty Ltd 064-000 16033731"
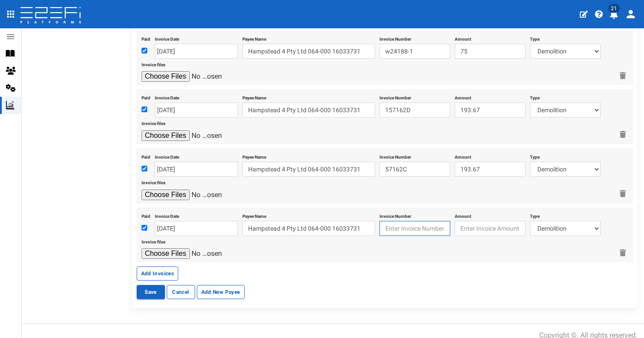
click at [406, 221] on input "text" at bounding box center [414, 228] width 71 height 15
paste input "INV20800"
type input "INV20800"
type input "1265"
select select "Sub-Consultants (including Council Fees)~115~CONSULTANT/PROFESSIONAL FEES"
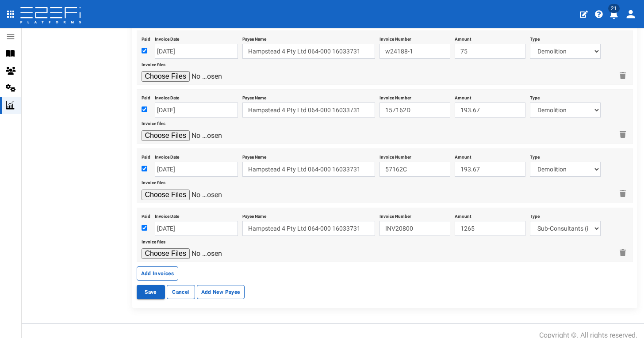
click at [174, 248] on input "file" at bounding box center [183, 253] width 84 height 11
type input "C:\fakepath\Wagner INV20800.pdf"
click at [168, 267] on button "Add Invoices" at bounding box center [158, 274] width 42 height 14
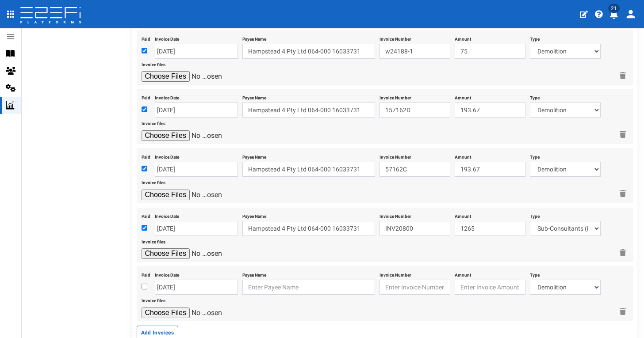
click at [145, 282] on div at bounding box center [145, 287] width 9 height 11
click at [145, 284] on input "checkbox" at bounding box center [144, 287] width 6 height 6
checkbox input "true"
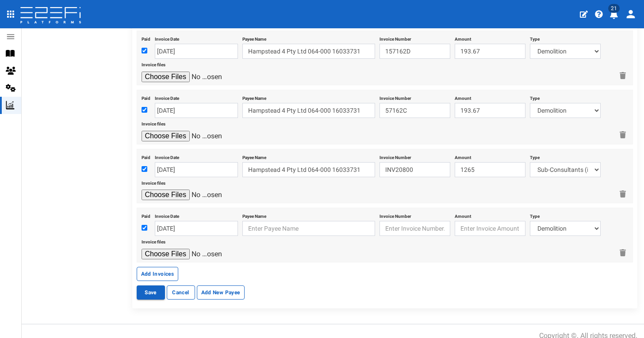
scroll to position [603, 0]
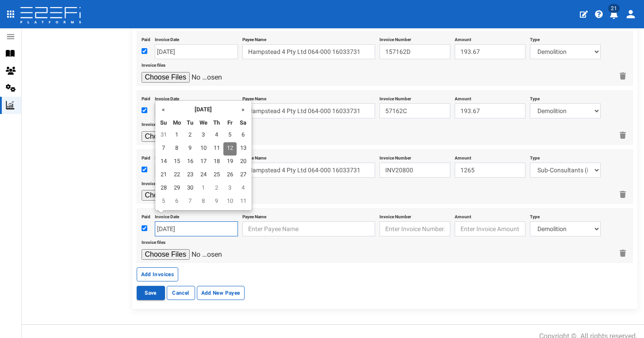
click at [180, 221] on input "12-09-2025" at bounding box center [196, 228] width 83 height 15
click at [166, 110] on th "«" at bounding box center [163, 109] width 13 height 13
click at [227, 130] on td "1" at bounding box center [229, 135] width 13 height 13
type input "[DATE]"
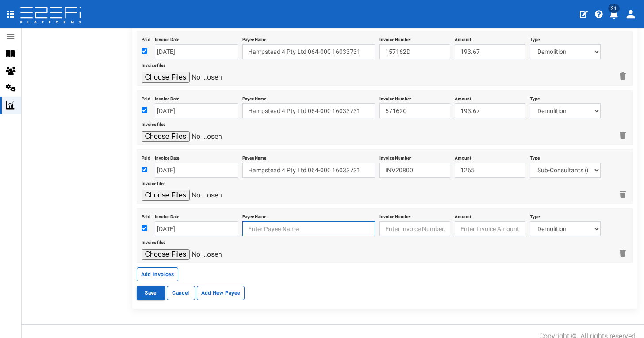
click at [277, 221] on input "text" at bounding box center [308, 228] width 133 height 15
paste input "INV20651"
type input "INV20651"
click at [405, 221] on input "text" at bounding box center [414, 228] width 71 height 15
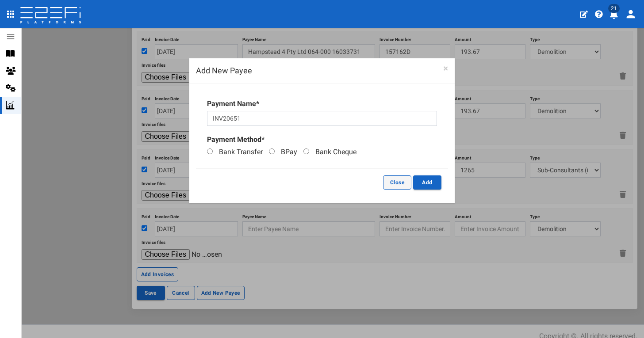
click at [395, 177] on button "Close" at bounding box center [397, 183] width 28 height 14
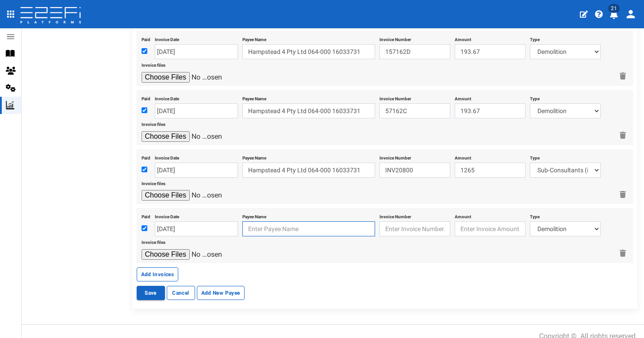
click at [266, 221] on input "text" at bounding box center [308, 228] width 133 height 15
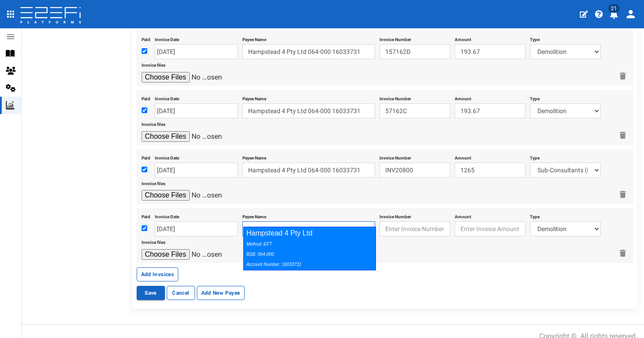
click at [294, 252] on div "Method: EFT BSB: 064-000 Account Number: 16033731" at bounding box center [307, 254] width 122 height 31
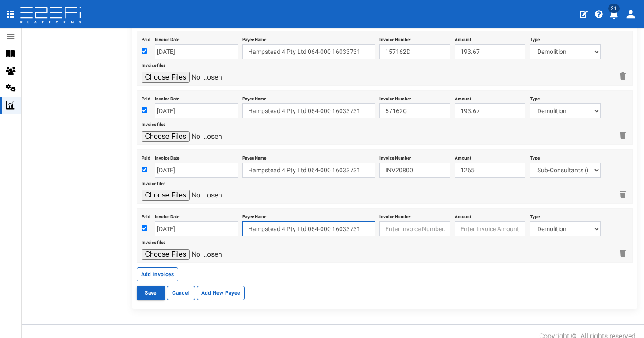
drag, startPoint x: 364, startPoint y: 221, endPoint x: 332, endPoint y: 219, distance: 31.4
click at [332, 221] on input "Hampstead 4 Pty Ltd 064-000 16033731" at bounding box center [308, 228] width 133 height 15
type input "Hampstead 4 Pty Ltd 064-000"
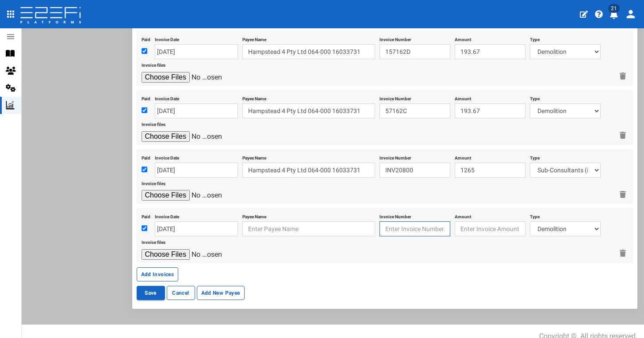
click at [409, 221] on input "text" at bounding box center [414, 228] width 71 height 15
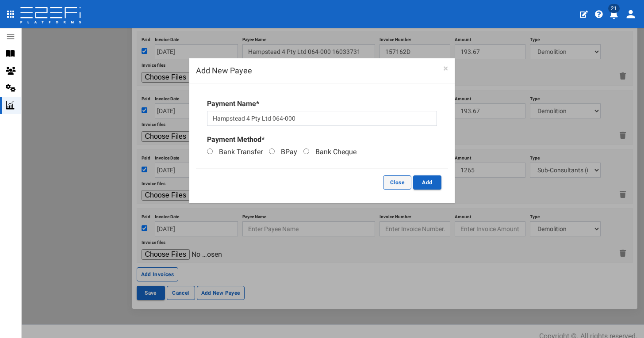
click at [393, 182] on button "Close" at bounding box center [397, 183] width 28 height 14
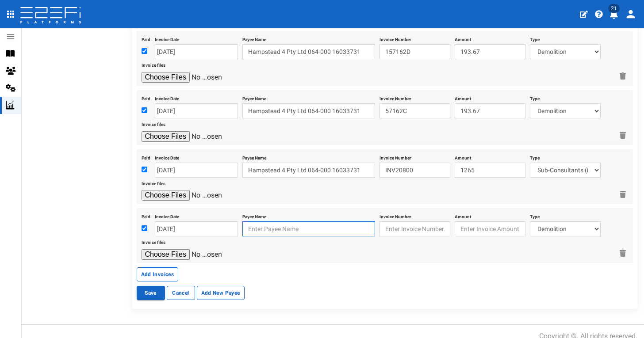
click at [315, 221] on input "text" at bounding box center [308, 228] width 133 height 15
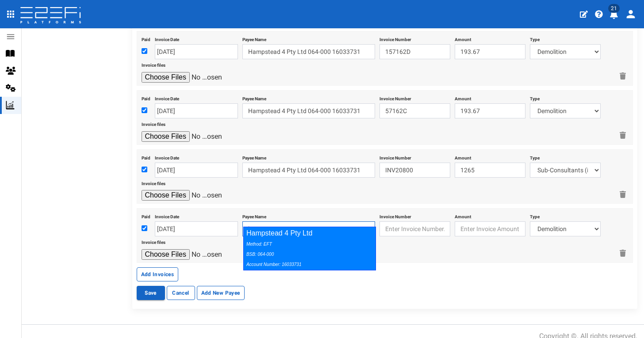
click at [327, 239] on div "Method: EFT BSB: 064-000 Account Number: 16033731" at bounding box center [307, 254] width 122 height 31
type input "Hampstead 4 Pty Ltd 064-000 16033731"
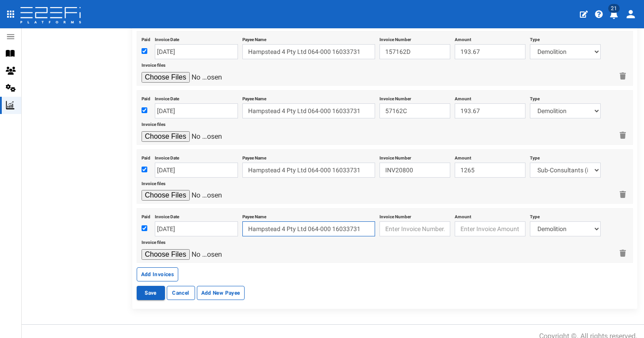
drag, startPoint x: 365, startPoint y: 221, endPoint x: 238, endPoint y: 215, distance: 127.0
click at [238, 216] on div "Paid Invoice Date 01-08-2025 Payee Name Hampstead 4 Pty Ltd 064-000 16033731 In…" at bounding box center [385, 235] width 496 height 55
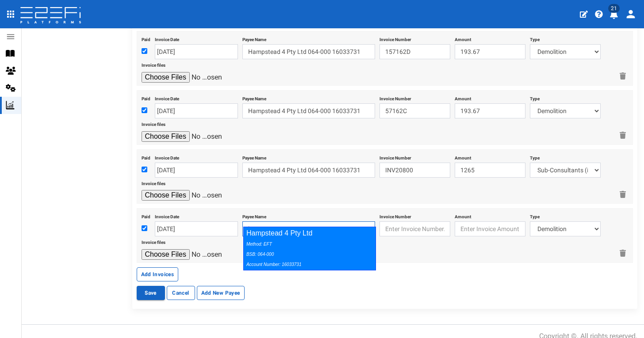
click at [279, 237] on div "Hampstead 4 Pty Ltd Method: EFT BSB: 064-000 Account Number: 16033731" at bounding box center [309, 249] width 133 height 44
type input "Hampstead 4 Pty Ltd 064-000 16033731"
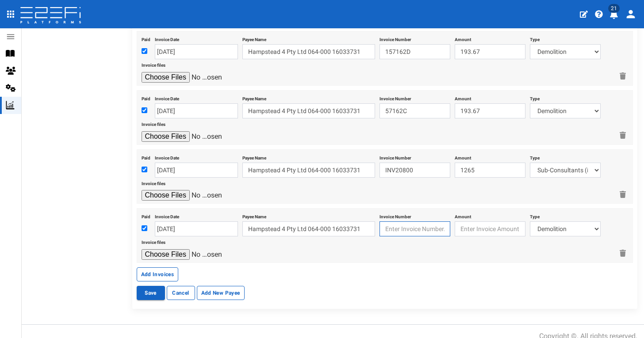
click at [424, 221] on input "text" at bounding box center [414, 228] width 71 height 15
paste input "INV20651"
type input "INV20651"
type input "370"
select select "Sub-Consultants (including Council Fees)~115~CONSULTANT/PROFESSIONAL FEES"
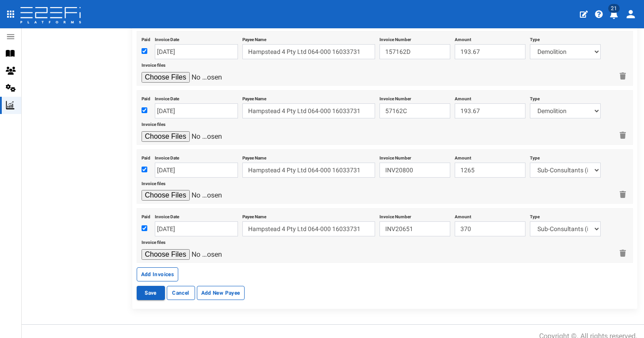
click at [181, 249] on input "file" at bounding box center [183, 254] width 84 height 11
type input "C:\fakepath\Wagner INV20651.pdf"
click at [158, 267] on button "Add Invoices" at bounding box center [158, 274] width 42 height 14
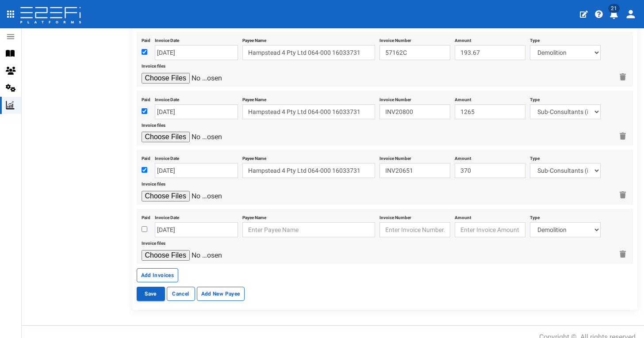
click at [144, 226] on input "checkbox" at bounding box center [144, 229] width 6 height 6
checkbox input "true"
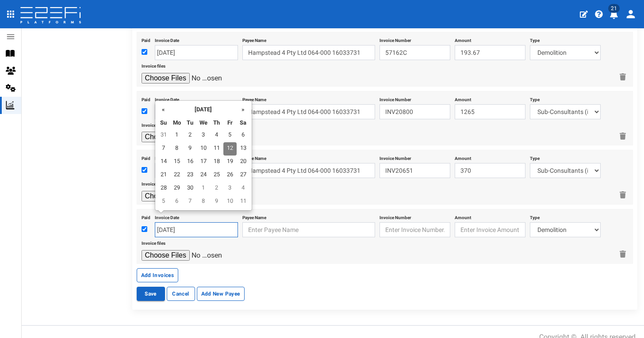
click at [170, 222] on input "12-09-2025" at bounding box center [196, 229] width 83 height 15
click at [165, 110] on th "«" at bounding box center [163, 109] width 13 height 13
click at [218, 156] on td "14" at bounding box center [216, 162] width 13 height 13
type input "[DATE]"
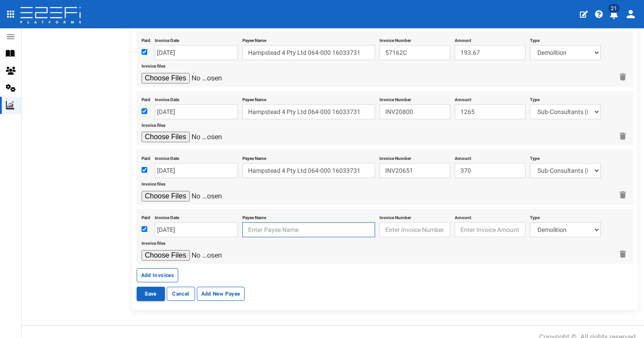
click at [280, 222] on input "text" at bounding box center [308, 229] width 133 height 15
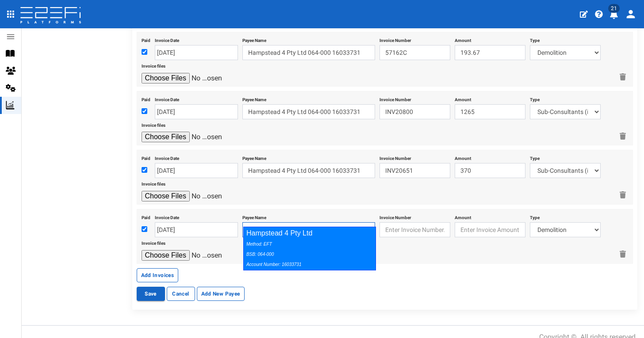
click at [289, 253] on div "Method: EFT BSB: 064-000 Account Number: 16033731" at bounding box center [307, 254] width 122 height 31
type input "Hampstead 4 Pty Ltd 064-000 16033731"
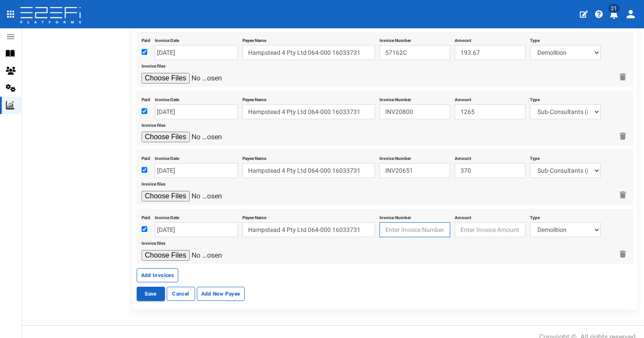
click at [423, 222] on input "text" at bounding box center [414, 229] width 71 height 15
paste input "2834"
type input "2834"
type input "262.21"
select select "Retaining ~72~CIVIL WORKS"
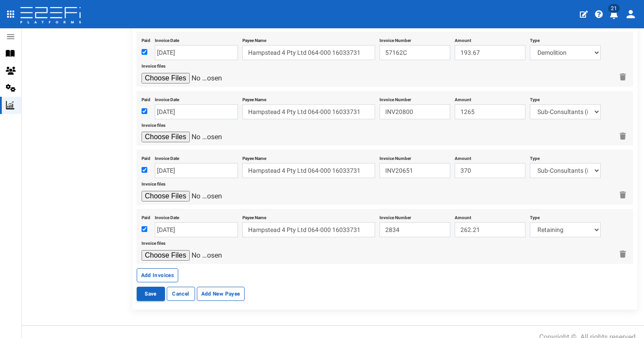
click at [185, 250] on input "file" at bounding box center [183, 255] width 84 height 11
type input "C:\fakepath\Lyndons 2834.jpg"
click at [156, 268] on button "Add Invoices" at bounding box center [158, 275] width 42 height 14
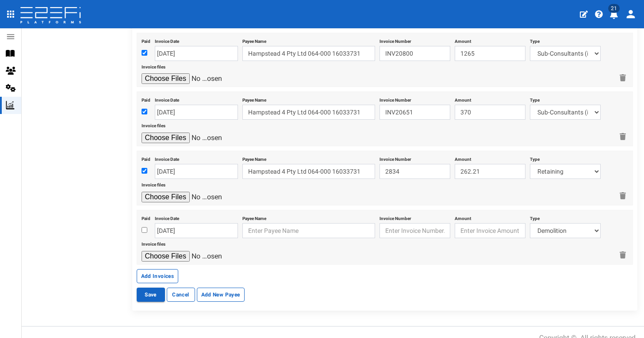
click at [143, 227] on input "checkbox" at bounding box center [144, 230] width 6 height 6
checkbox input "true"
click at [168, 223] on input "12-09-2025" at bounding box center [196, 230] width 83 height 15
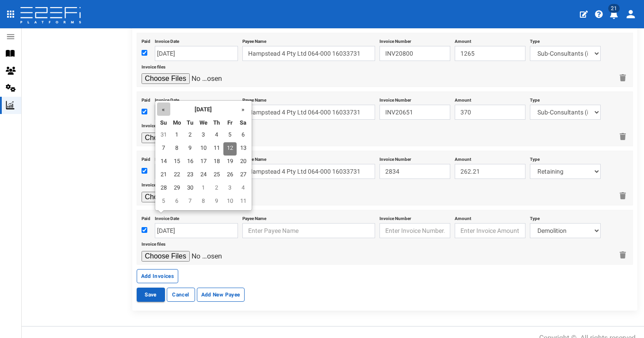
click at [164, 115] on th "«" at bounding box center [163, 109] width 13 height 13
click at [232, 187] on td "29" at bounding box center [229, 188] width 13 height 13
type input "[DATE]"
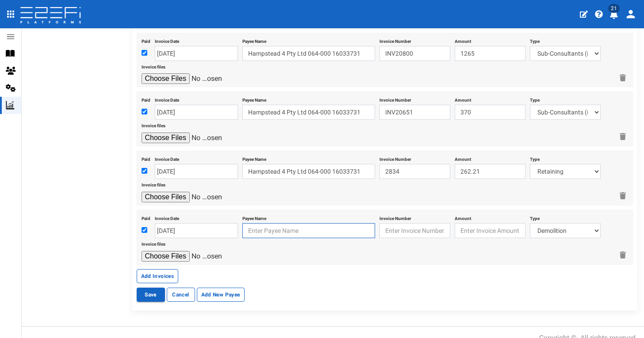
click at [284, 225] on input "text" at bounding box center [308, 230] width 133 height 15
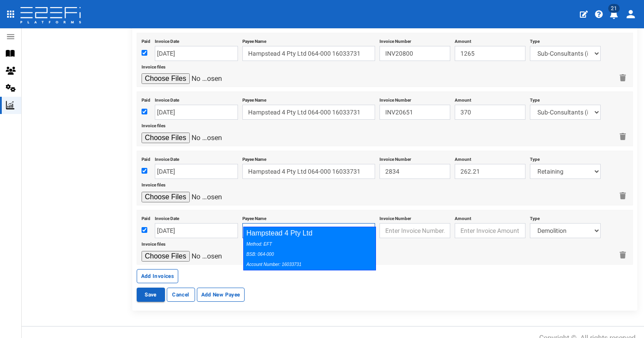
click at [307, 237] on div "Hampstead 4 Pty Ltd Method: EFT BSB: 064-000 Account Number: 16033731" at bounding box center [309, 249] width 133 height 44
type input "Hampstead 4 Pty Ltd 064-000 16033731"
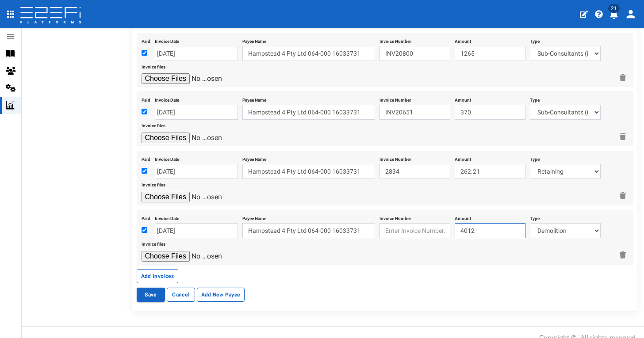
type input "4012"
click at [417, 223] on input "text" at bounding box center [414, 230] width 71 height 15
paste input "INV4007"
type input "INV4007"
click at [172, 251] on input "file" at bounding box center [183, 256] width 84 height 11
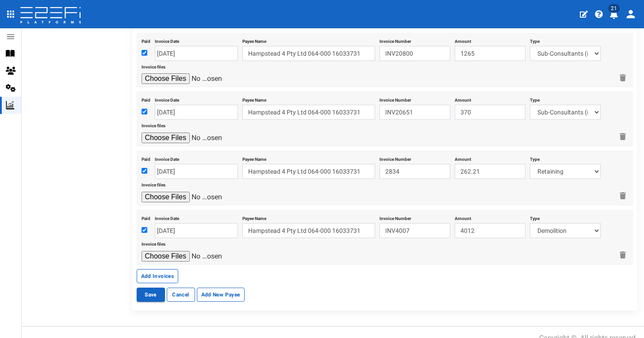
click at [154, 251] on input "file" at bounding box center [183, 256] width 84 height 11
type input "C:\fakepath\Superior Haulage INV4007.pdf"
click at [158, 269] on button "Add Invoices" at bounding box center [158, 276] width 42 height 14
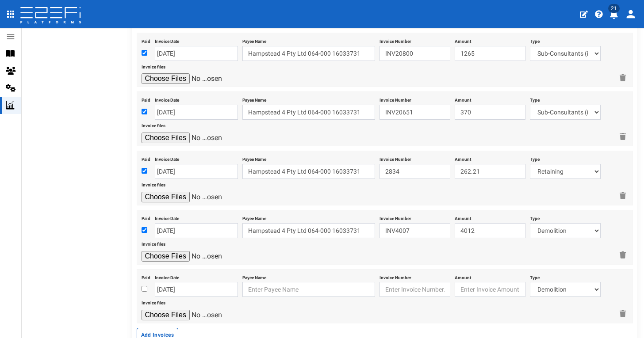
click at [144, 286] on input "checkbox" at bounding box center [144, 289] width 6 height 6
checkbox input "true"
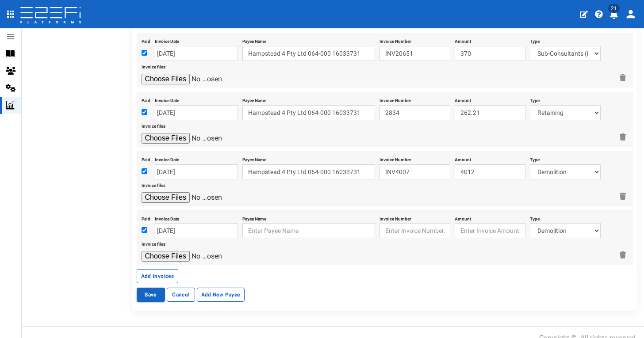
scroll to position [778, 0]
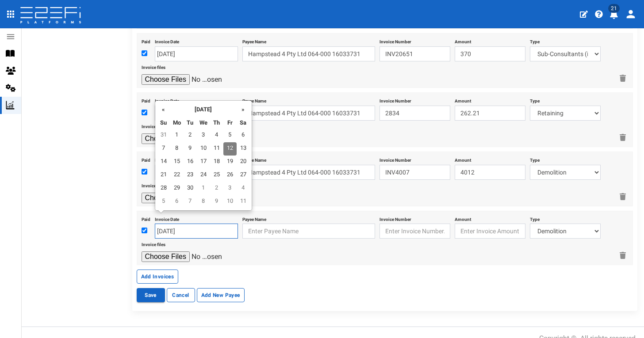
click at [166, 224] on input "12-09-2025" at bounding box center [196, 231] width 83 height 15
click at [179, 134] on td "1" at bounding box center [176, 135] width 13 height 13
type input "[DATE]"
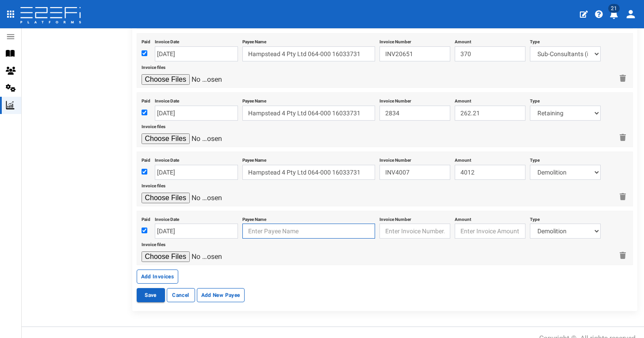
click at [283, 224] on input "text" at bounding box center [308, 231] width 133 height 15
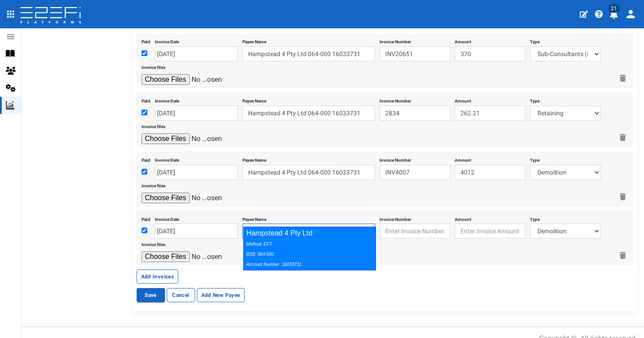
click at [301, 238] on div "Hampstead 4 Pty Ltd Method: EFT BSB: 064-000 Account Number: 16033731" at bounding box center [309, 249] width 133 height 44
type input "Hampstead 4 Pty Ltd 064-000 16033731"
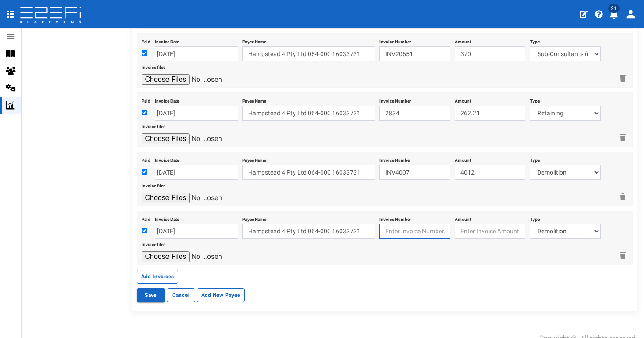
click at [409, 224] on input "text" at bounding box center [414, 231] width 71 height 15
paste input "INV4002"
type input "INV4002"
type input "2367"
click at [176, 252] on input "file" at bounding box center [183, 257] width 84 height 11
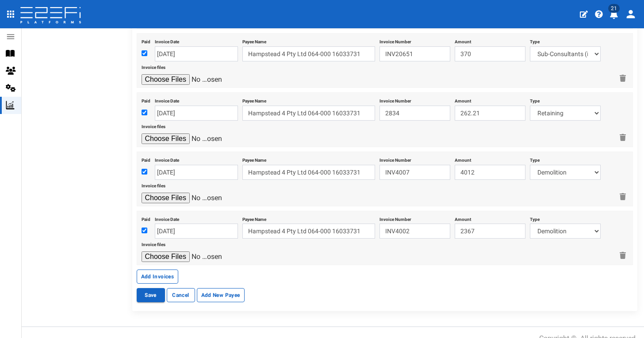
type input "C:\fakepath\Superior Haulge INV4022.pdf"
click at [150, 270] on button "Add Invoices" at bounding box center [158, 277] width 42 height 14
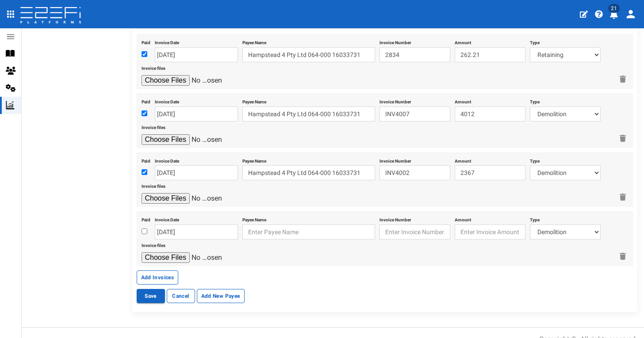
click at [146, 229] on input "checkbox" at bounding box center [144, 232] width 6 height 6
checkbox input "true"
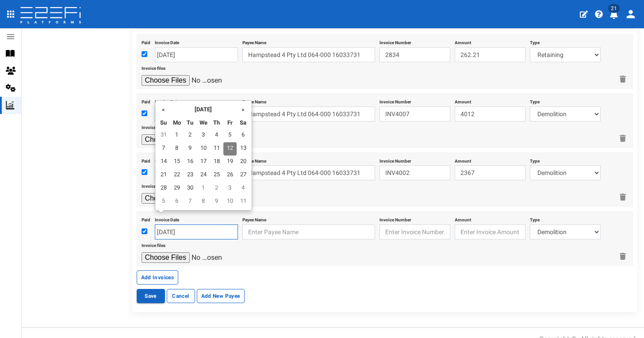
click at [168, 225] on input "12-09-2025" at bounding box center [196, 232] width 83 height 15
click at [164, 107] on th "«" at bounding box center [163, 109] width 13 height 13
click at [241, 170] on td "23" at bounding box center [243, 175] width 13 height 13
type input "[DATE]"
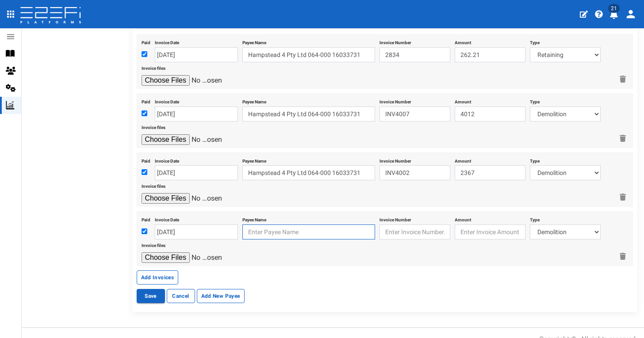
click at [281, 225] on input "text" at bounding box center [308, 232] width 133 height 15
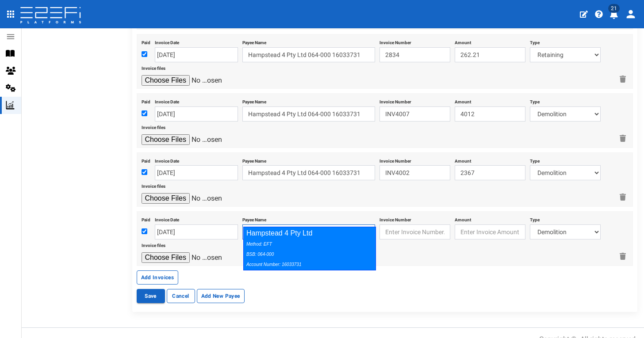
click at [320, 252] on div "Method: EFT BSB: 064-000 Account Number: 16033731" at bounding box center [307, 254] width 122 height 31
type input "Hampstead 4 Pty Ltd 064-000 16033731"
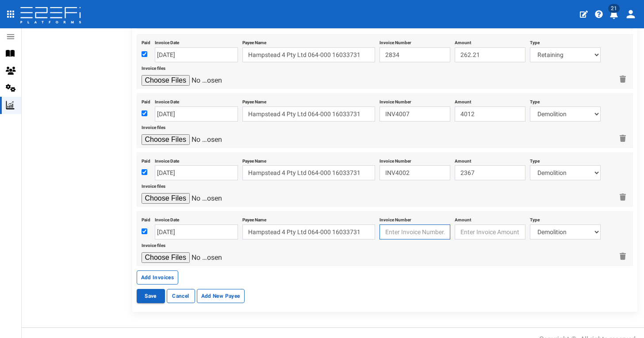
click at [411, 225] on input "text" at bounding box center [414, 232] width 71 height 15
paste input "INV18375565"
type input "INV18375565"
type input "712.64"
select select "Civil Construction (Including Bonds)~77~CIVIL WORKS"
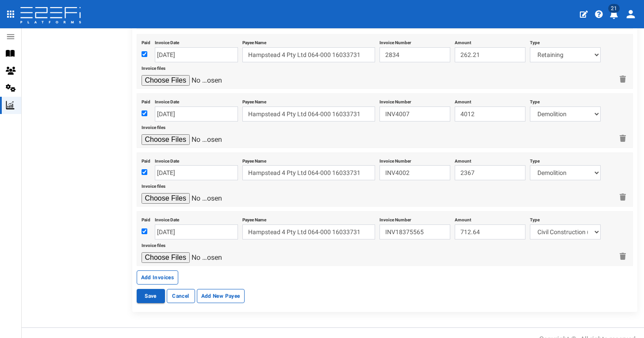
click at [160, 252] on input "file" at bounding box center [183, 257] width 84 height 11
type input "C:\fakepath\Sydney Tools Inv18375565.PDF"
click at [159, 271] on button "Add Invoices" at bounding box center [158, 278] width 42 height 14
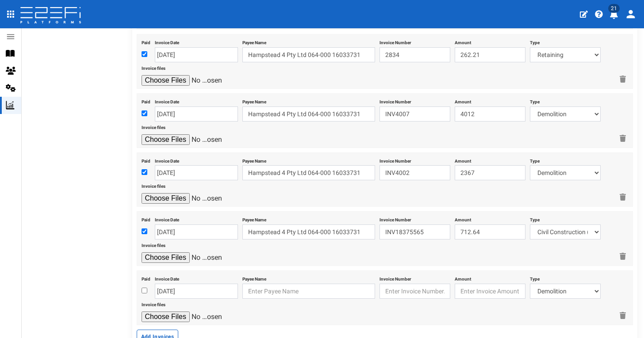
click at [143, 288] on input "checkbox" at bounding box center [144, 291] width 6 height 6
checkbox input "true"
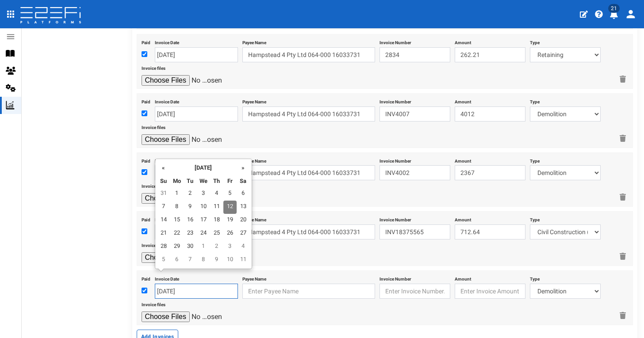
click at [156, 284] on input "12-09-2025" at bounding box center [196, 291] width 83 height 15
click at [162, 165] on th "«" at bounding box center [163, 167] width 13 height 13
click at [216, 224] on td "12" at bounding box center [216, 220] width 13 height 13
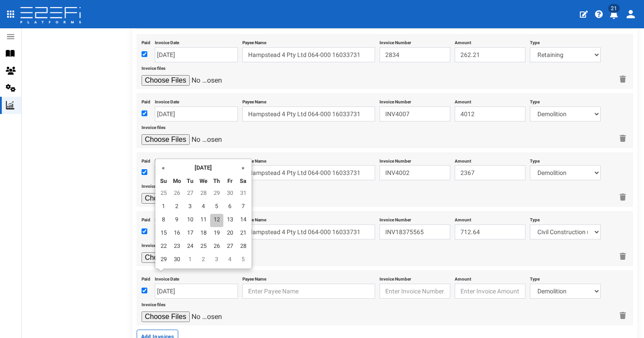
type input "[DATE]"
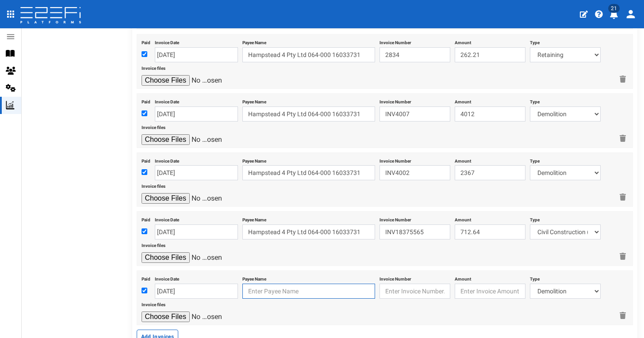
click at [280, 284] on input "text" at bounding box center [308, 291] width 133 height 15
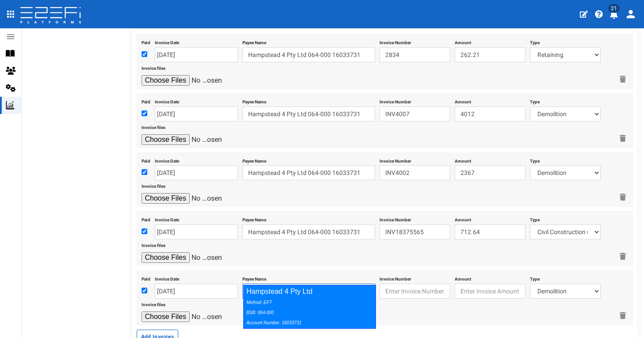
click at [302, 297] on div "Method: EFT BSB: 064-000 Account Number: 16033731" at bounding box center [307, 312] width 122 height 31
type input "Hampstead 4 Pty Ltd 064-000 16033731"
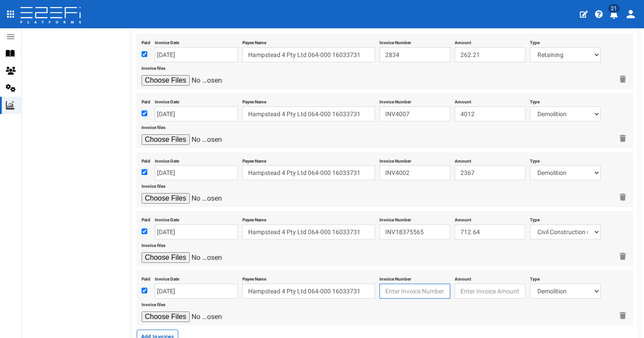
click at [401, 284] on input "text" at bounding box center [414, 291] width 71 height 15
paste input "INV2482732"
type input "INV2482732"
type input "13992"
select select "Stormwater~74~CIVIL WORKS"
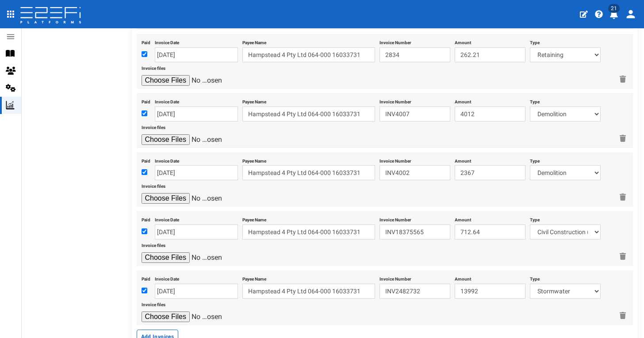
click at [178, 312] on input "file" at bounding box center [183, 317] width 84 height 11
type input "C:\fakepath\Jaybro INV4587789.pdf"
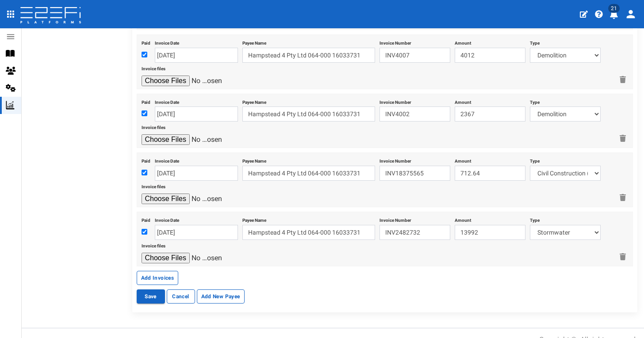
scroll to position [895, 0]
click at [154, 290] on button "Save" at bounding box center [151, 297] width 28 height 14
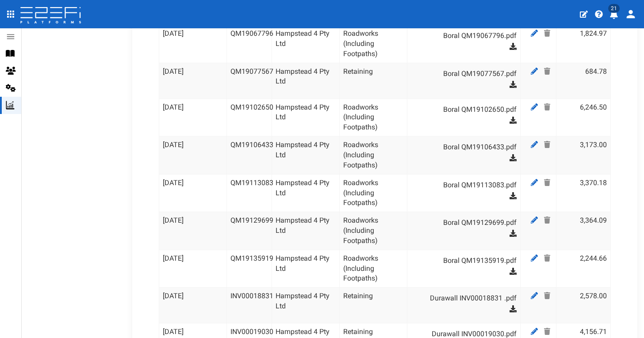
scroll to position [420, 0]
